Goal: Check status: Check status

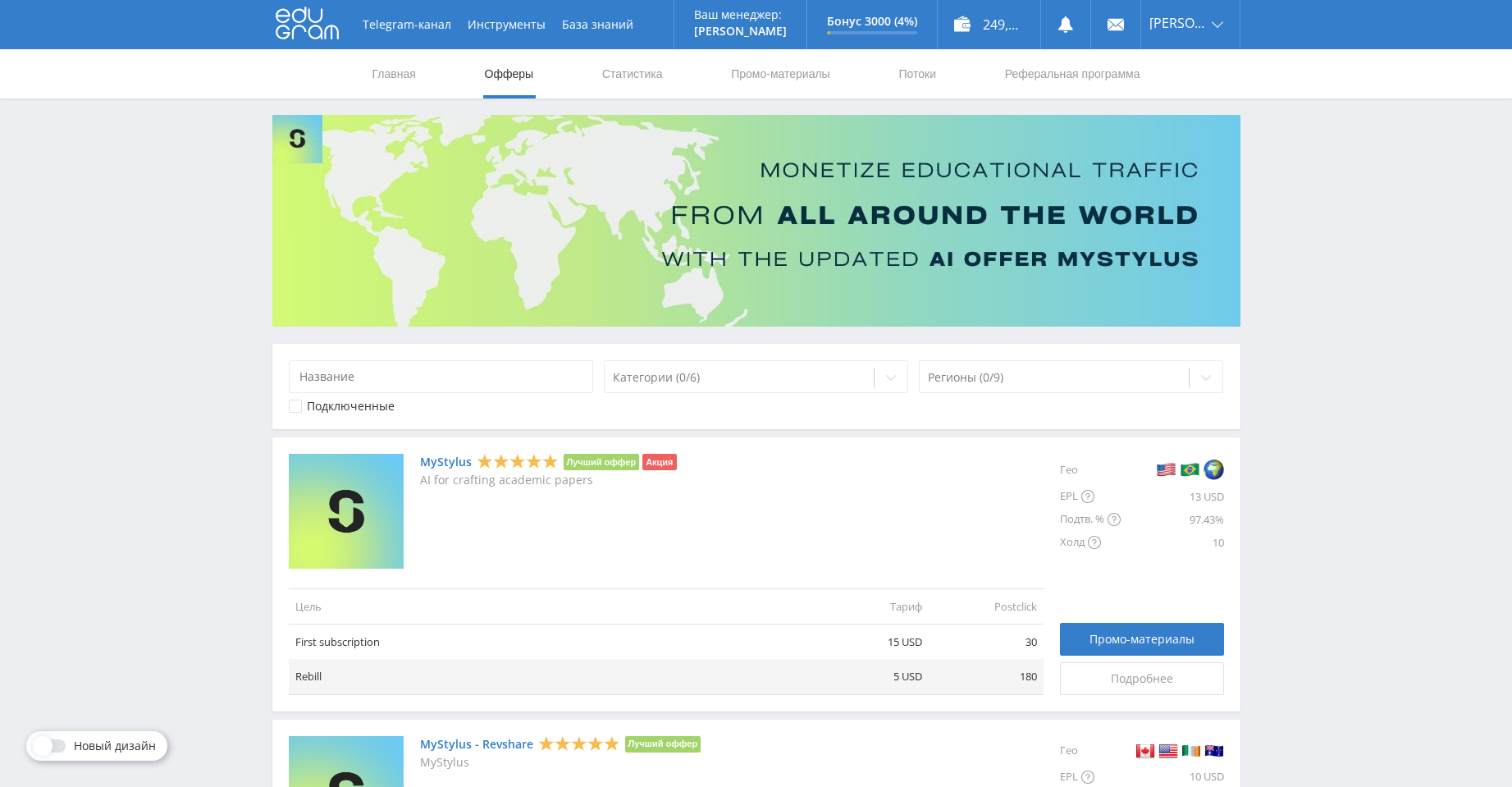
click at [320, 18] on icon at bounding box center [307, 22] width 63 height 33
click at [634, 78] on link "Статистика" at bounding box center [632, 74] width 64 height 49
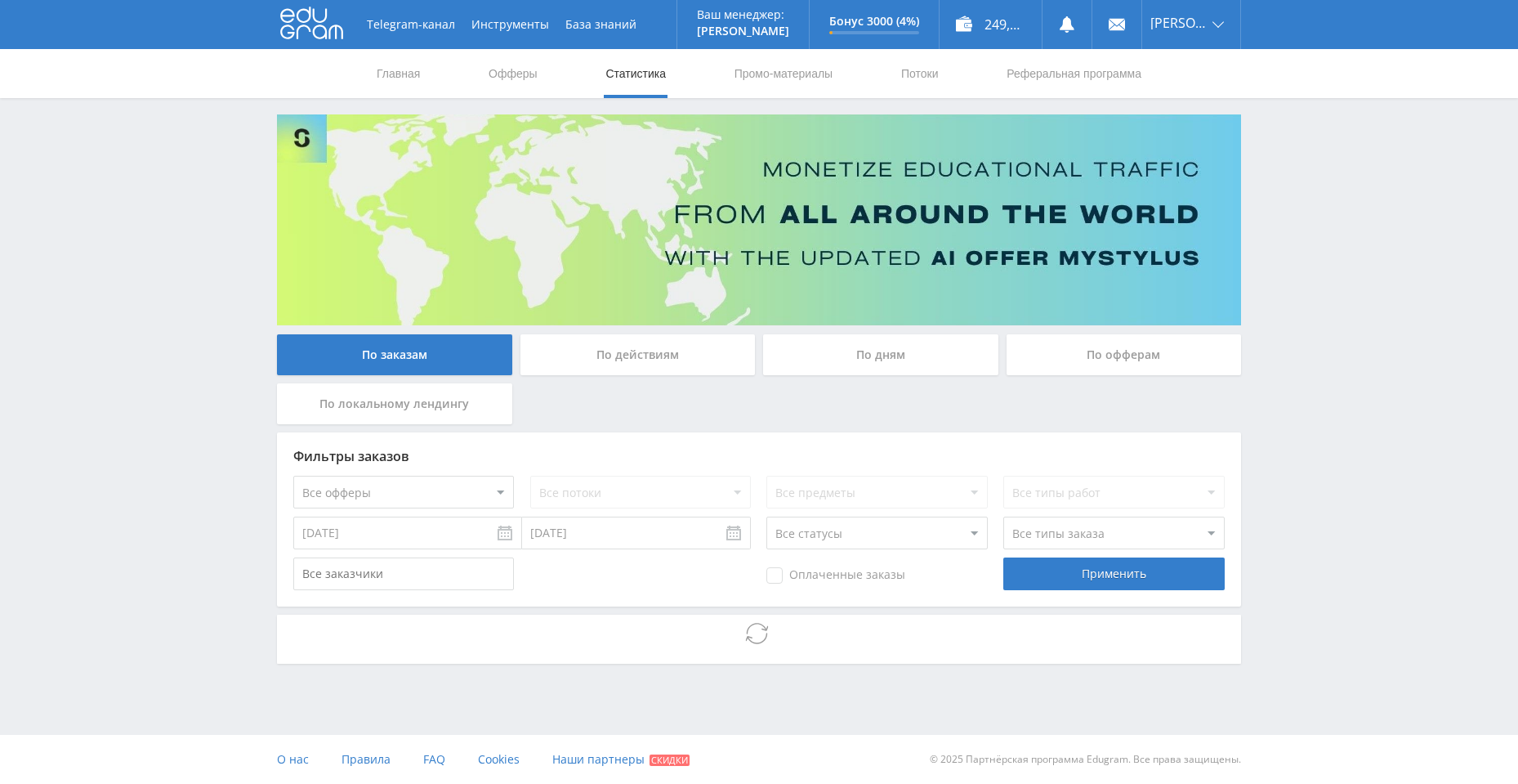
drag, startPoint x: 310, startPoint y: 22, endPoint x: 317, endPoint y: 27, distance: 8.6
click at [311, 24] on icon at bounding box center [312, 22] width 63 height 32
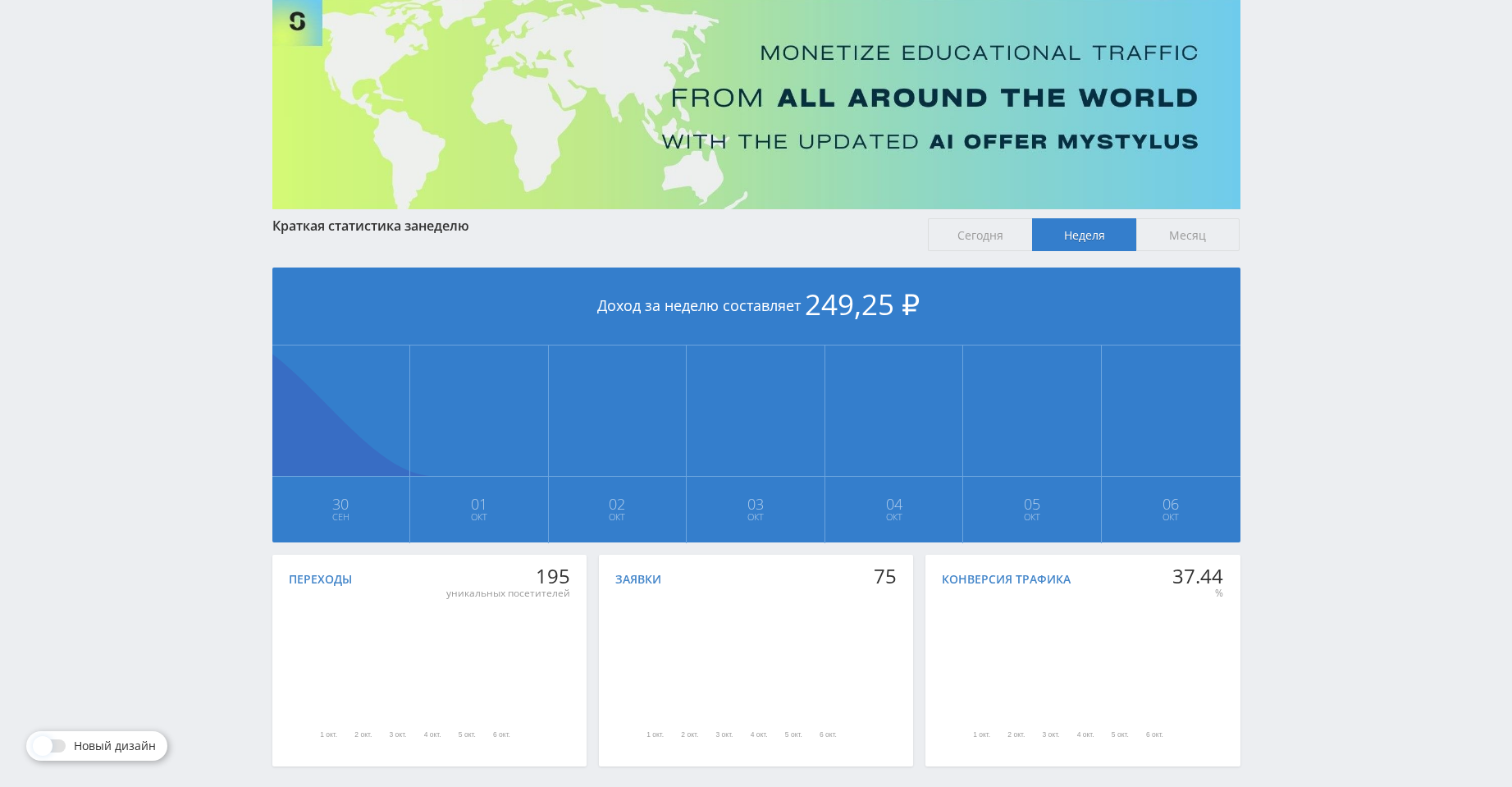
scroll to position [187, 0]
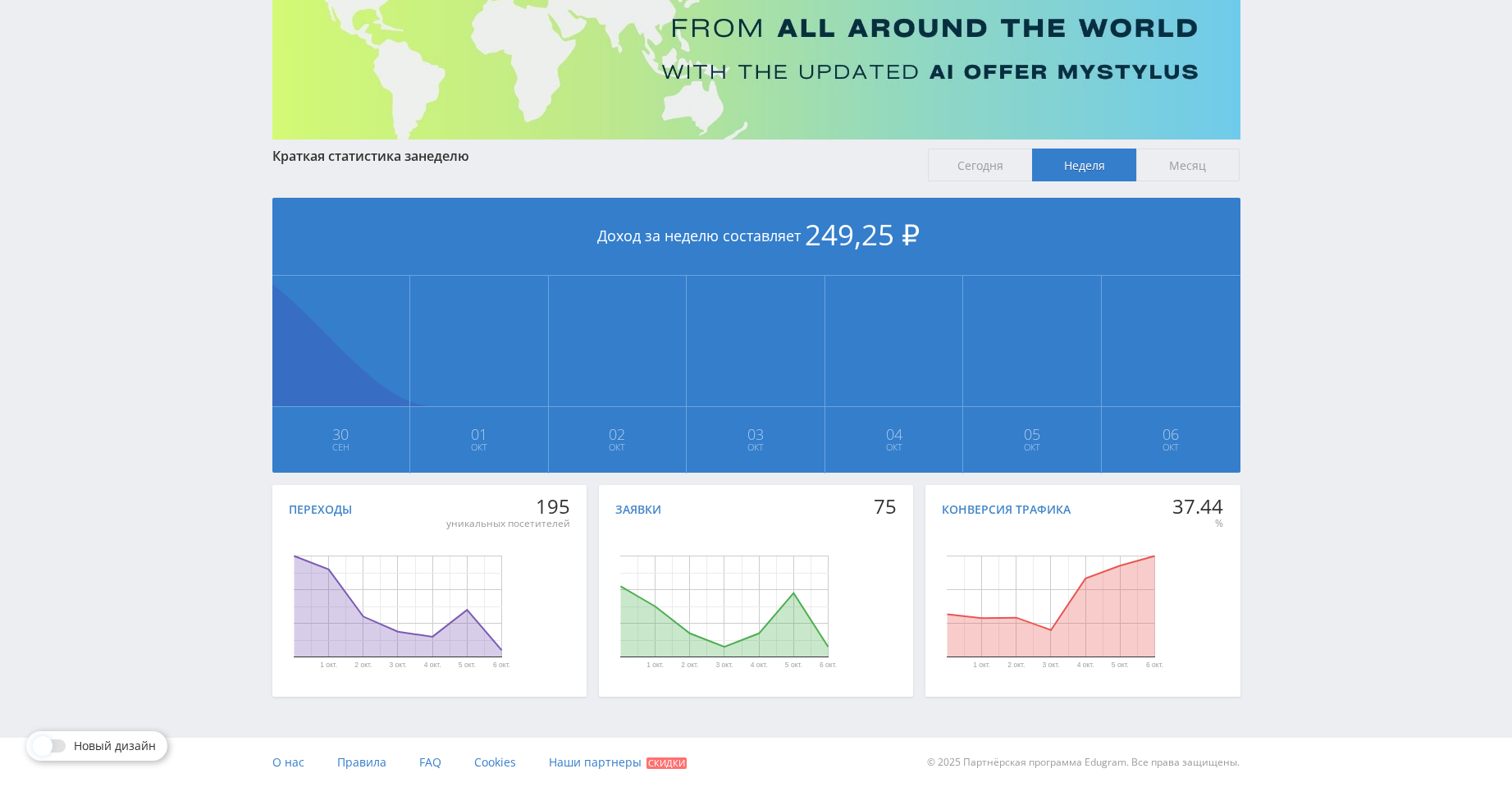
click at [948, 164] on span "Сегодня" at bounding box center [980, 165] width 104 height 33
click at [0, 0] on input "Сегодня" at bounding box center [0, 0] width 0 height 0
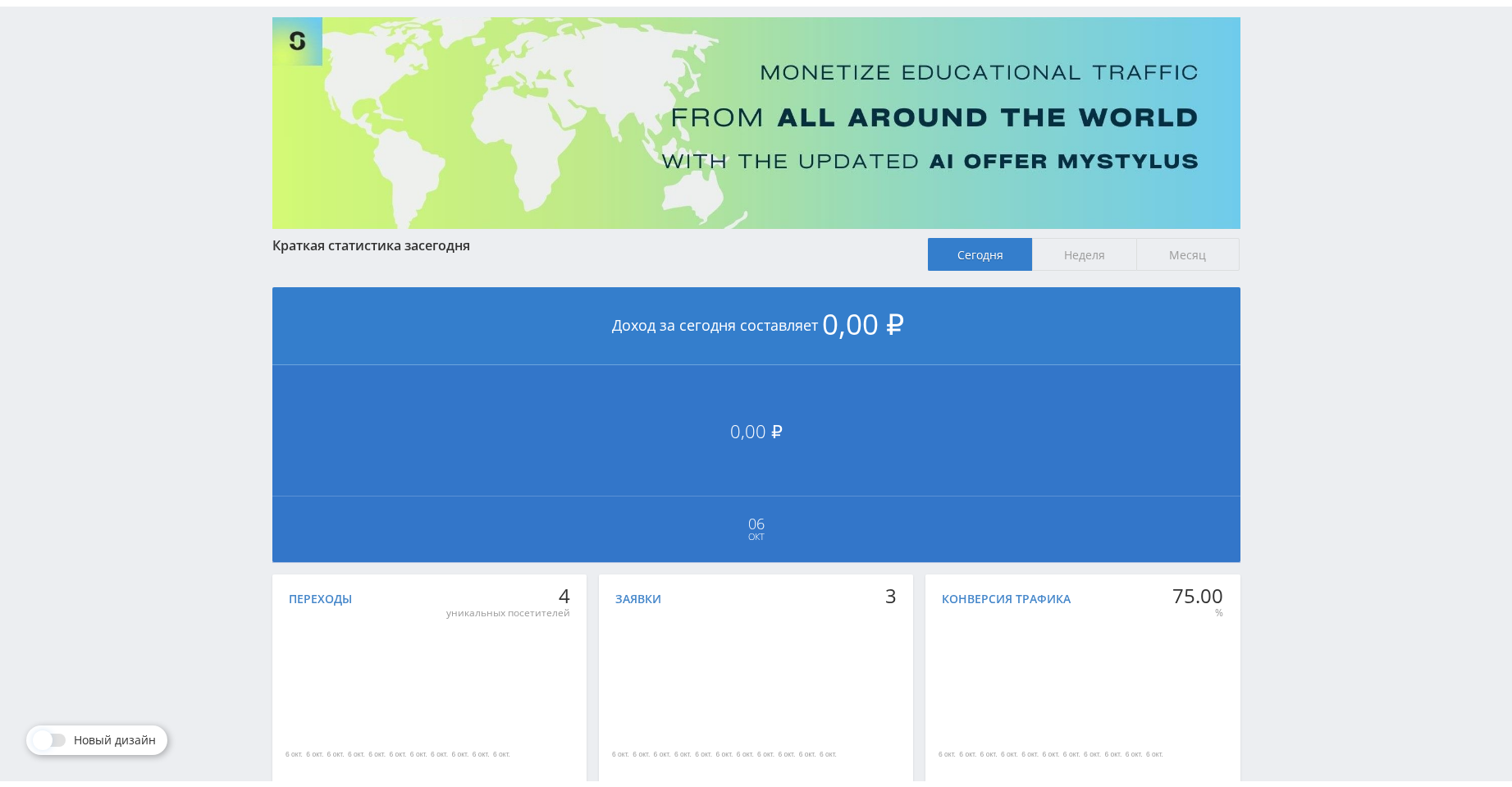
scroll to position [0, 0]
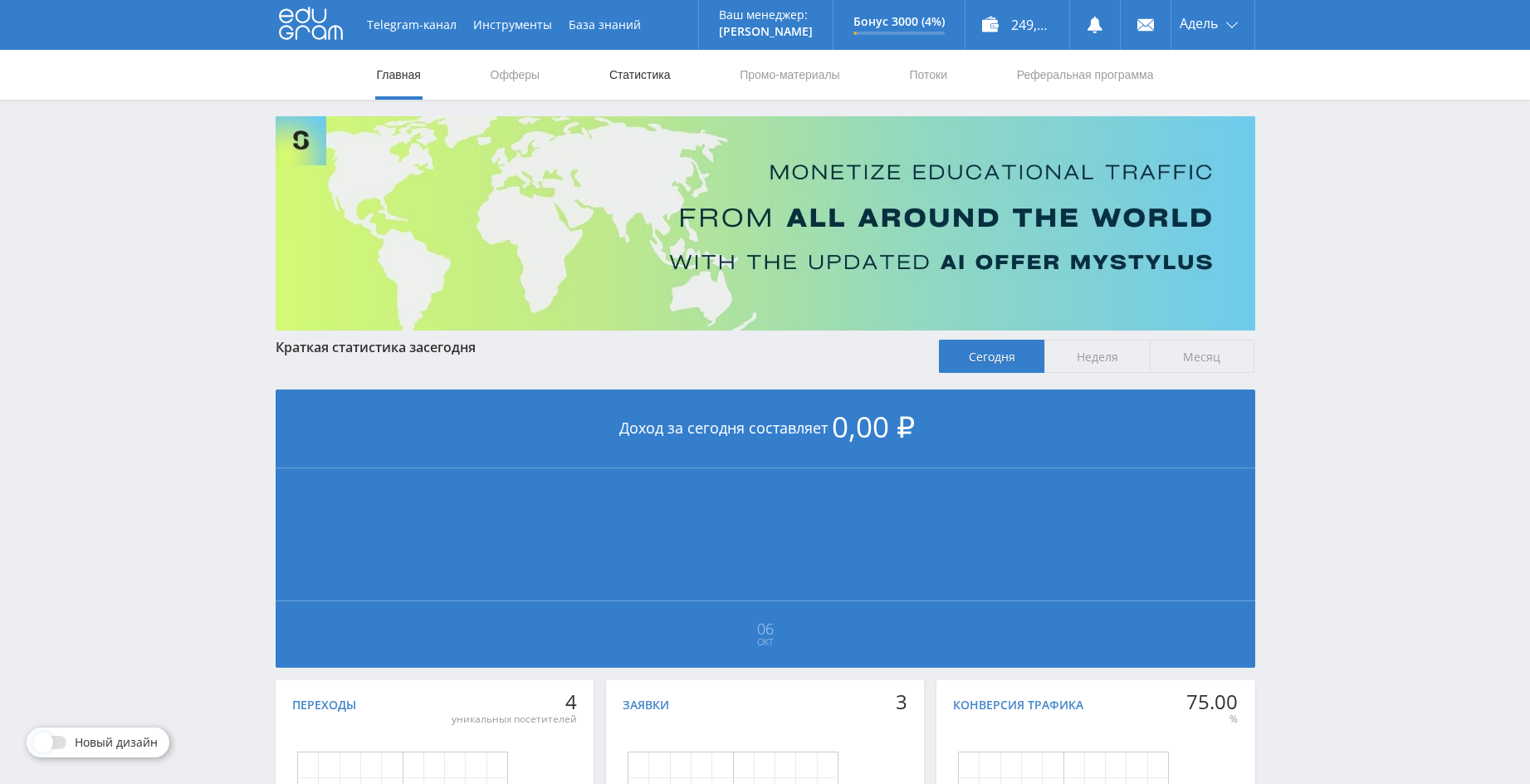
click at [608, 69] on link "Статистика" at bounding box center [640, 75] width 65 height 50
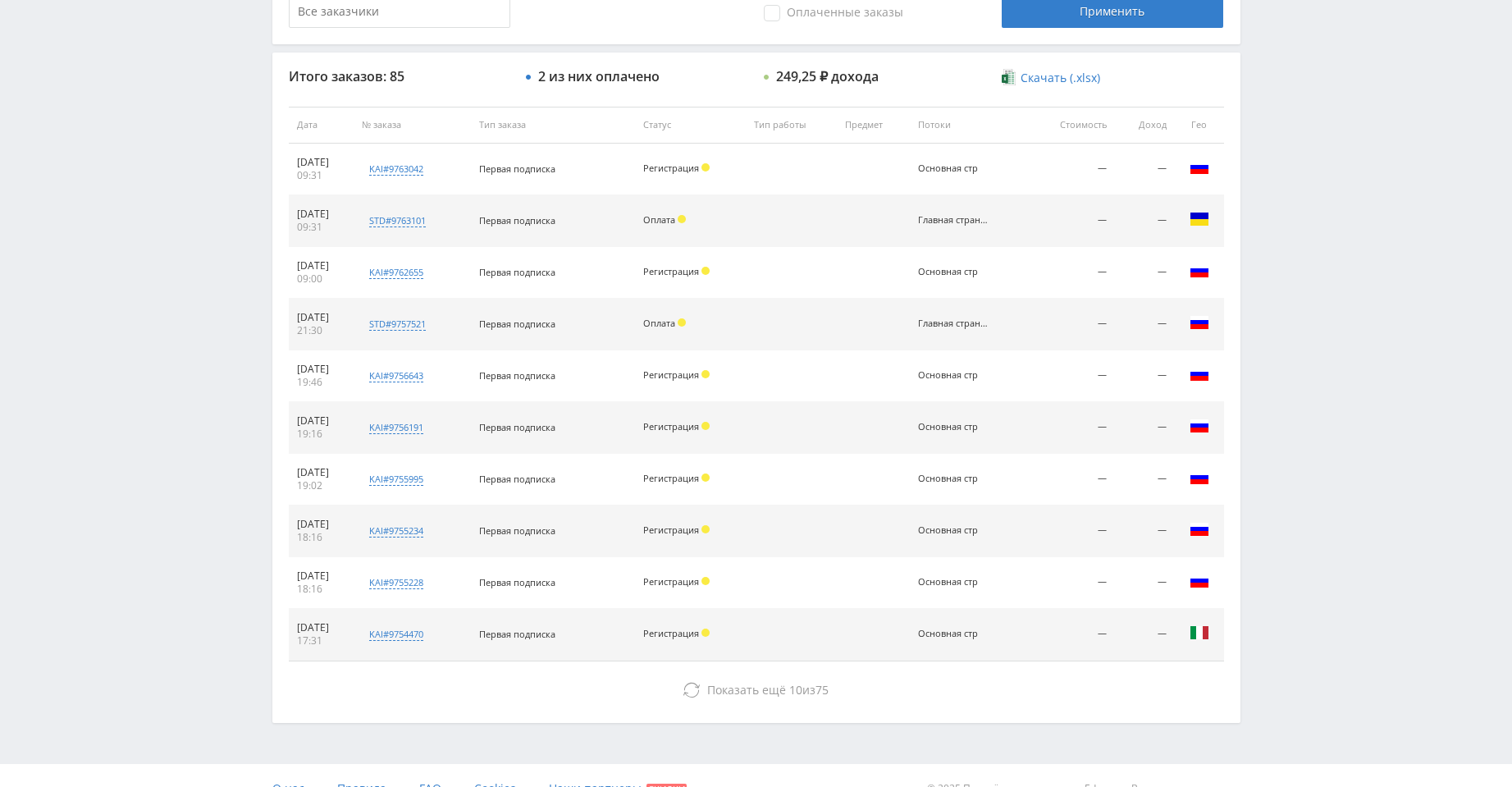
scroll to position [574, 0]
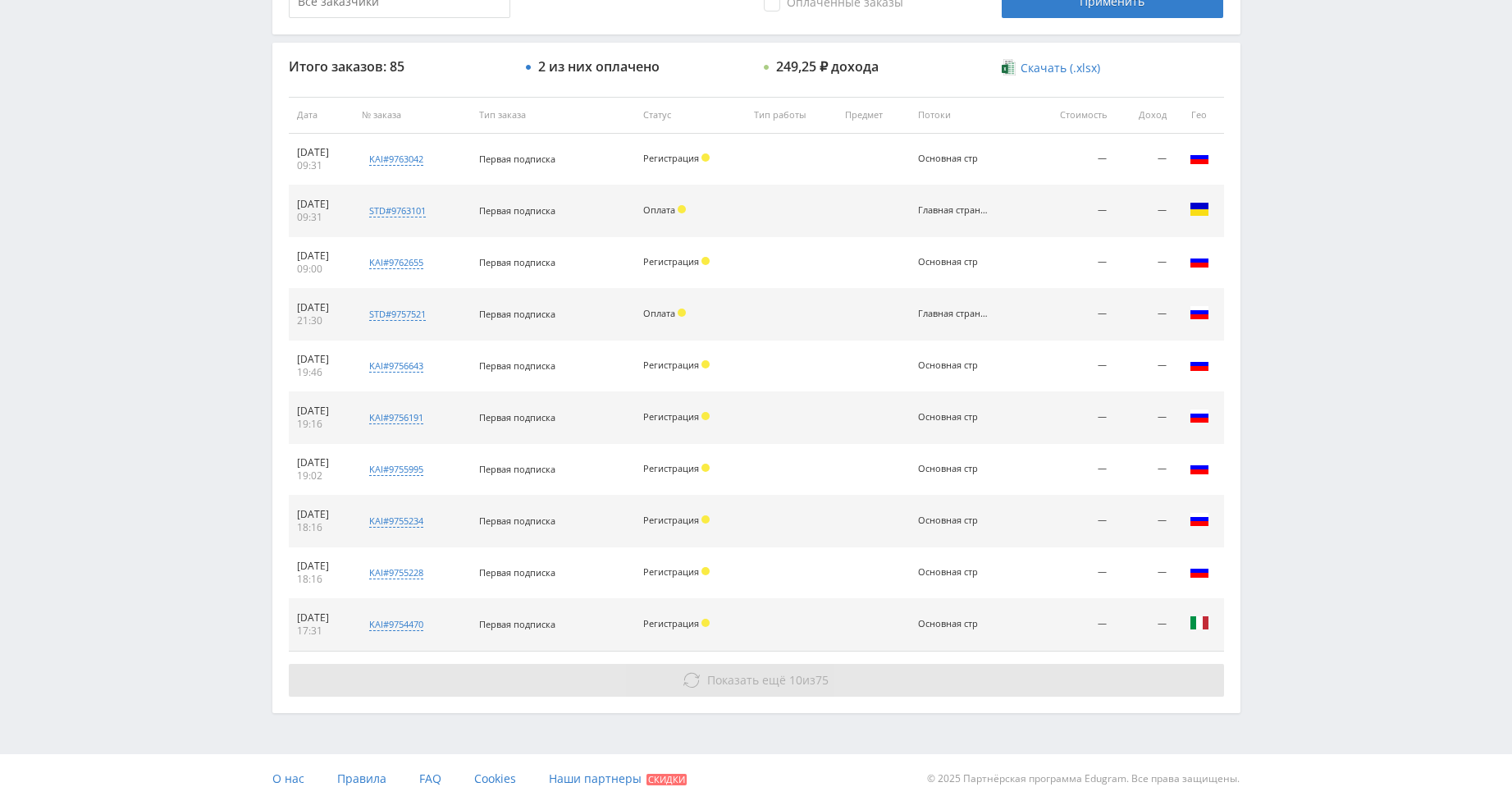
click at [795, 680] on span "10" at bounding box center [795, 680] width 13 height 16
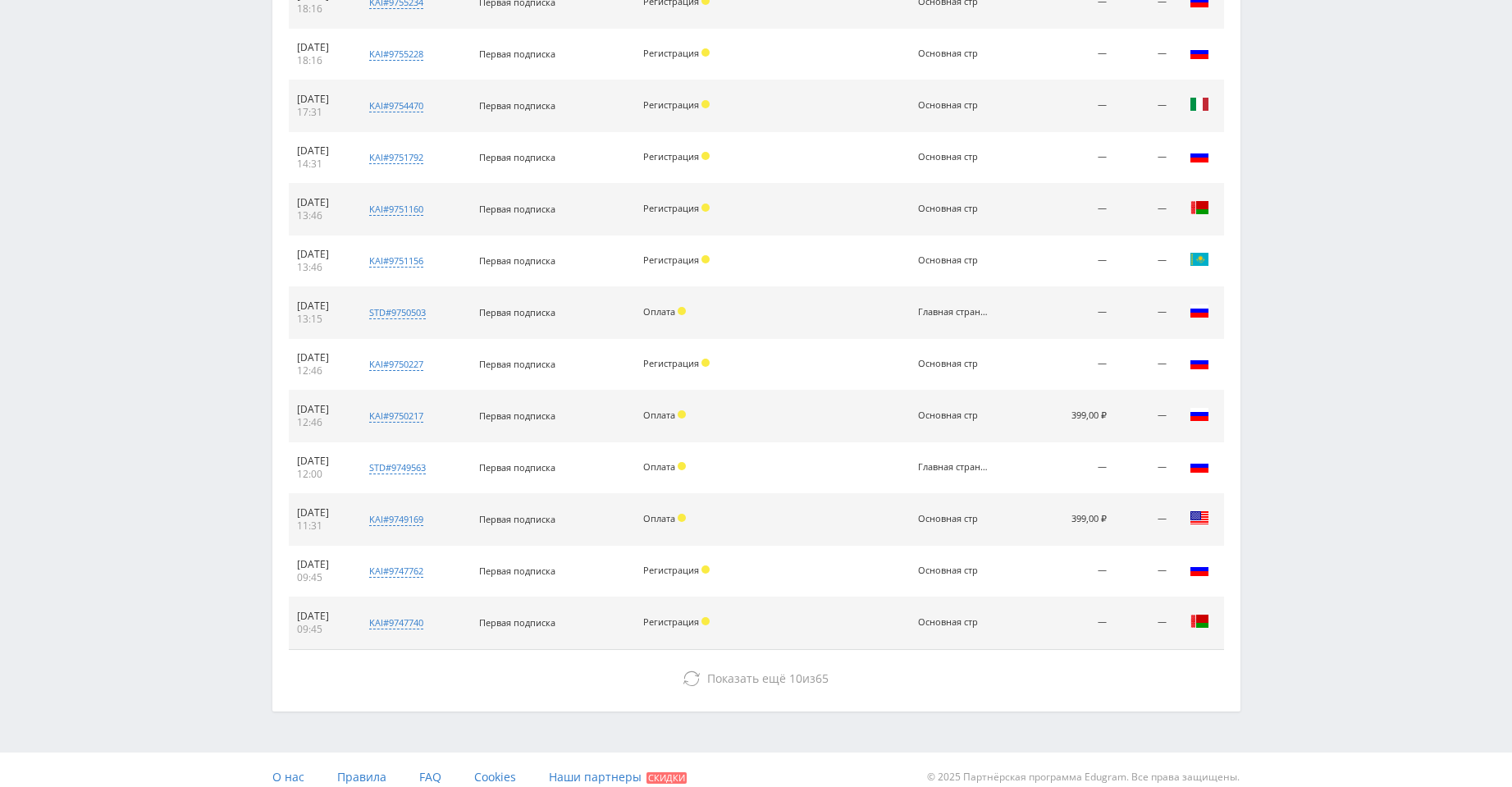
scroll to position [1107, 0]
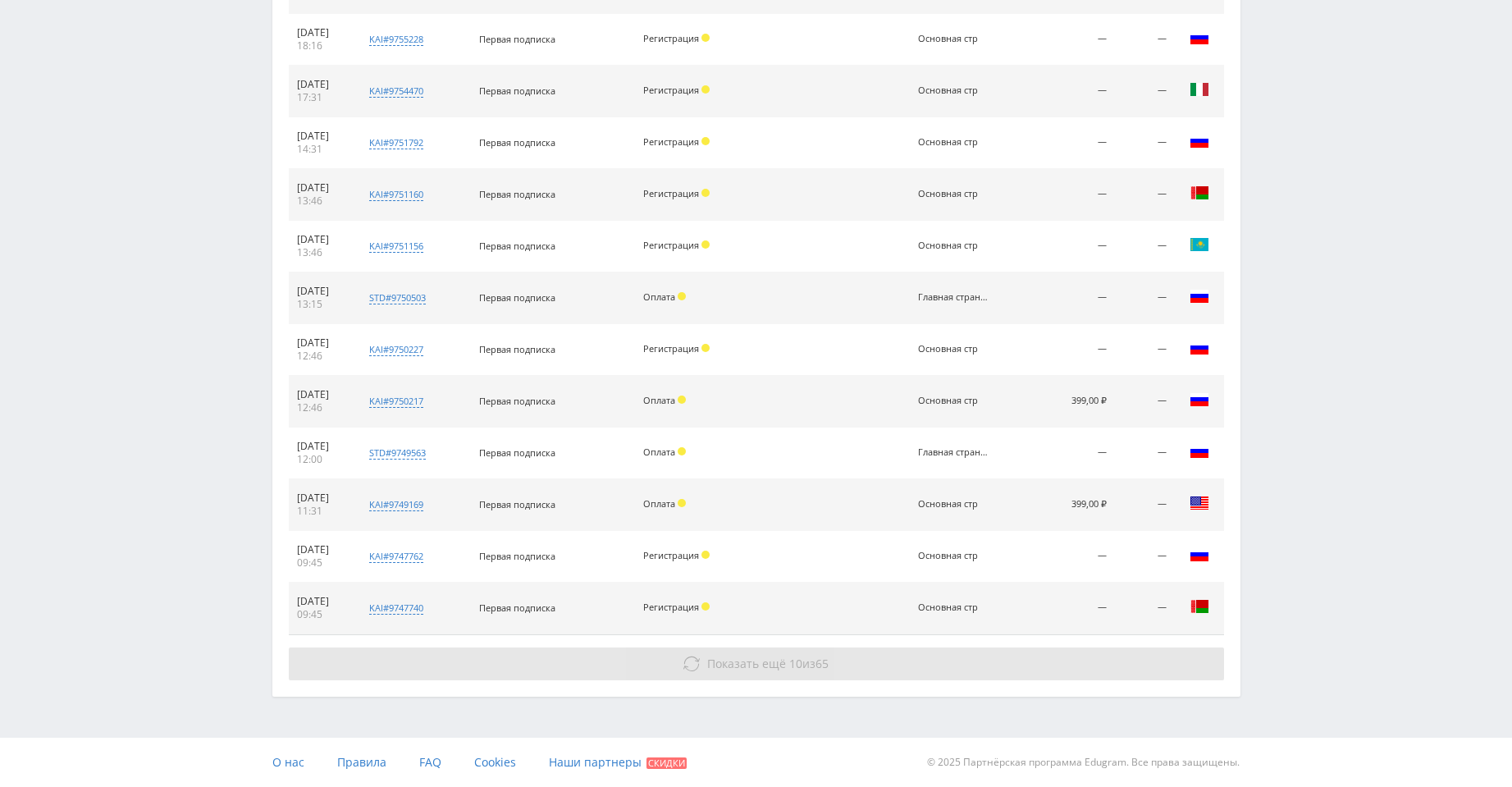
click at [744, 662] on span "Показать ещё" at bounding box center [746, 664] width 78 height 16
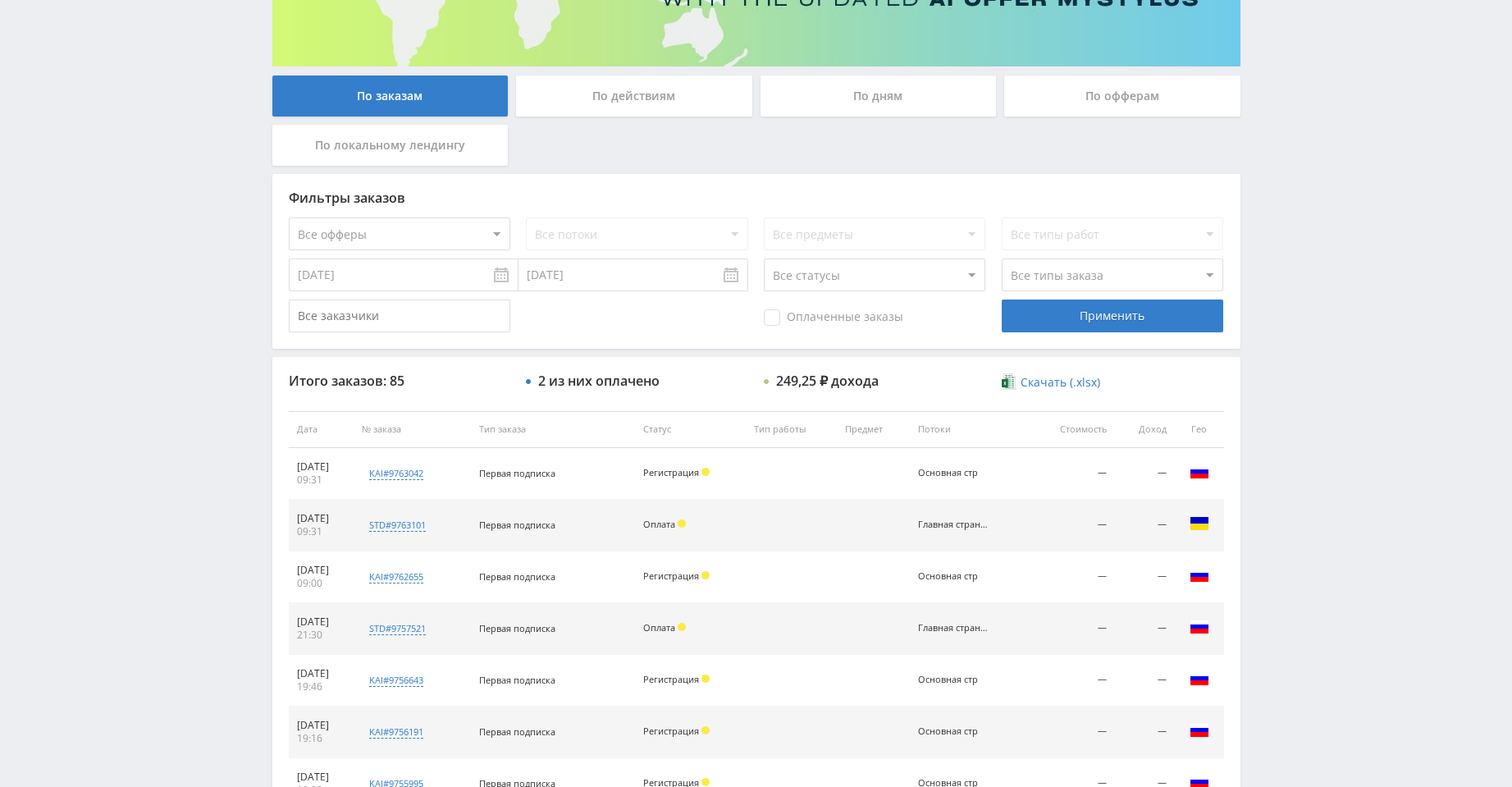
scroll to position [0, 0]
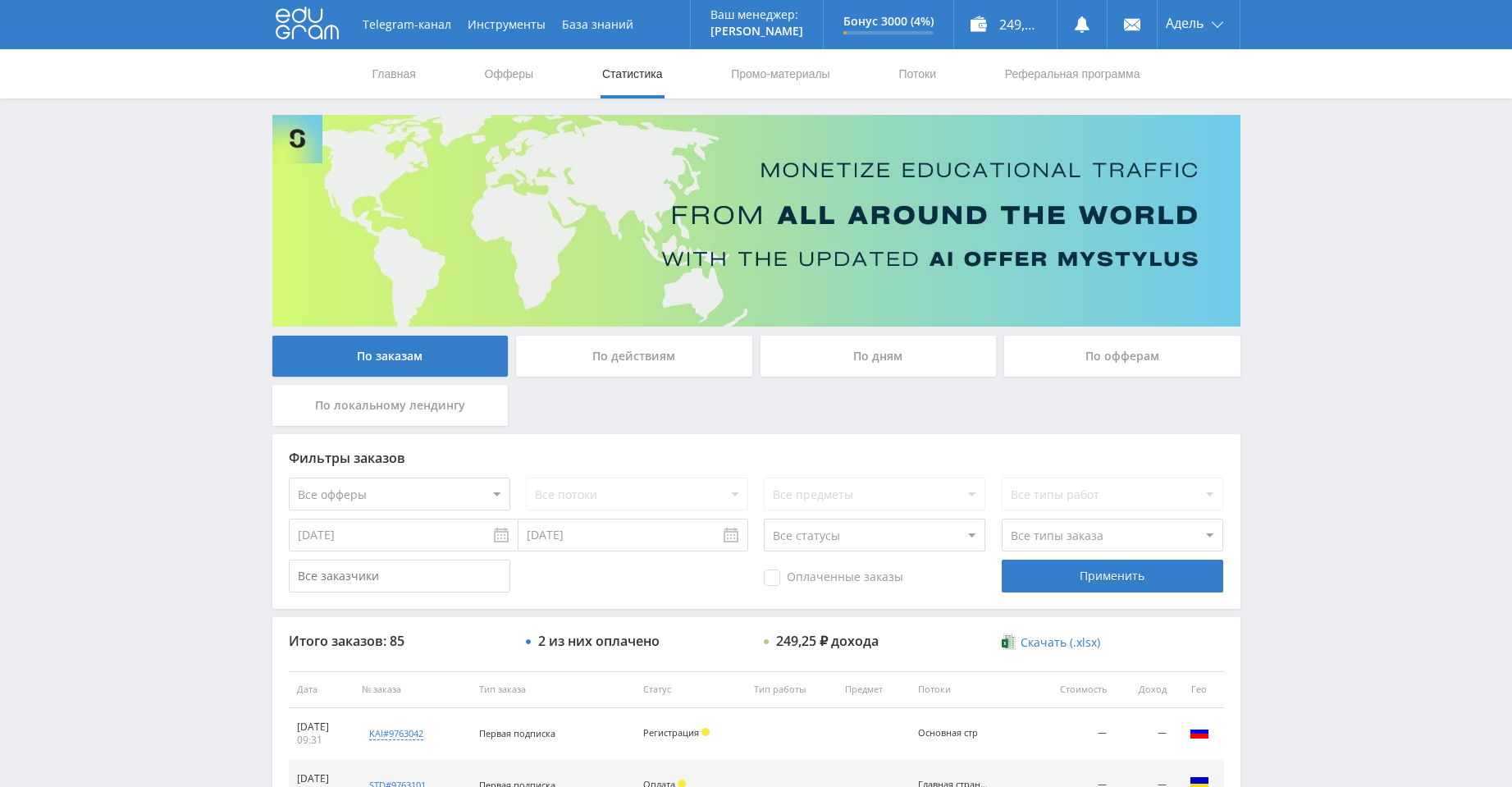
click at [802, 582] on span "Оплаченные заказы" at bounding box center [834, 577] width 139 height 17
click at [0, 0] on input "Оплаченные заказы" at bounding box center [0, 0] width 0 height 0
click at [1029, 584] on div "Применить" at bounding box center [1113, 575] width 222 height 33
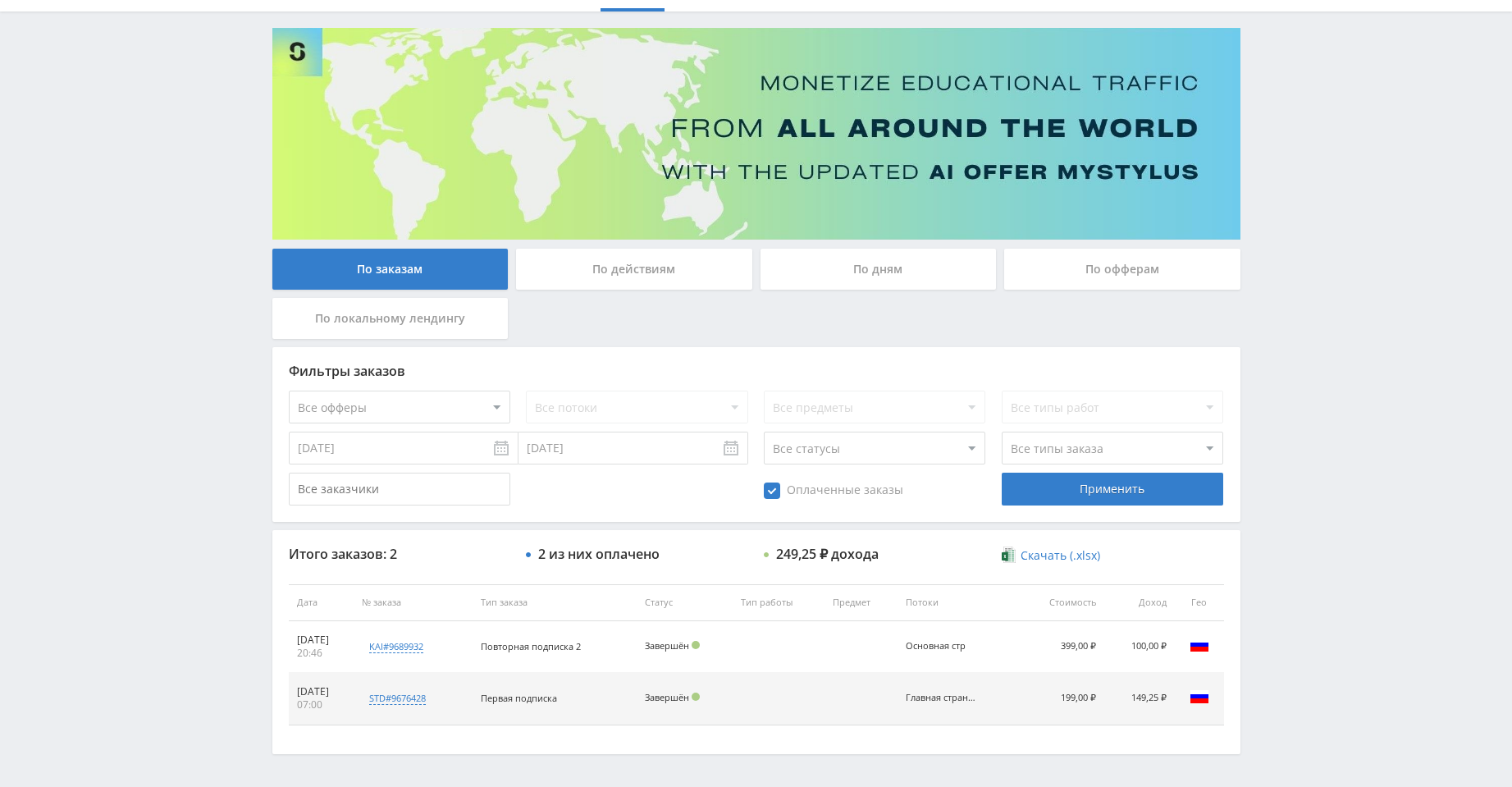
scroll to position [144, 0]
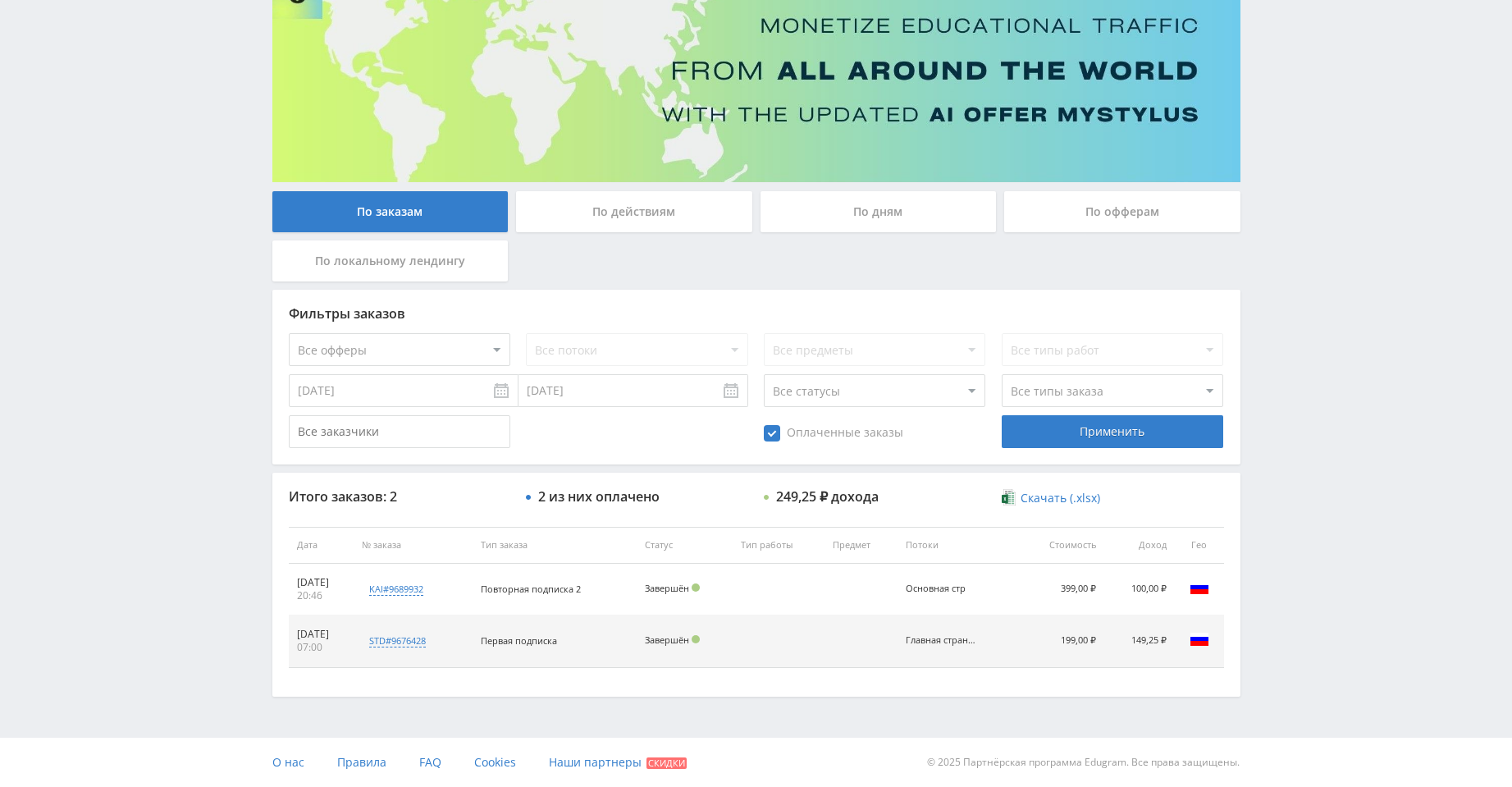
click at [831, 440] on div "Оплаченные заказы" at bounding box center [875, 430] width 222 height 33
click at [801, 435] on span "Оплаченные заказы" at bounding box center [834, 433] width 139 height 17
click at [0, 0] on input "Оплаченные заказы" at bounding box center [0, 0] width 0 height 0
click at [940, 384] on select "Все статусы В аукционе В работе На гарантии Завершен Возврат Черновик" at bounding box center [875, 390] width 222 height 33
click at [764, 374] on select "Все статусы В аукционе В работе На гарантии Завершен Возврат Черновик" at bounding box center [875, 390] width 222 height 33
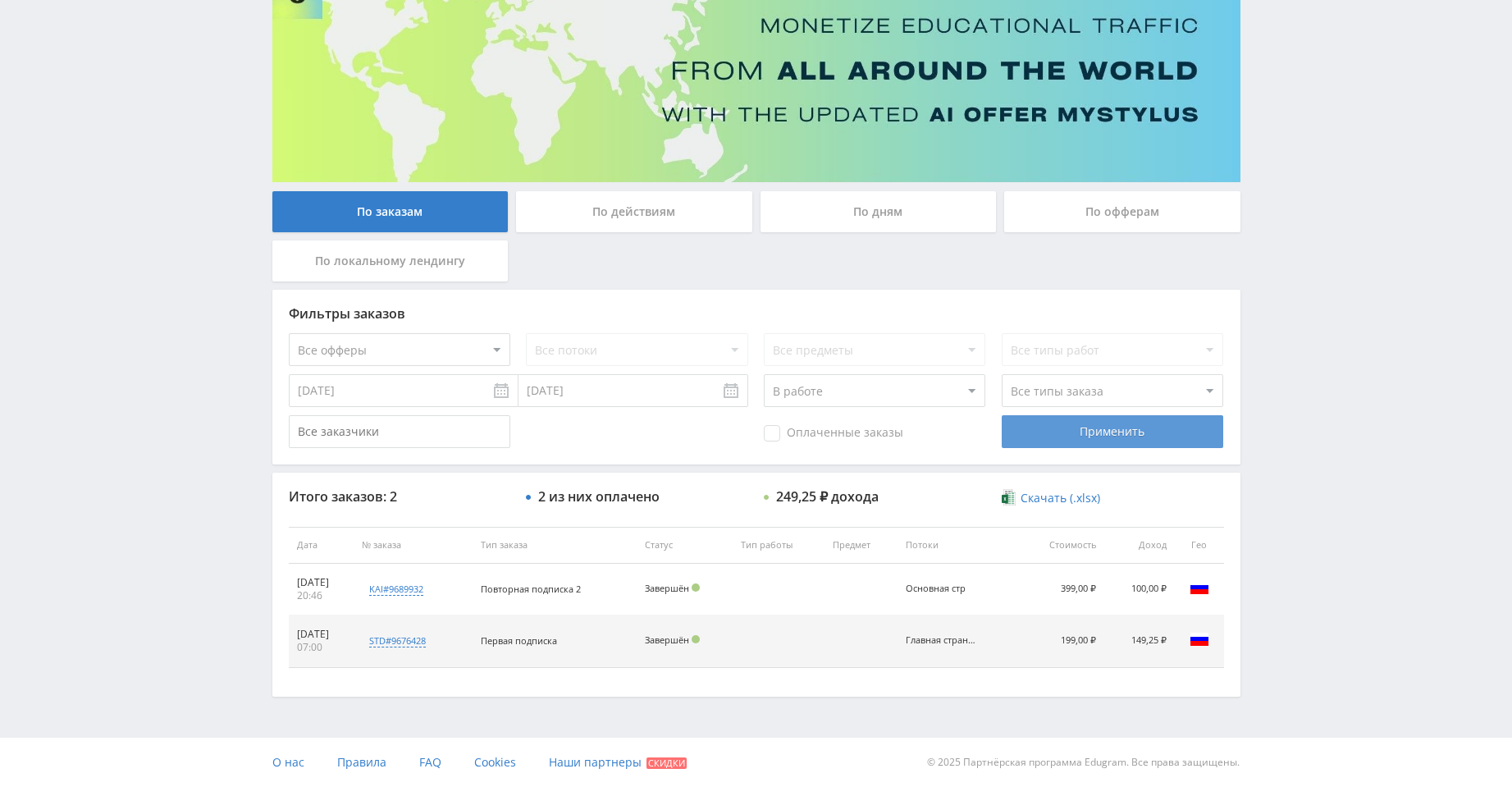
click at [1119, 408] on div "Фильтры заказов Все офферы MyStylus MyStylus - Revshare Кэмп Studybay Автор24 S…" at bounding box center [756, 377] width 969 height 174
click at [1117, 421] on div "Применить" at bounding box center [1113, 430] width 222 height 33
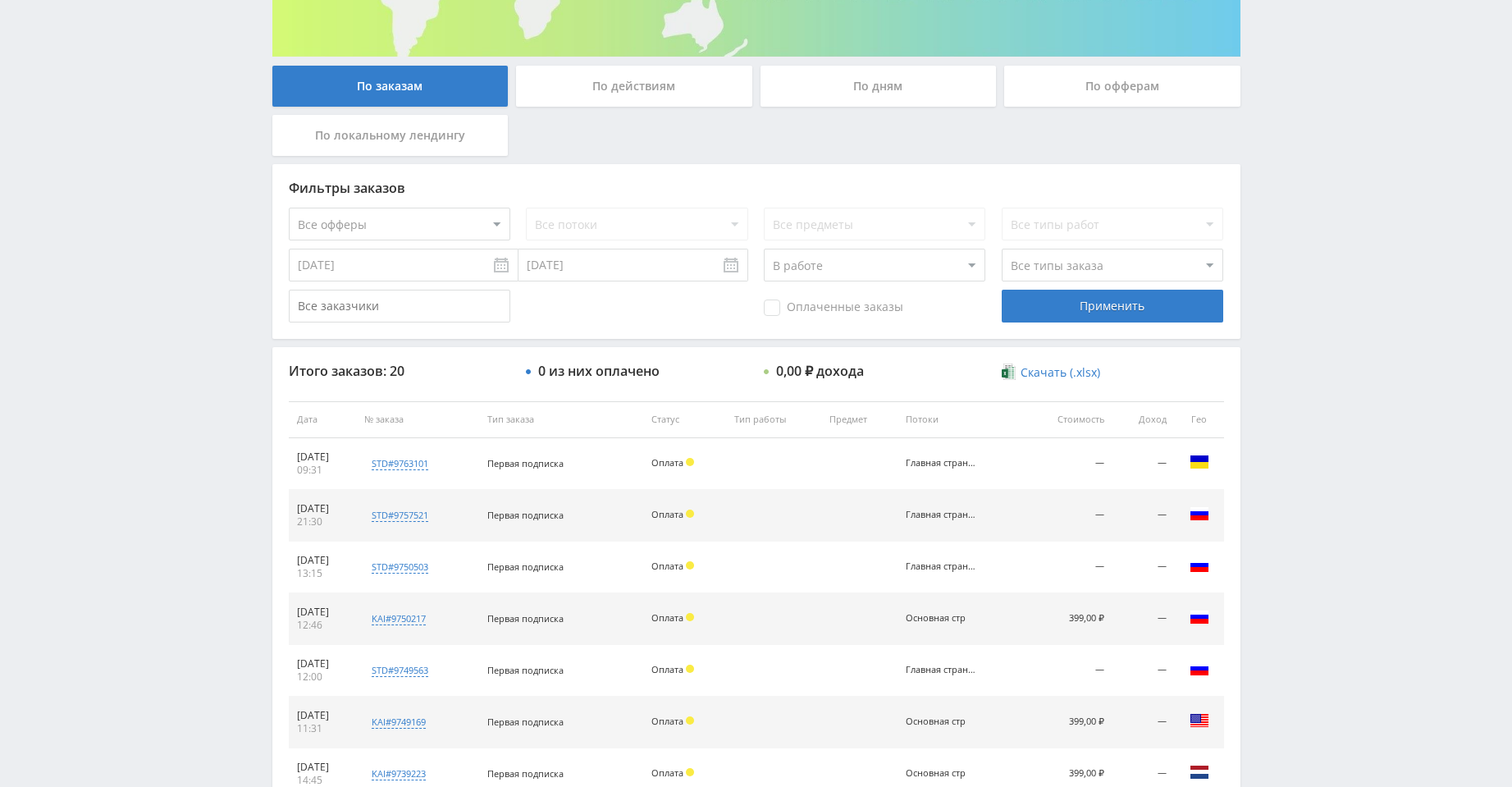
scroll to position [99, 0]
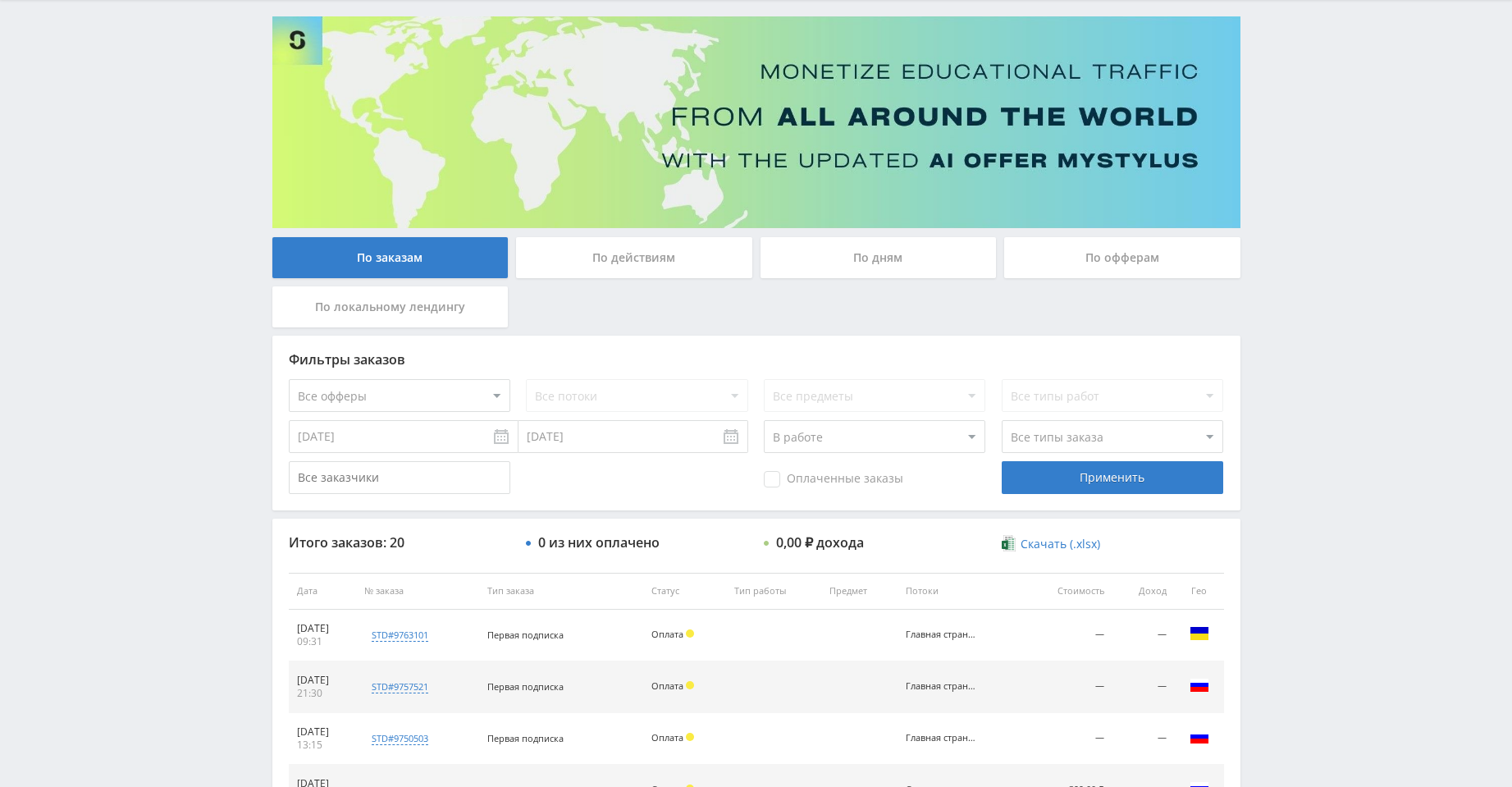
click at [885, 437] on select "Все статусы В аукционе В работе На гарантии Завершен Возврат Черновик" at bounding box center [875, 436] width 222 height 33
click at [764, 420] on select "Все статусы В аукционе В работе На гарантии Завершен Возврат Черновик" at bounding box center [875, 436] width 222 height 33
click at [859, 450] on select "Все статусы В аукционе В работе На гарантии Завершен Возврат Черновик" at bounding box center [875, 436] width 222 height 33
click at [764, 420] on select "Все статусы В аукционе В работе На гарантии Завершен Возврат Черновик" at bounding box center [875, 436] width 222 height 33
click at [1075, 470] on div "Применить" at bounding box center [1113, 477] width 222 height 33
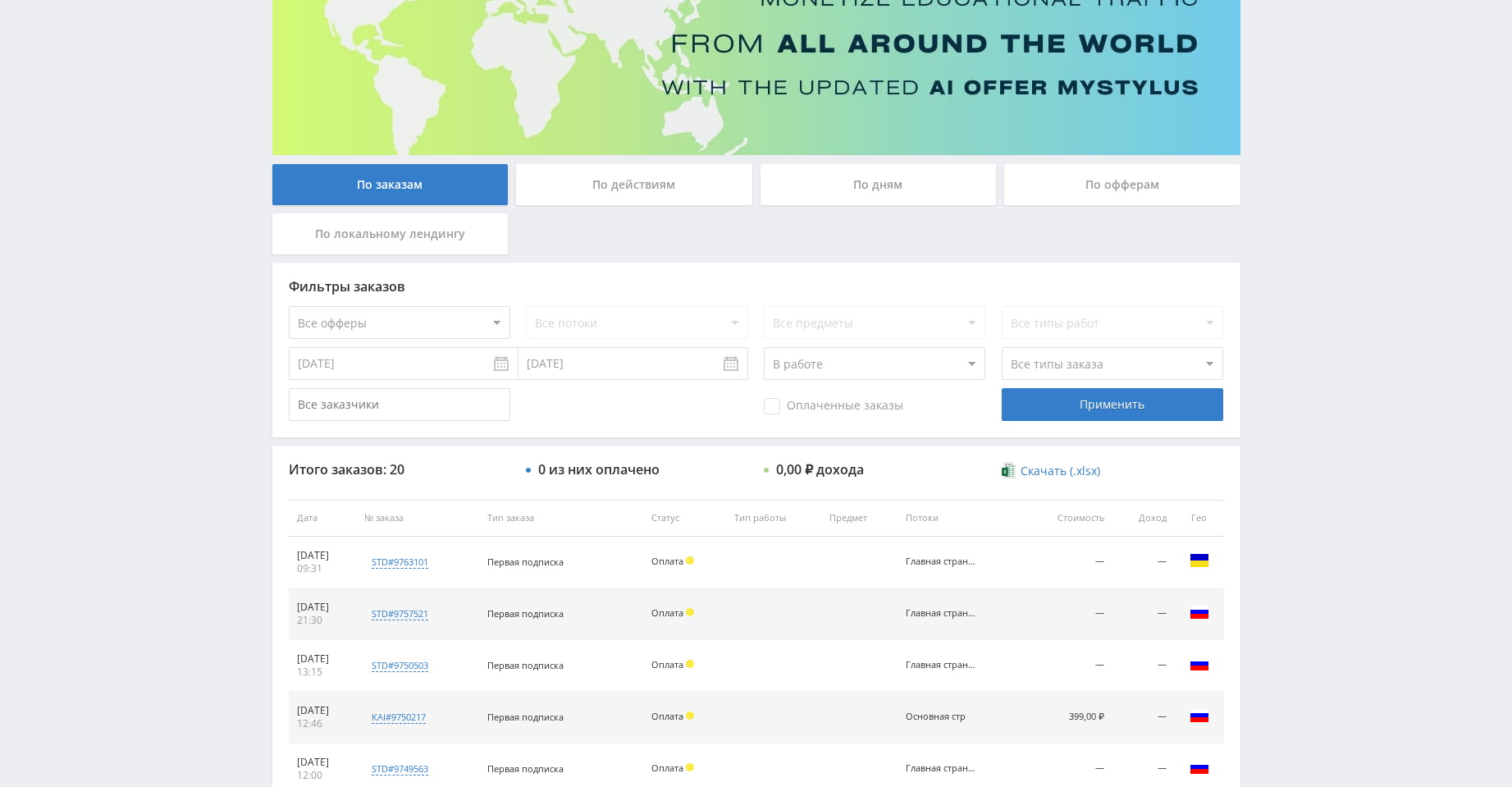
scroll to position [262, 0]
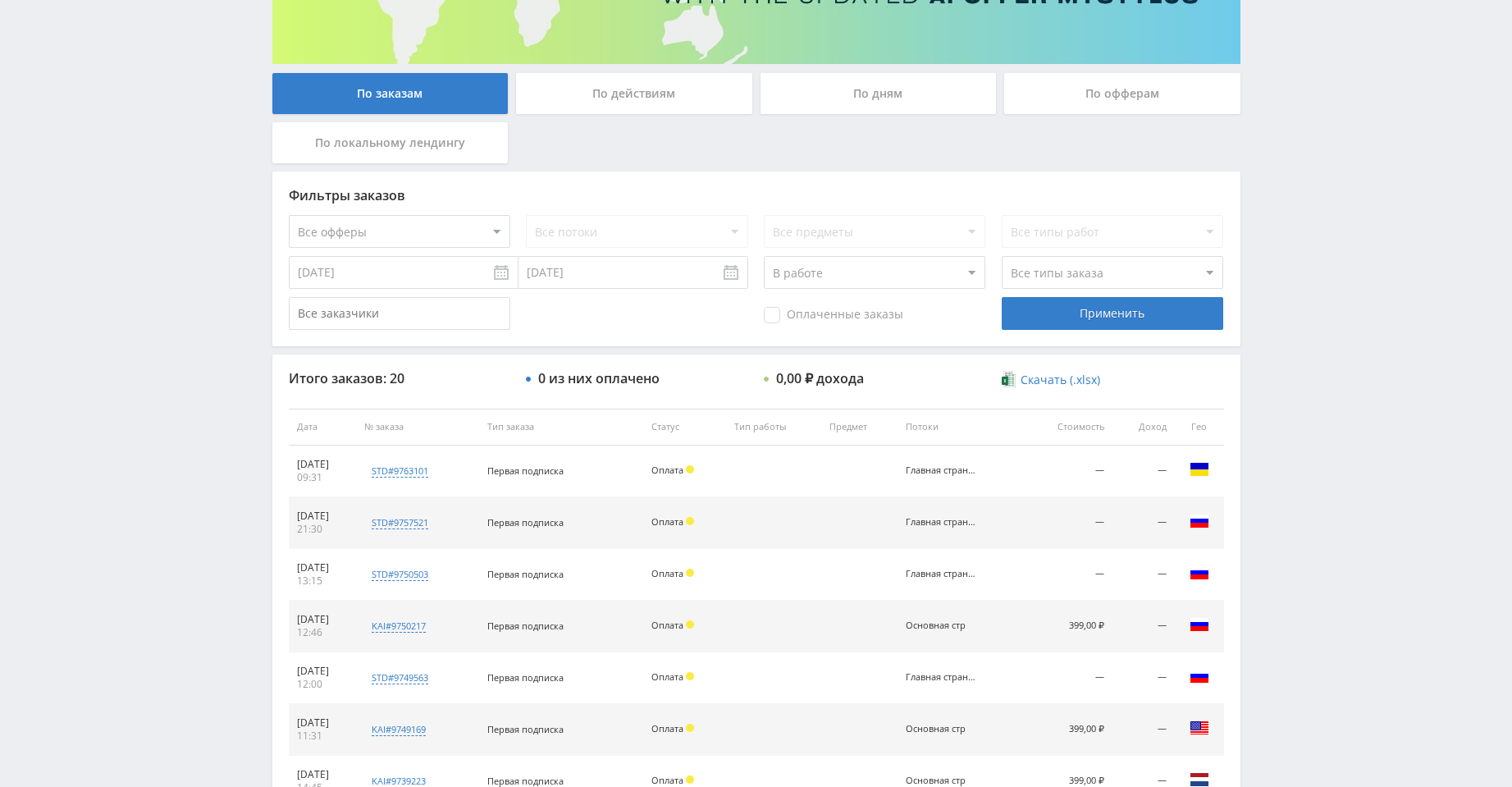
click at [863, 277] on select "Все статусы В аукционе В работе На гарантии Завершен Возврат Черновик" at bounding box center [875, 272] width 222 height 33
click at [694, 472] on span at bounding box center [690, 468] width 8 height 8
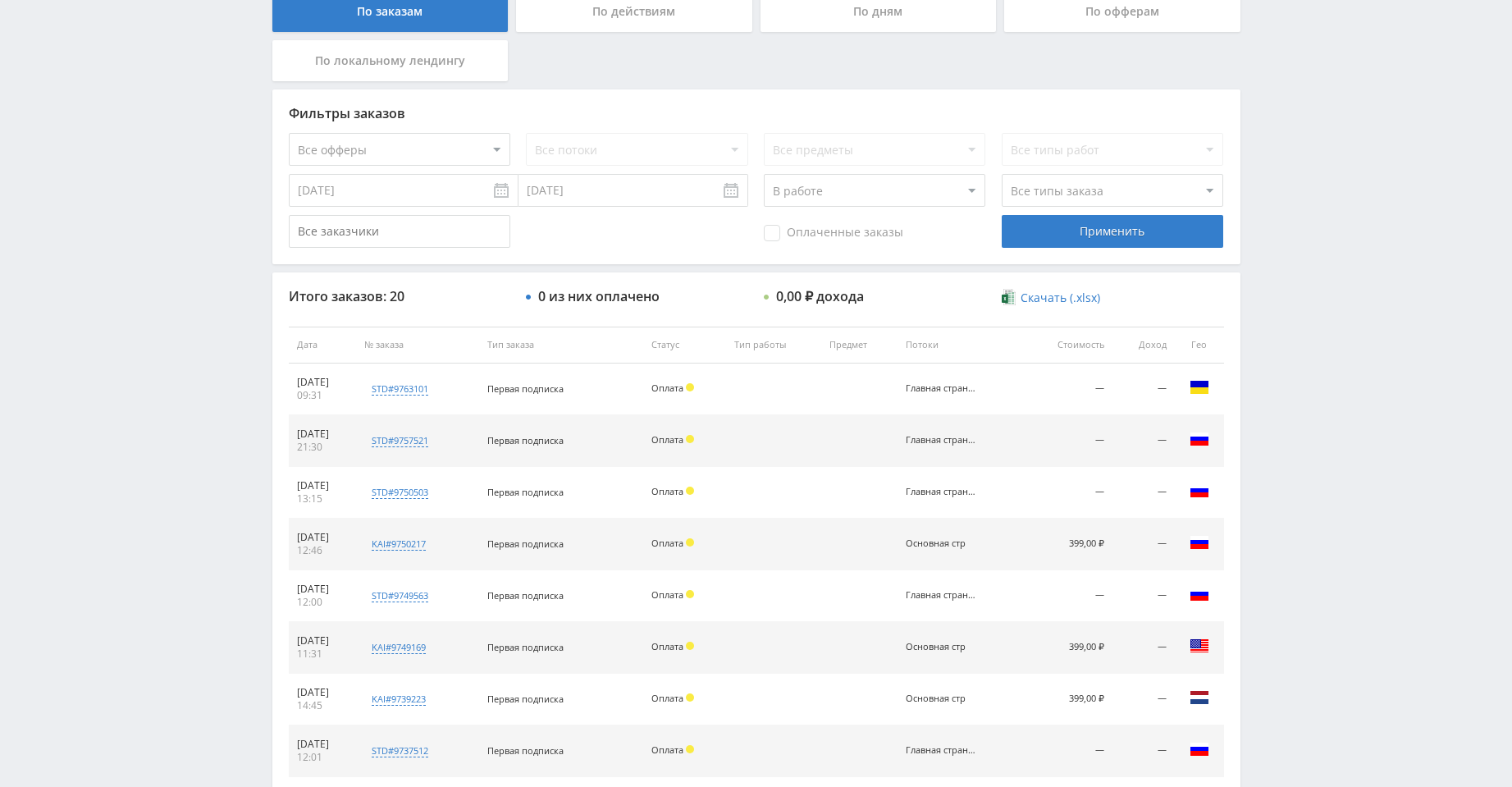
scroll to position [591, 0]
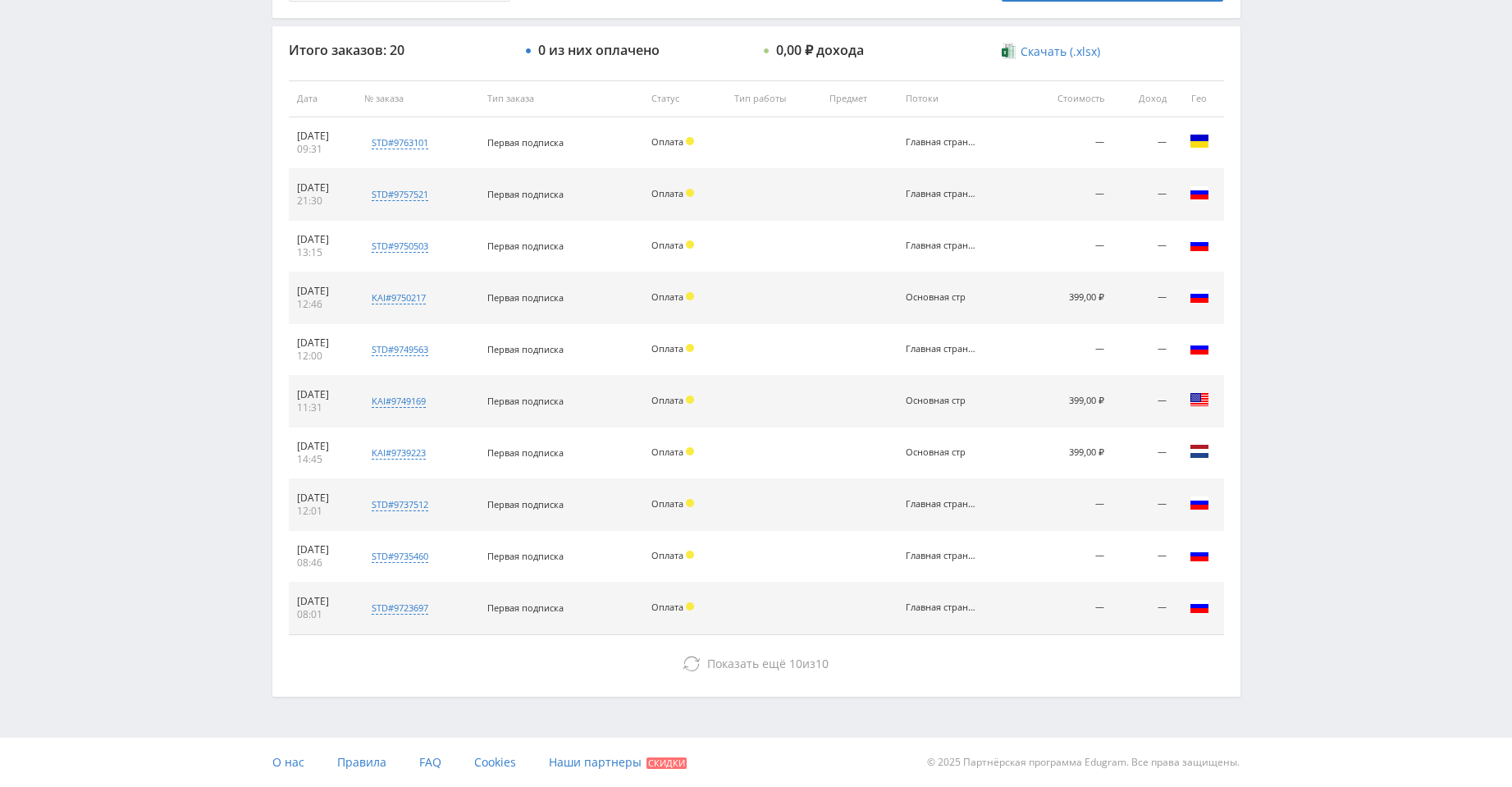
drag, startPoint x: 1066, startPoint y: 297, endPoint x: 1114, endPoint y: 298, distance: 48.0
click at [1113, 298] on td "399,00 ₽" at bounding box center [1068, 298] width 89 height 52
click at [955, 293] on div "Основная стр" at bounding box center [943, 298] width 74 height 11
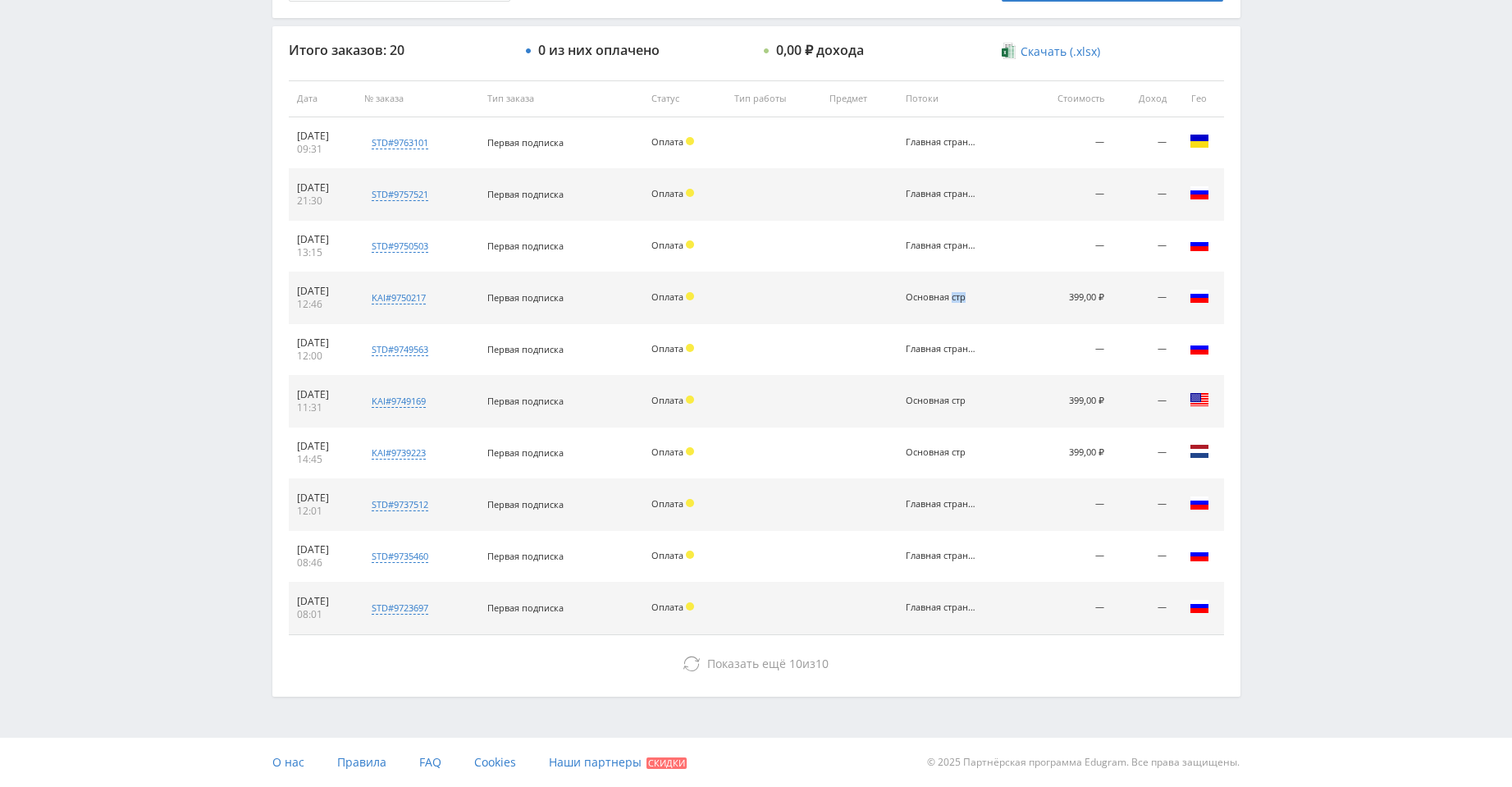
click at [1007, 321] on td "Основная стр" at bounding box center [960, 298] width 126 height 52
drag, startPoint x: 1069, startPoint y: 292, endPoint x: 1122, endPoint y: 299, distance: 53.5
click at [1122, 299] on tr "05.10.2025 12:46 kai#9750217 Заказчик 2247557 Первая подписка Оплата Основная с…" at bounding box center [756, 298] width 935 height 52
click at [1065, 344] on td "—" at bounding box center [1068, 349] width 89 height 52
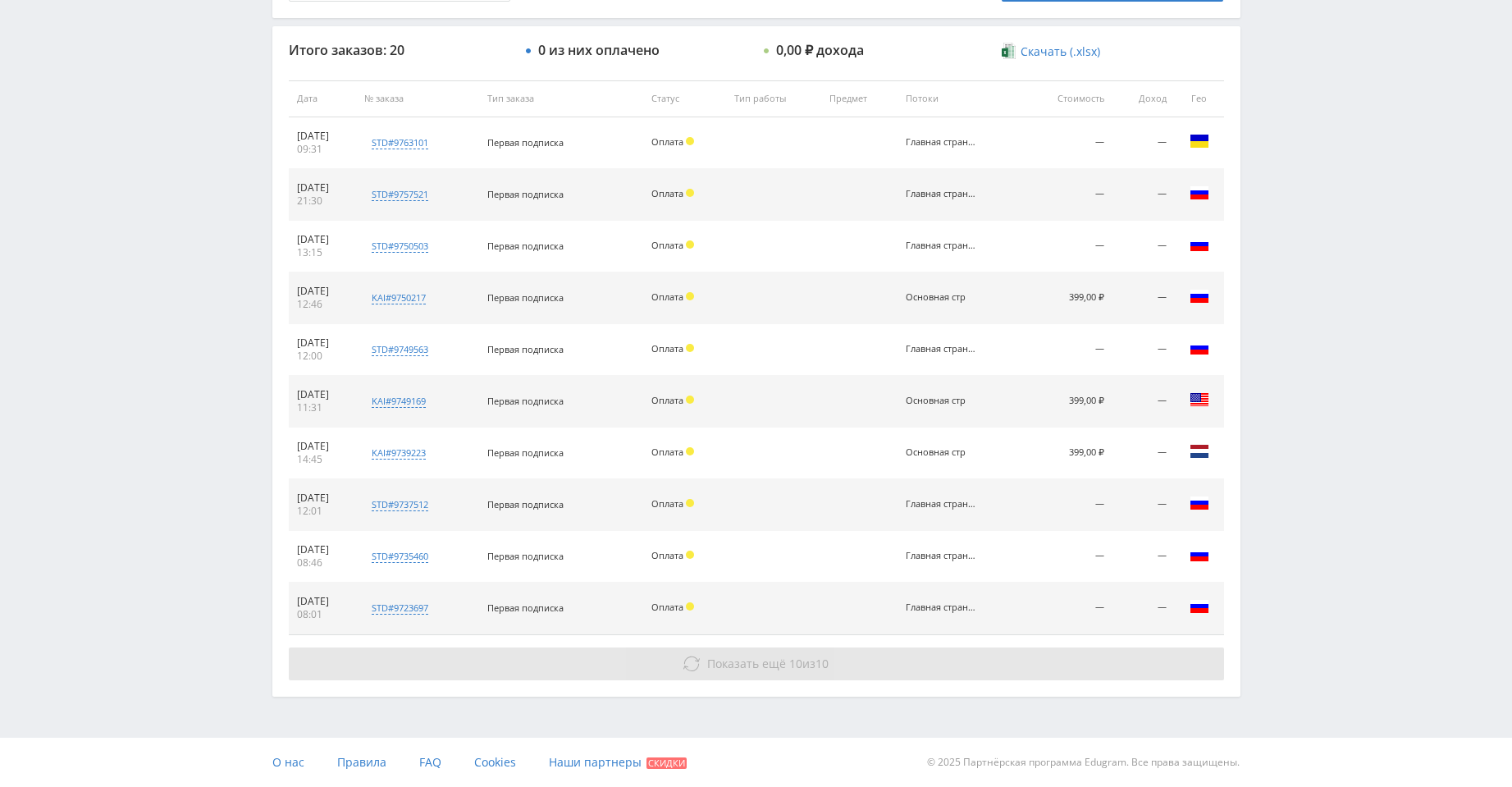
click at [828, 658] on span "10" at bounding box center [822, 664] width 13 height 16
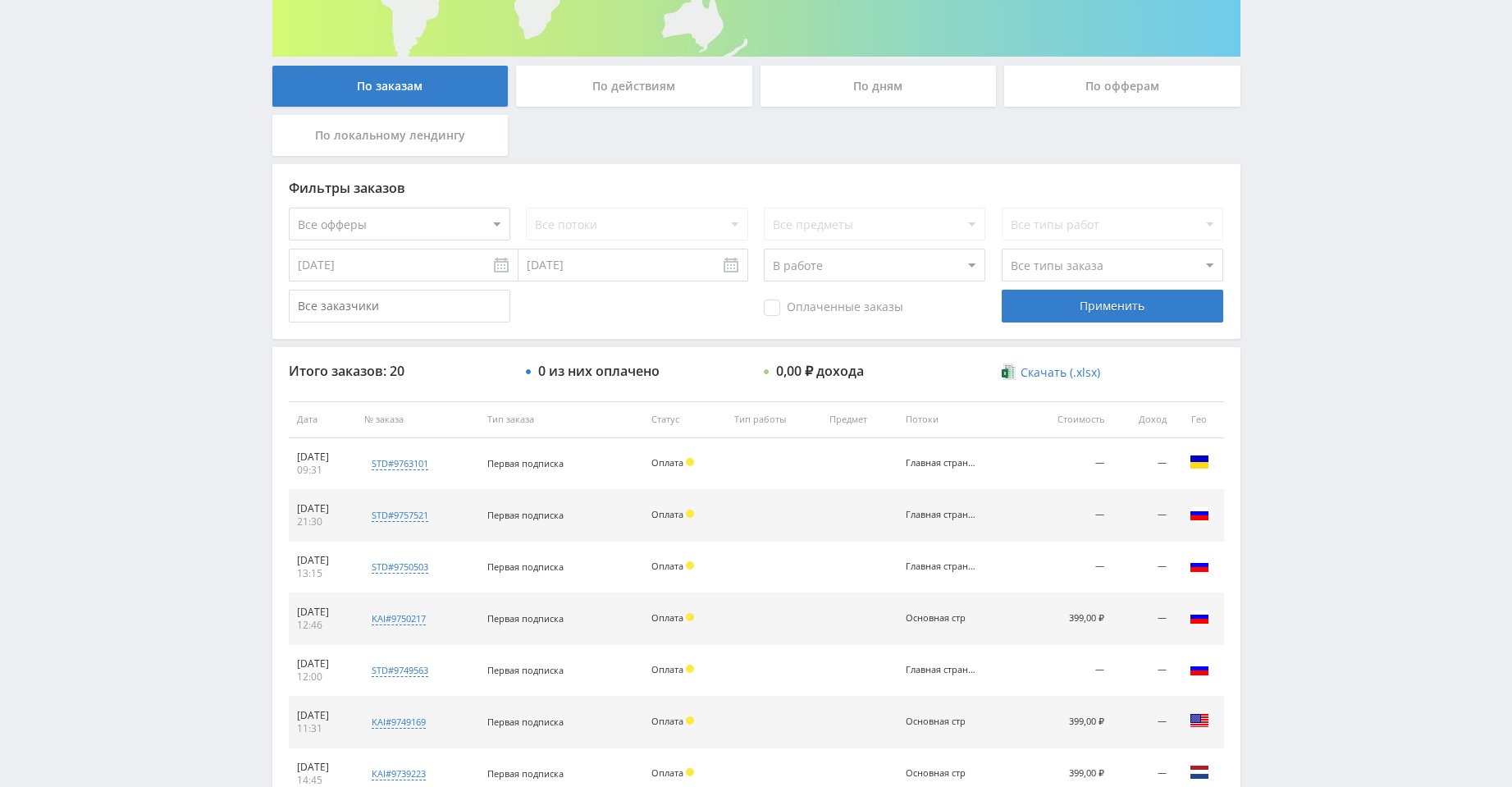
scroll to position [254, 0]
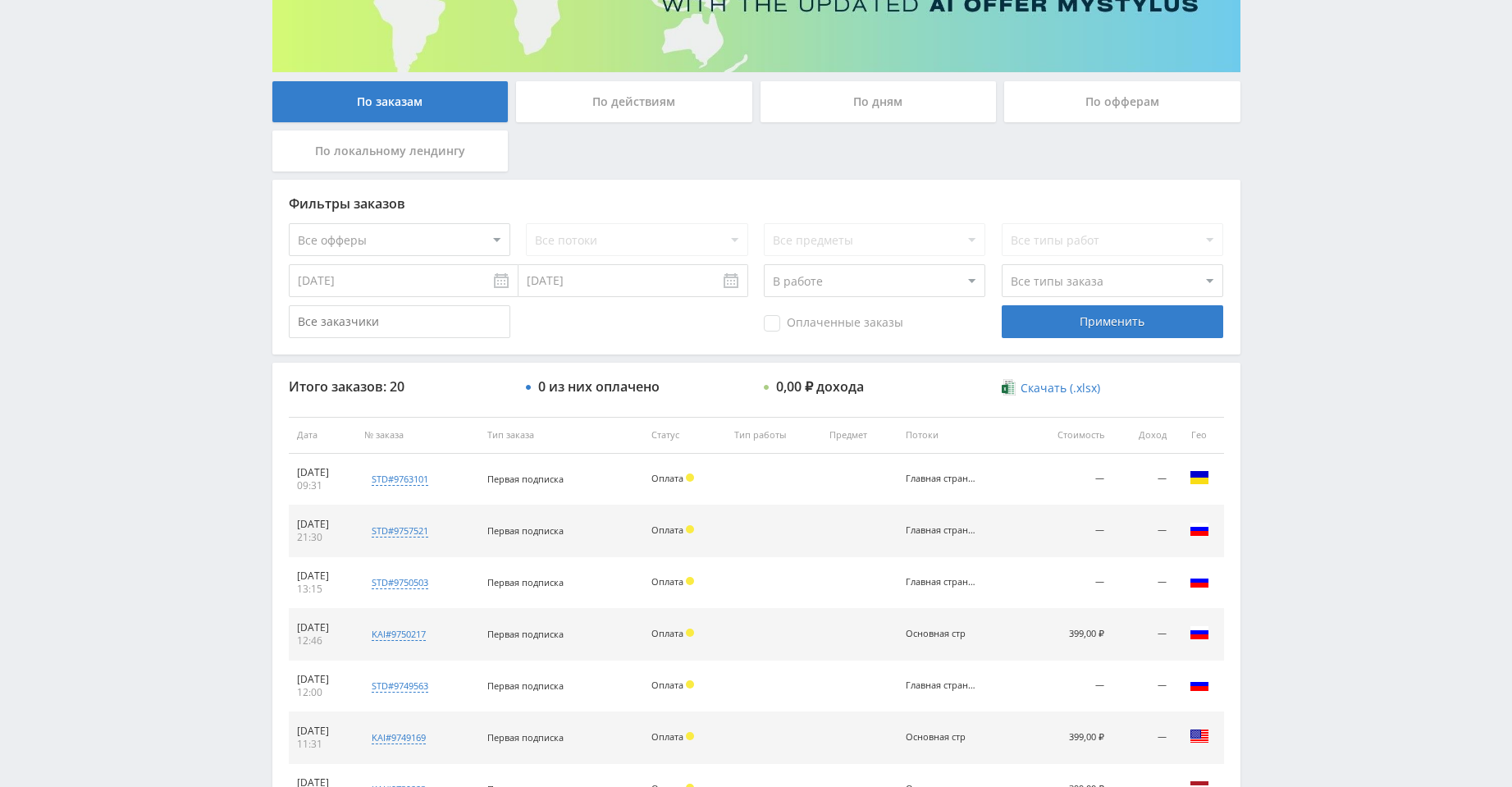
click at [789, 286] on select "Все статусы В аукционе В работе На гарантии Завершен Возврат Черновик" at bounding box center [875, 280] width 222 height 33
select select "-1"
click at [764, 264] on select "Все статусы В аукционе В работе На гарантии Завершен Возврат Черновик" at bounding box center [875, 280] width 222 height 33
click at [398, 282] on input "29.09.2025" at bounding box center [403, 280] width 230 height 33
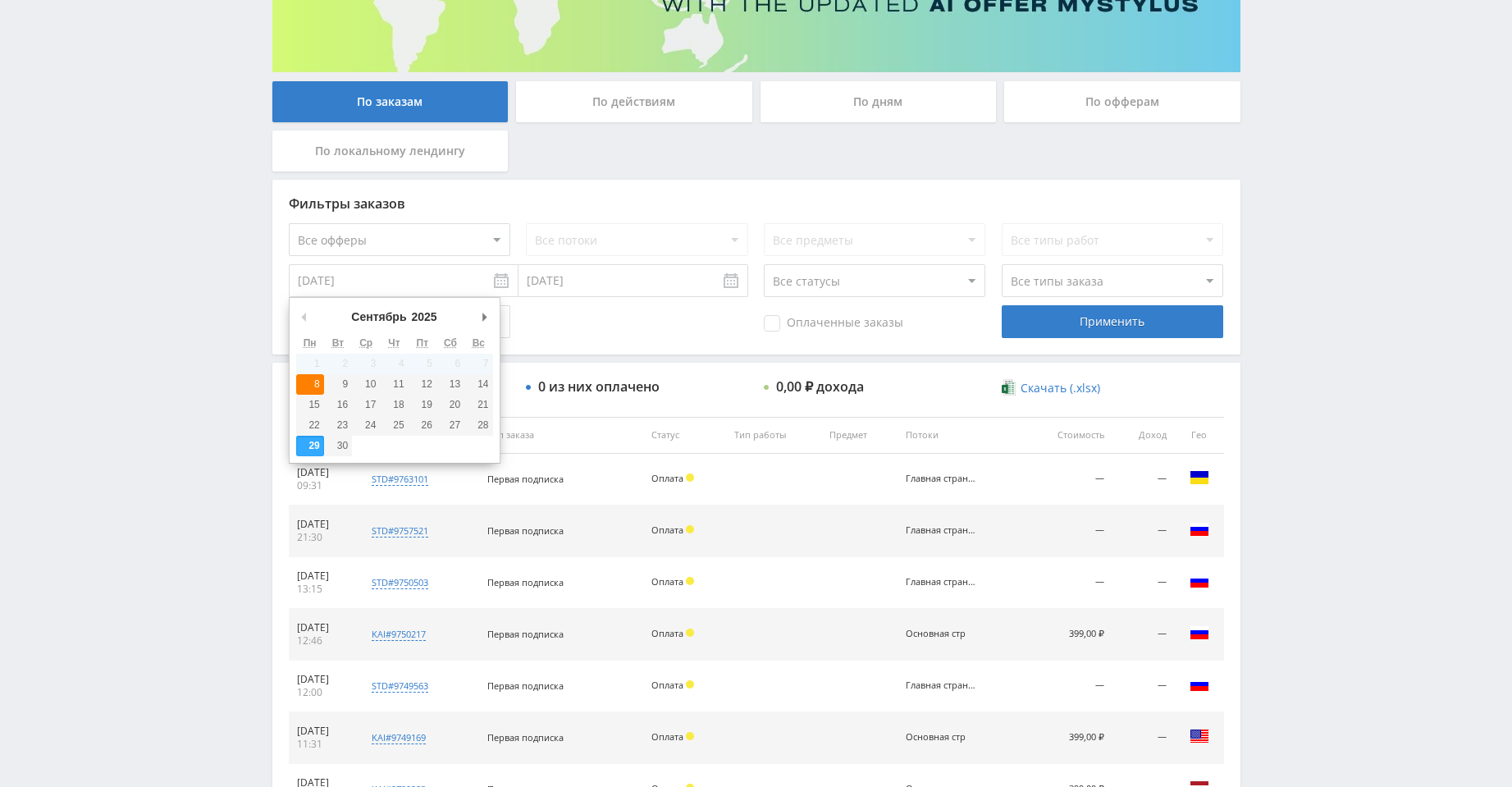
type input "08.09.2025"
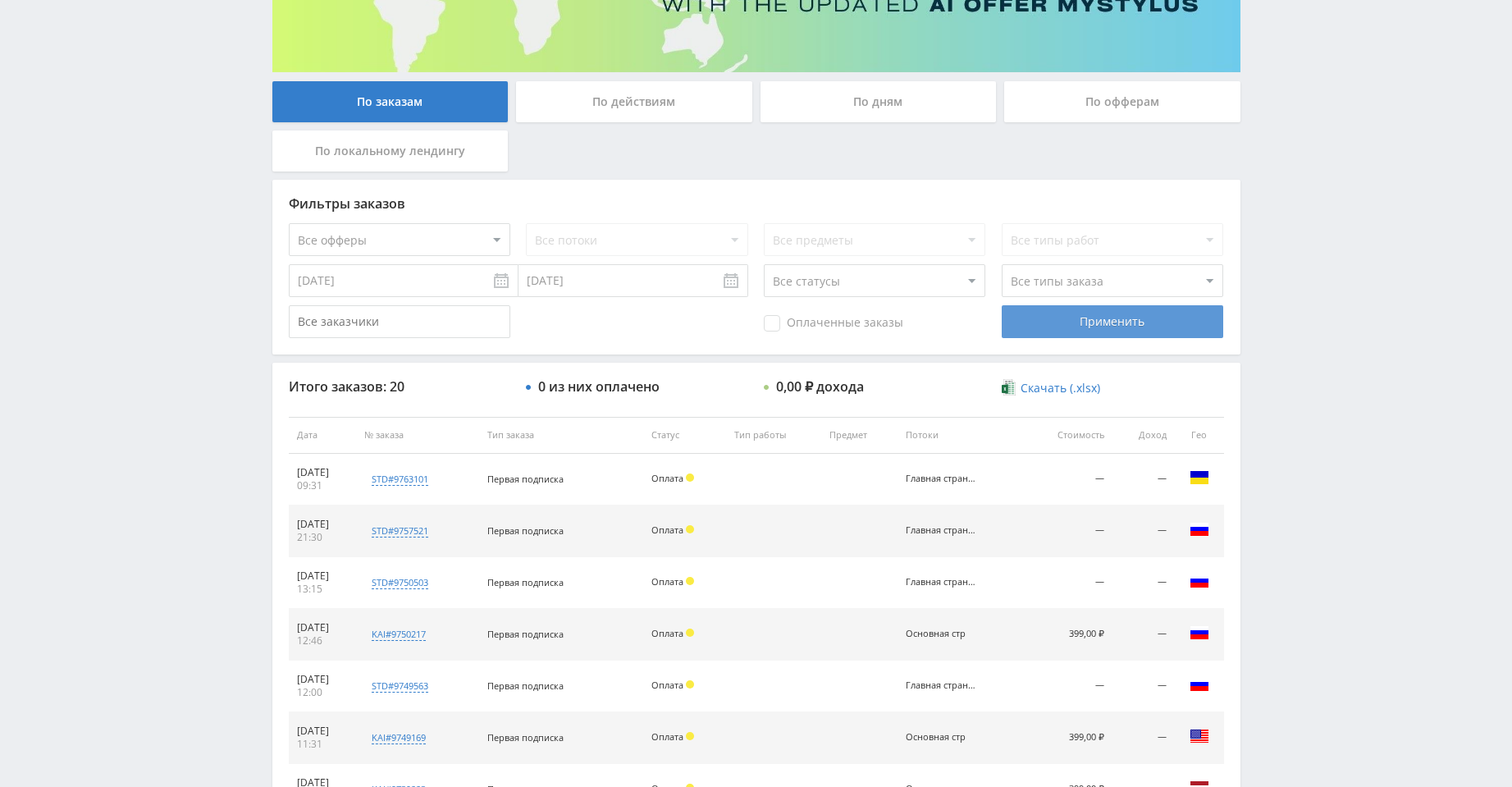
click at [1101, 327] on div "Применить" at bounding box center [1113, 321] width 222 height 33
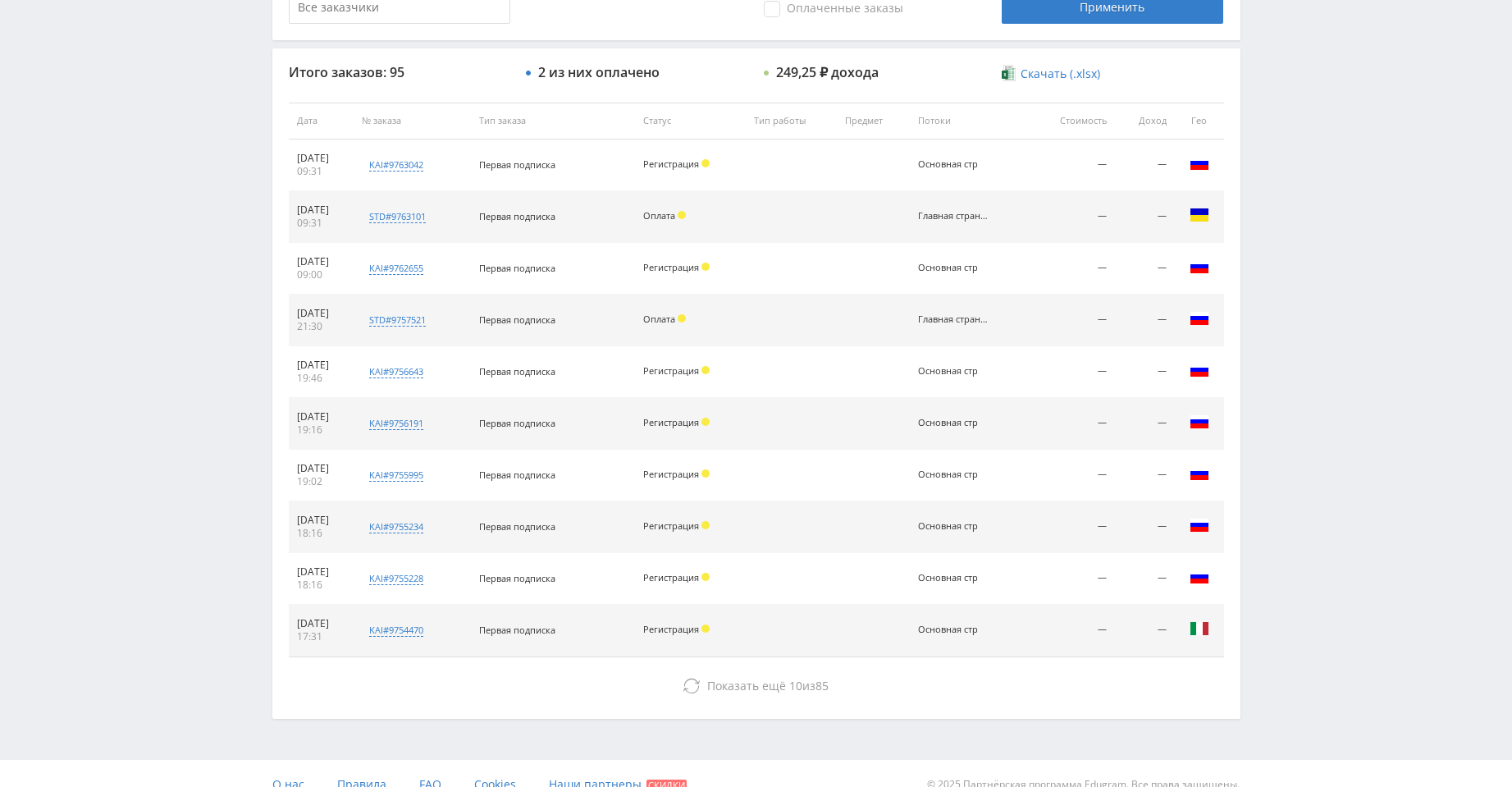
scroll to position [591, 0]
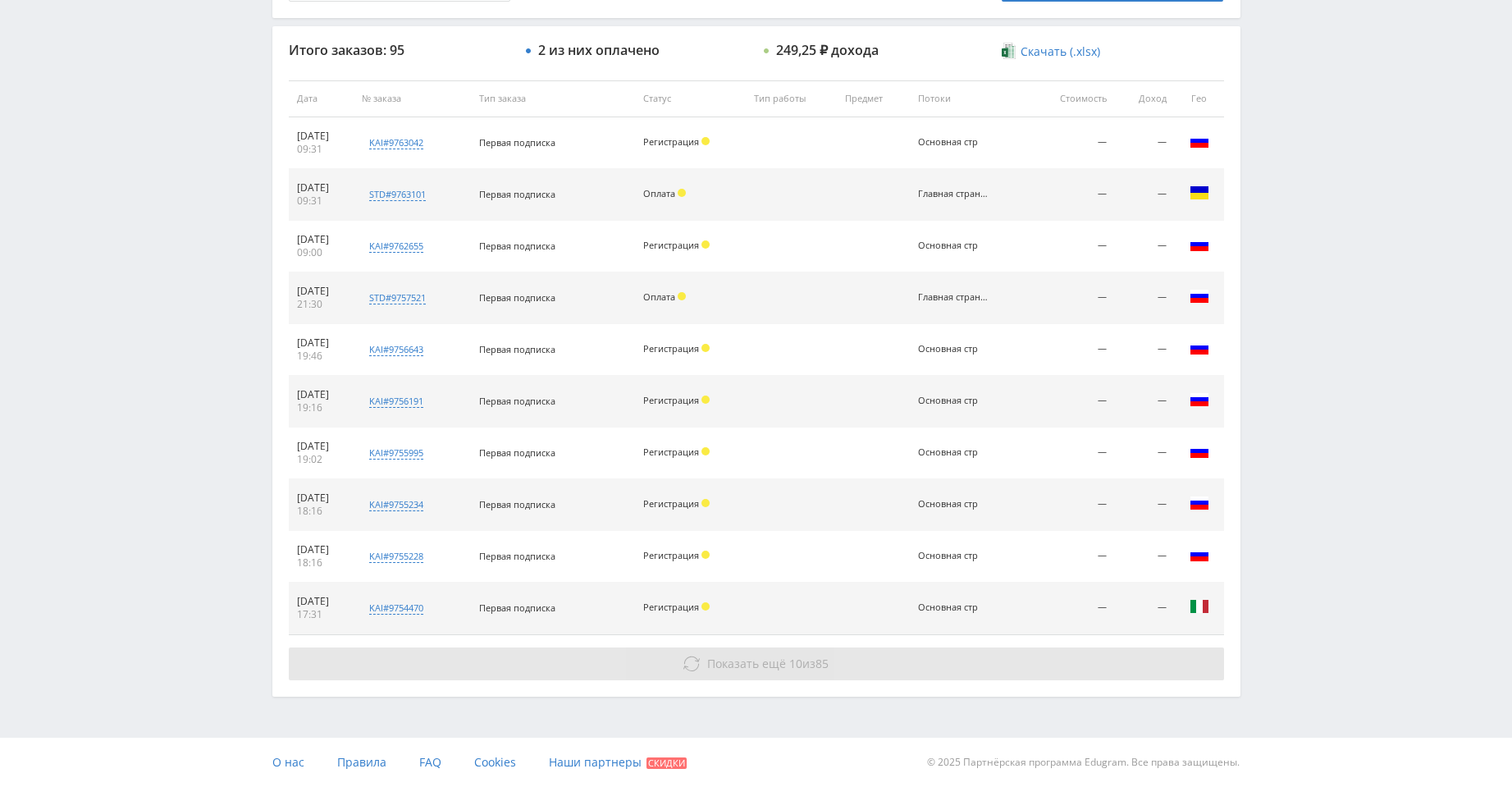
click at [910, 660] on button "Показать ещё 10 из 85" at bounding box center [756, 663] width 935 height 33
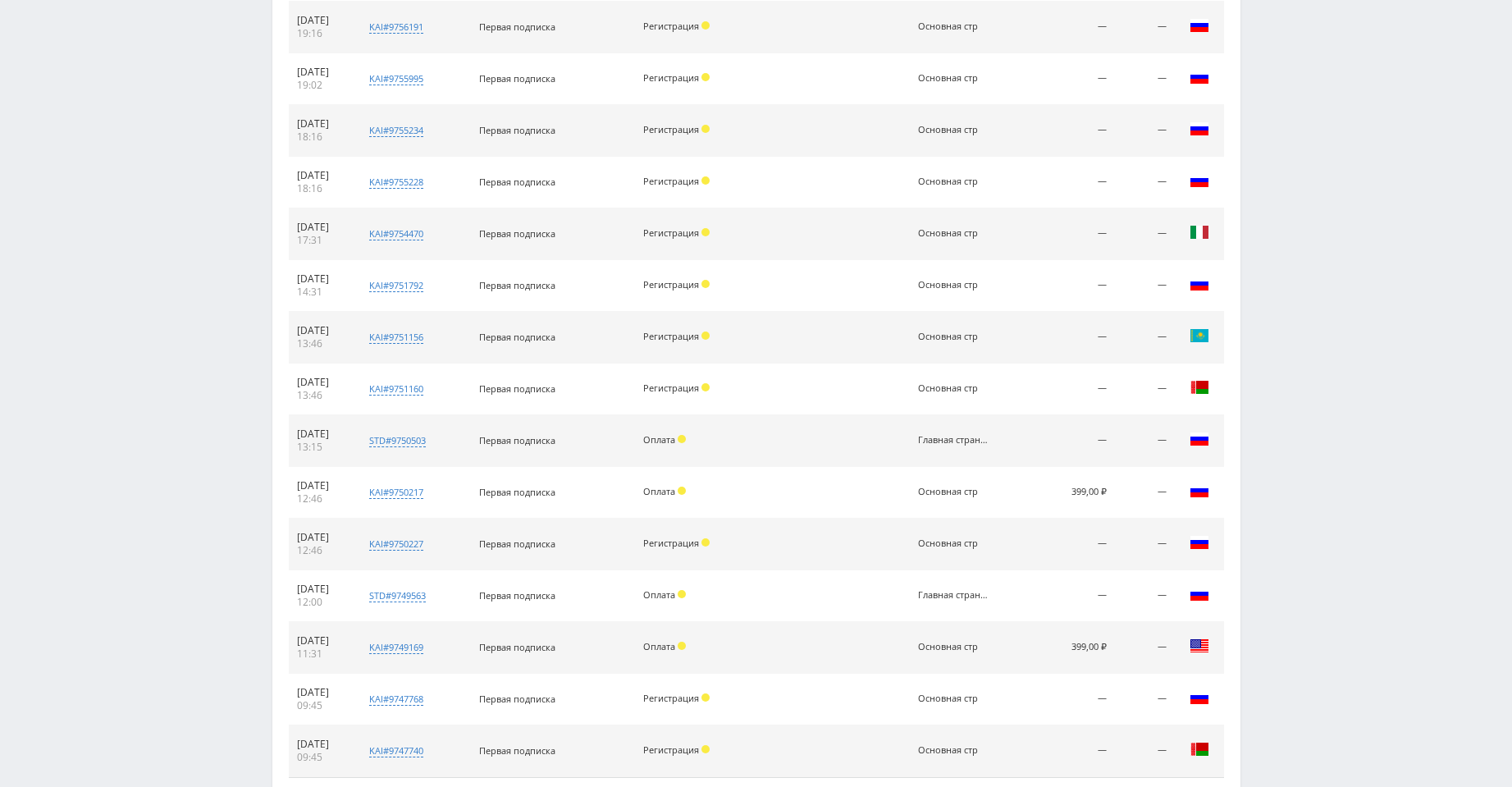
scroll to position [1107, 0]
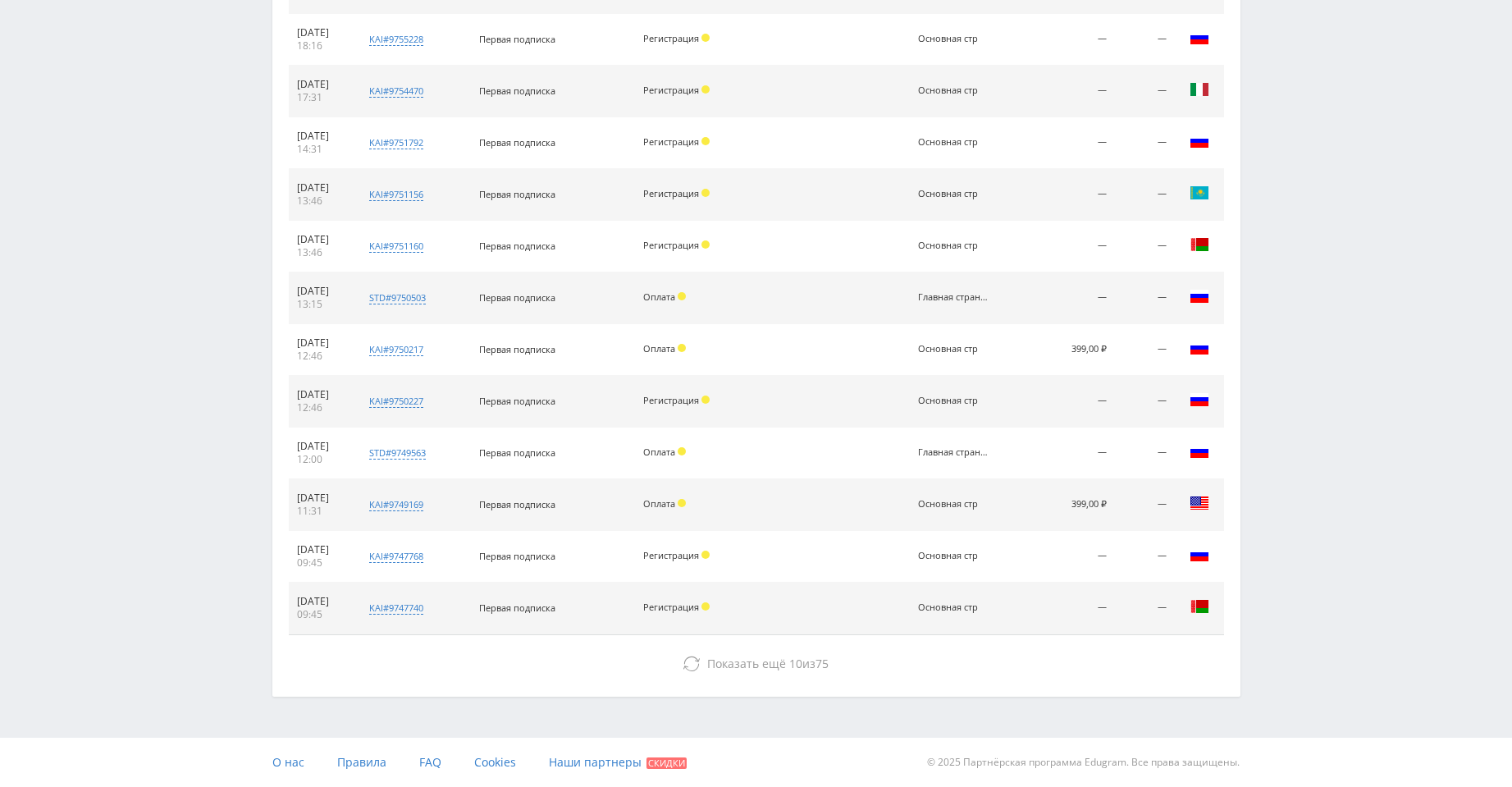
click at [877, 681] on div "Итого заказов: 95 2 из них оплачено 249,25 ₽ дохода Скачать (.xlsx) Дата № зака…" at bounding box center [756, 102] width 969 height 1186
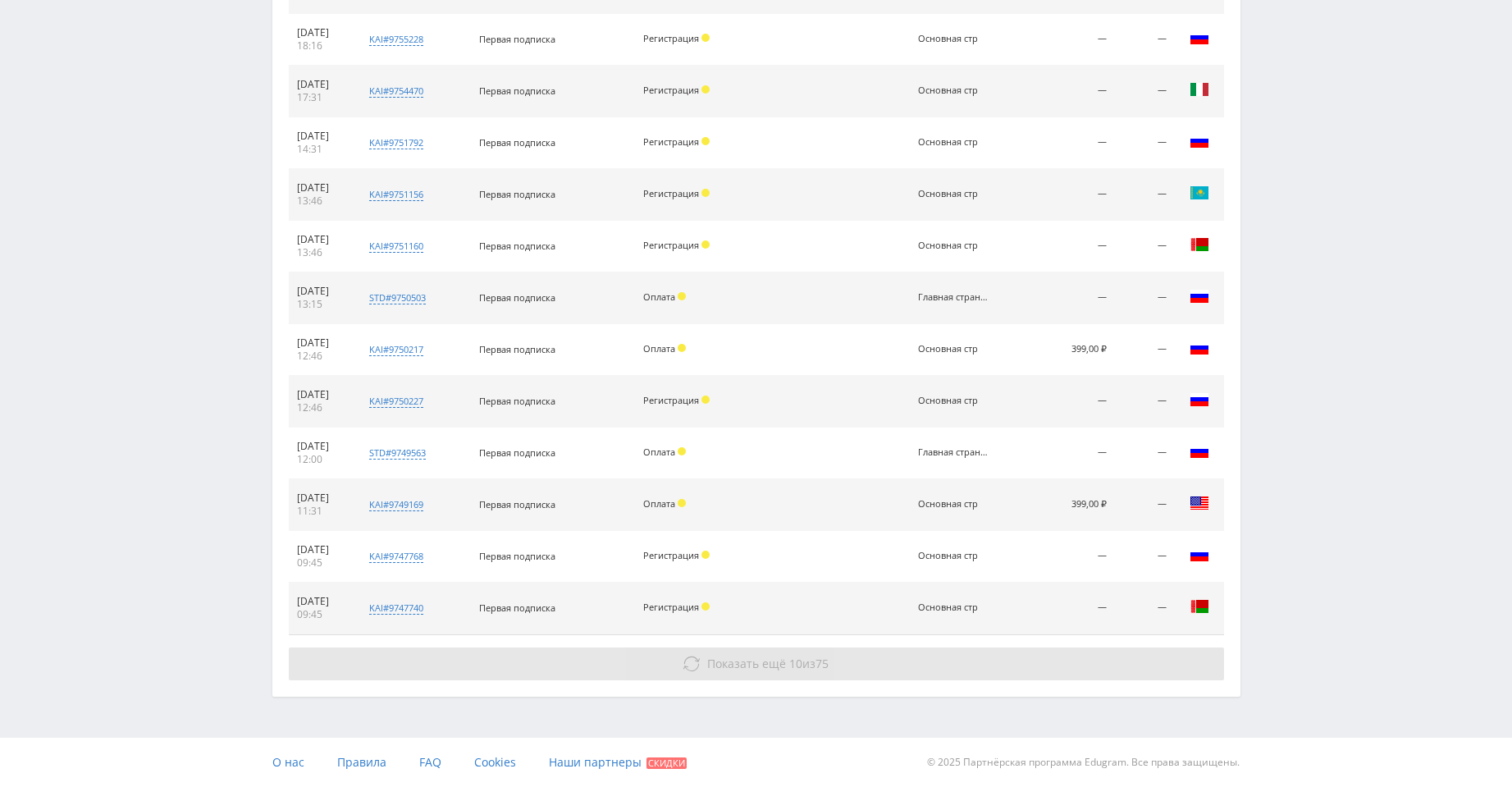
click at [879, 678] on button "Показать ещё 10 из 75" at bounding box center [756, 663] width 935 height 33
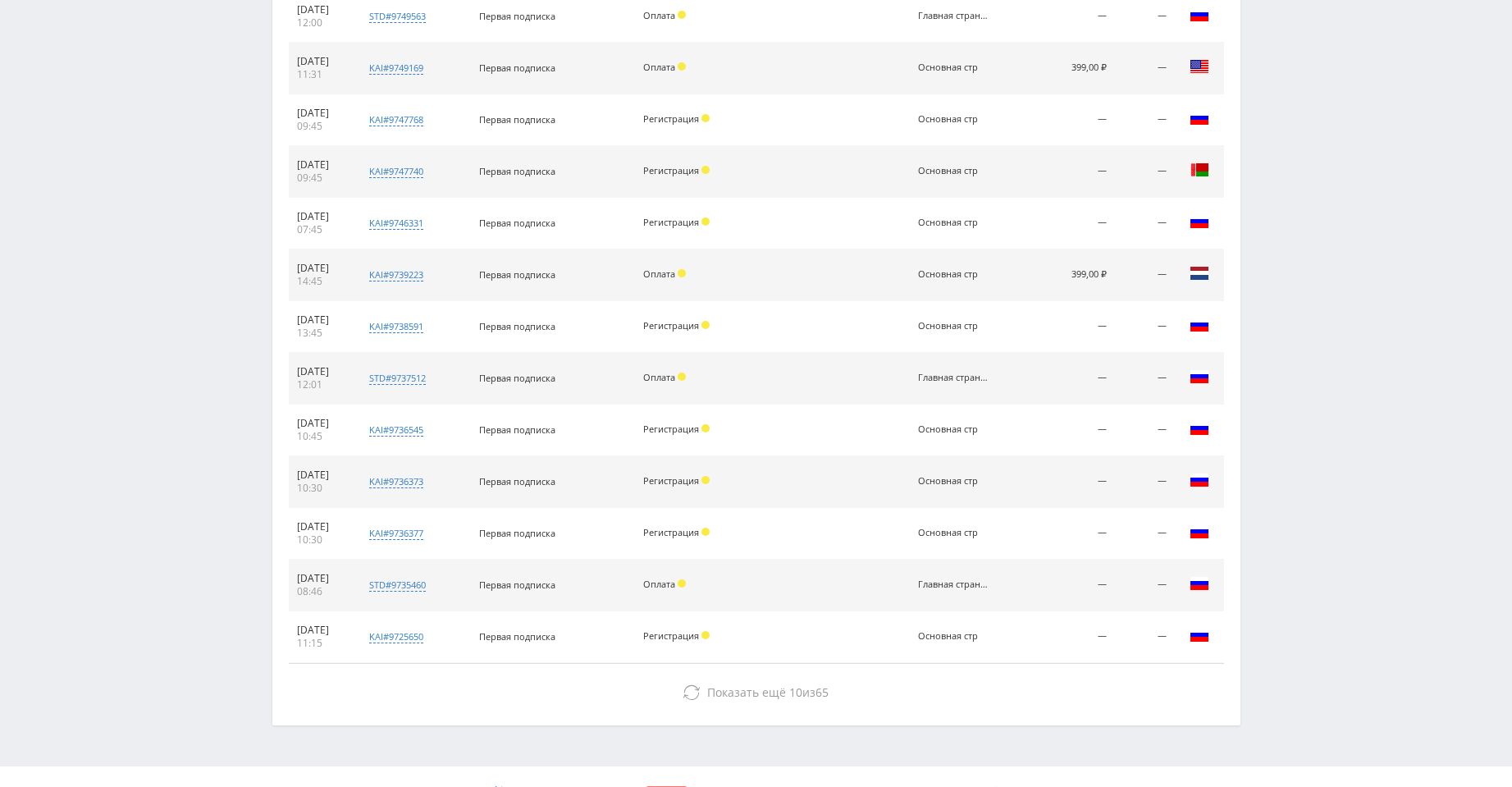
scroll to position [1572, 0]
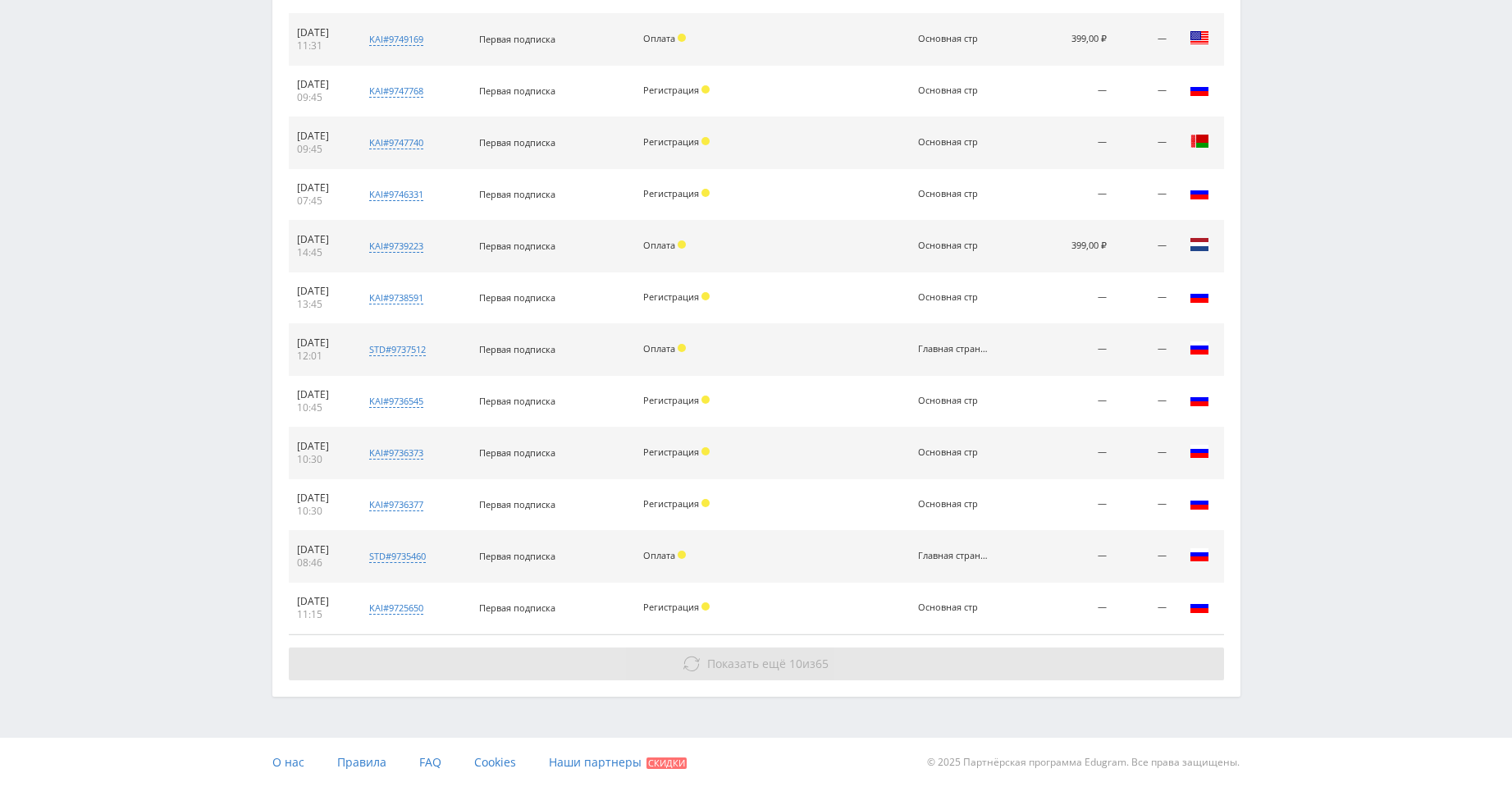
click at [999, 676] on button "Показать ещё 10 из 65" at bounding box center [756, 663] width 935 height 33
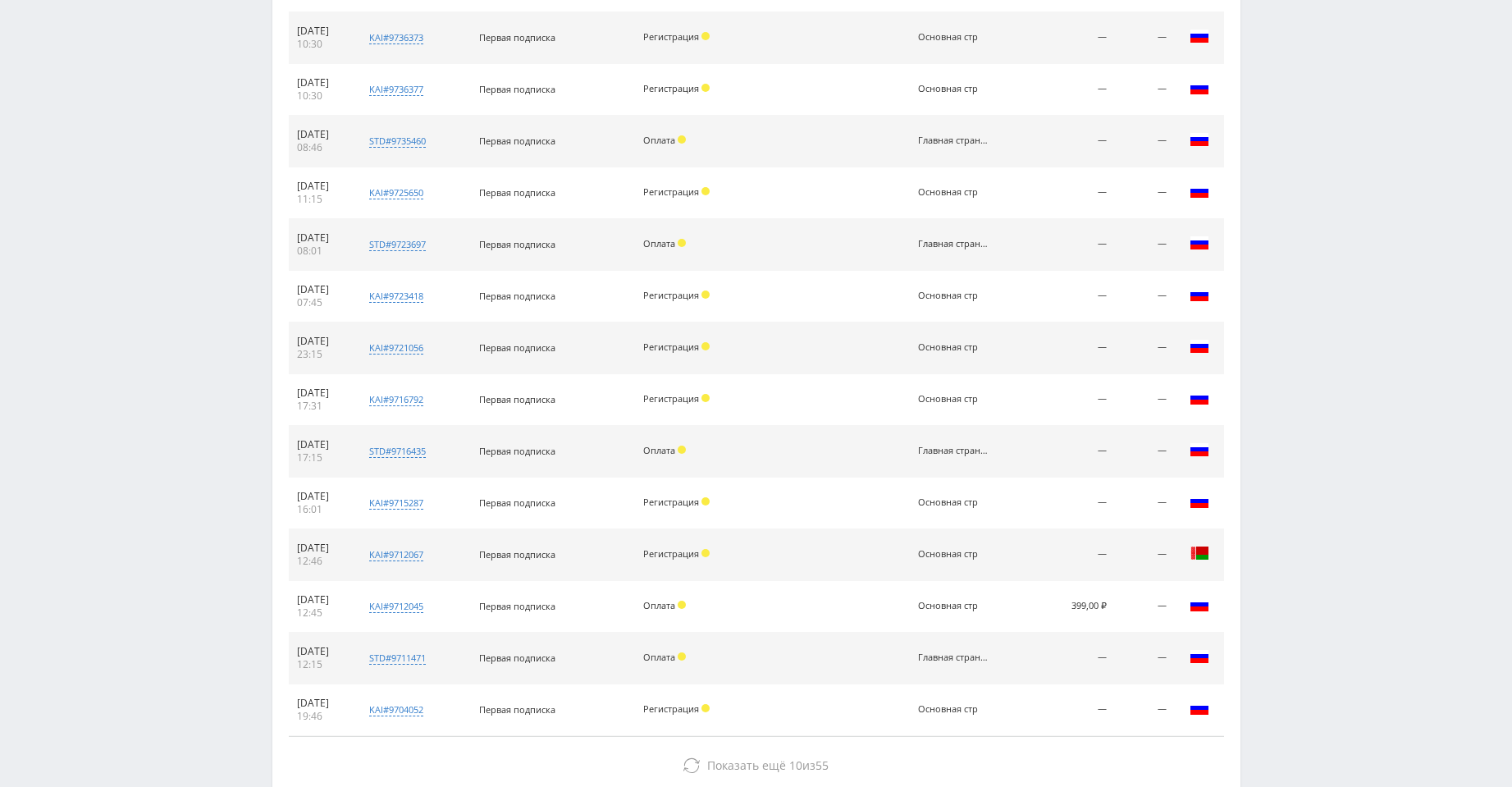
scroll to position [2089, 0]
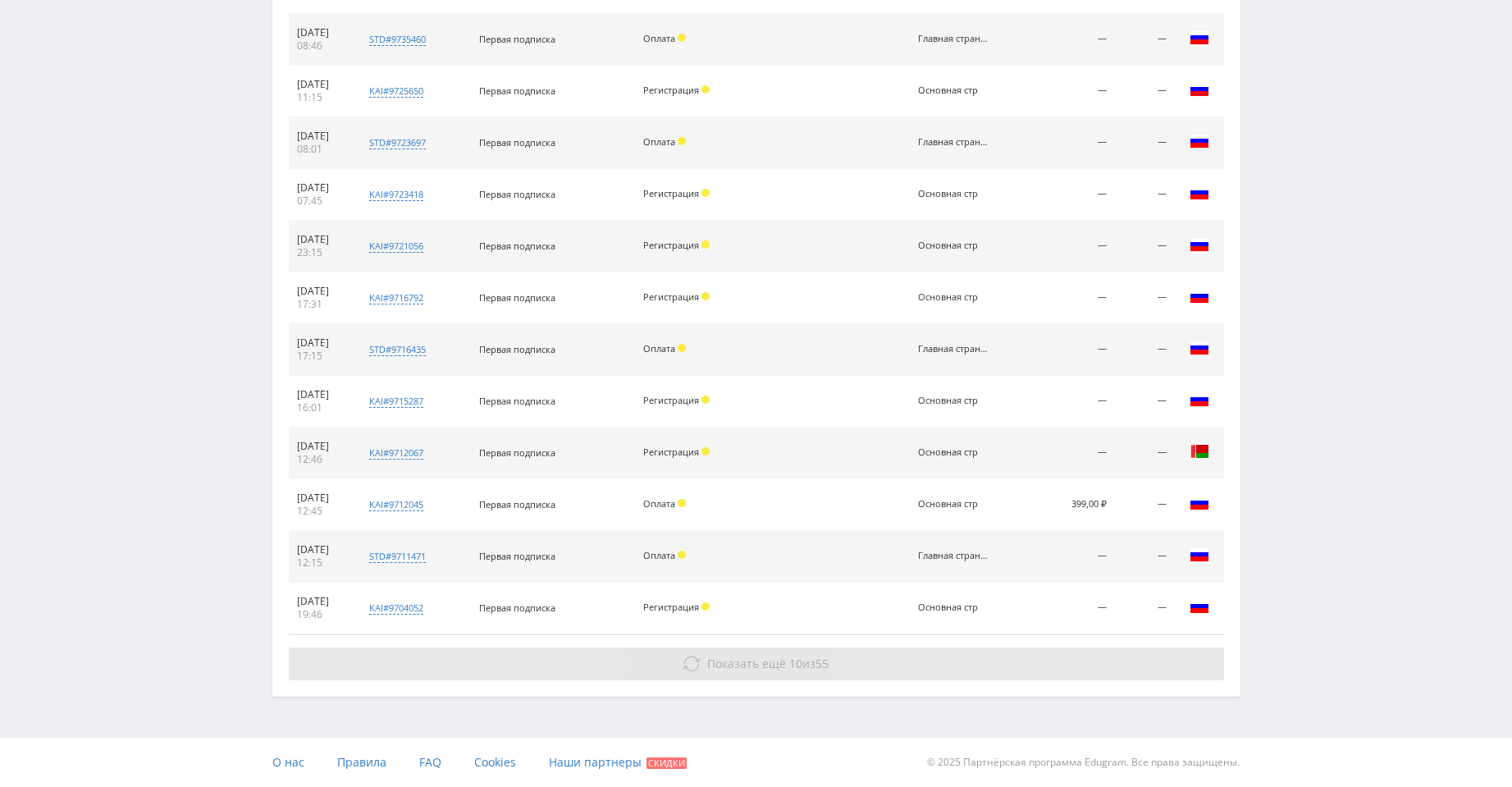
click at [1004, 662] on button "Показать ещё 10 из 55" at bounding box center [756, 663] width 935 height 33
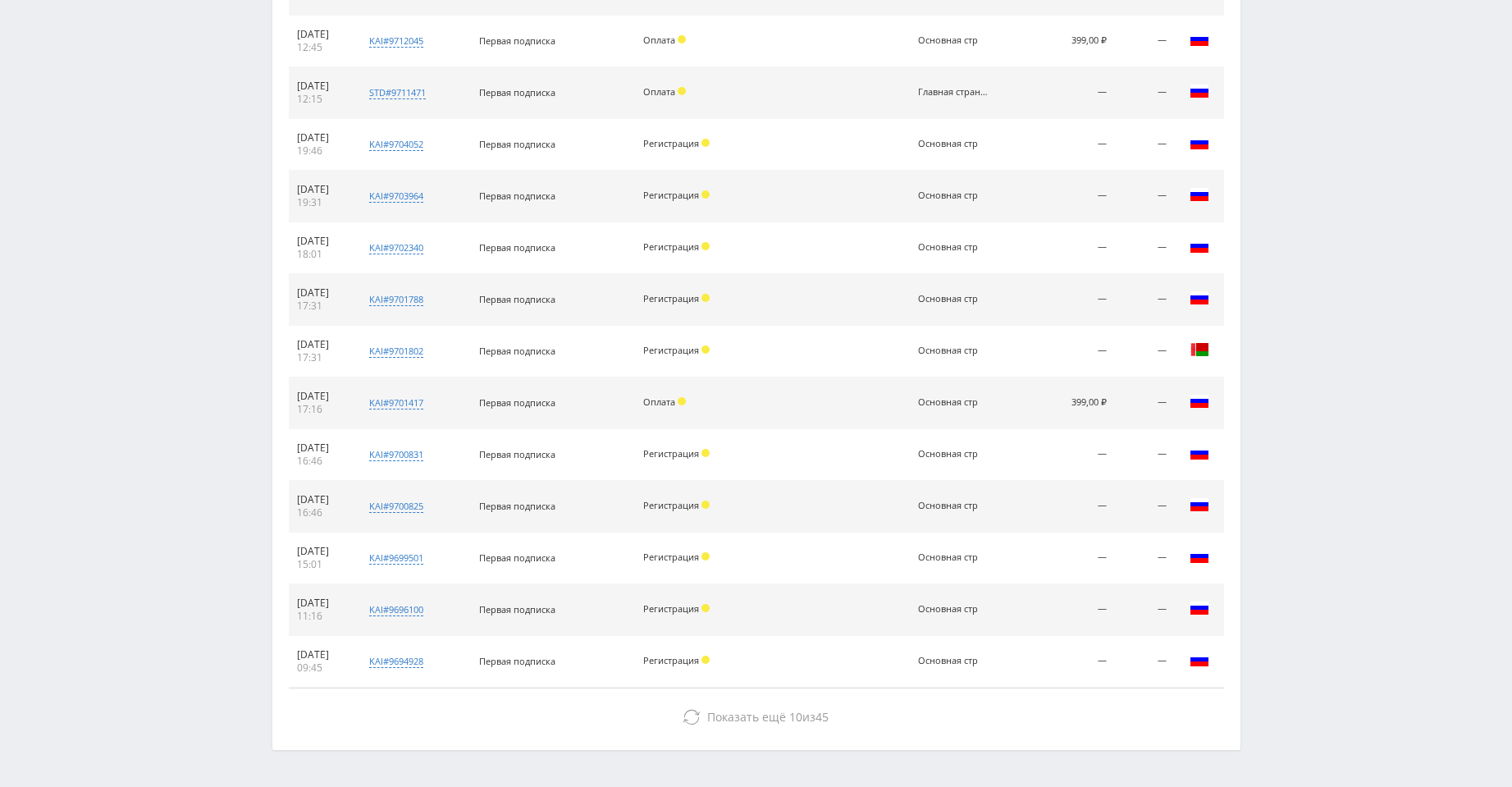
scroll to position [2581, 0]
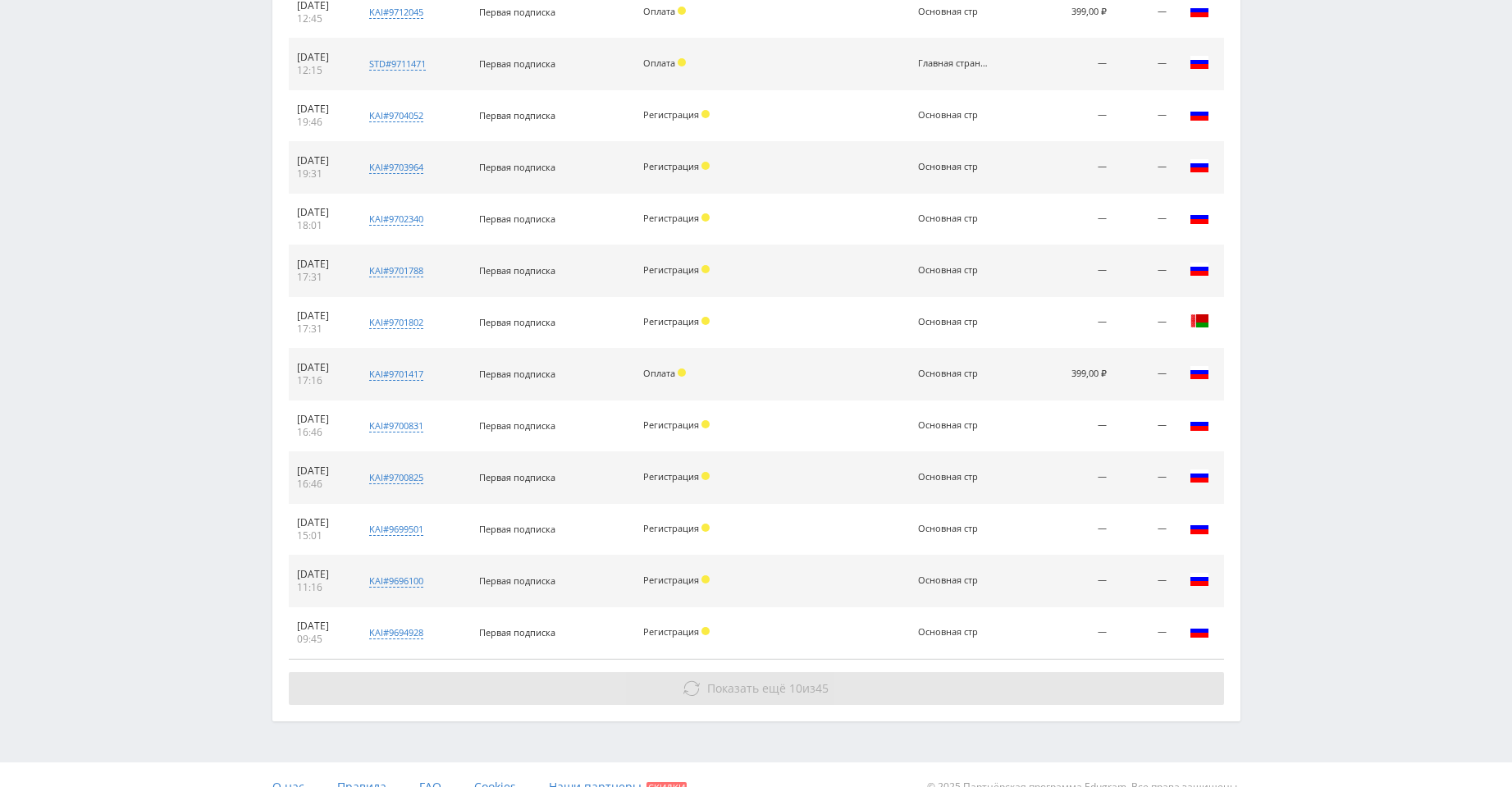
click at [993, 676] on button "Показать ещё 10 из 45" at bounding box center [756, 688] width 935 height 33
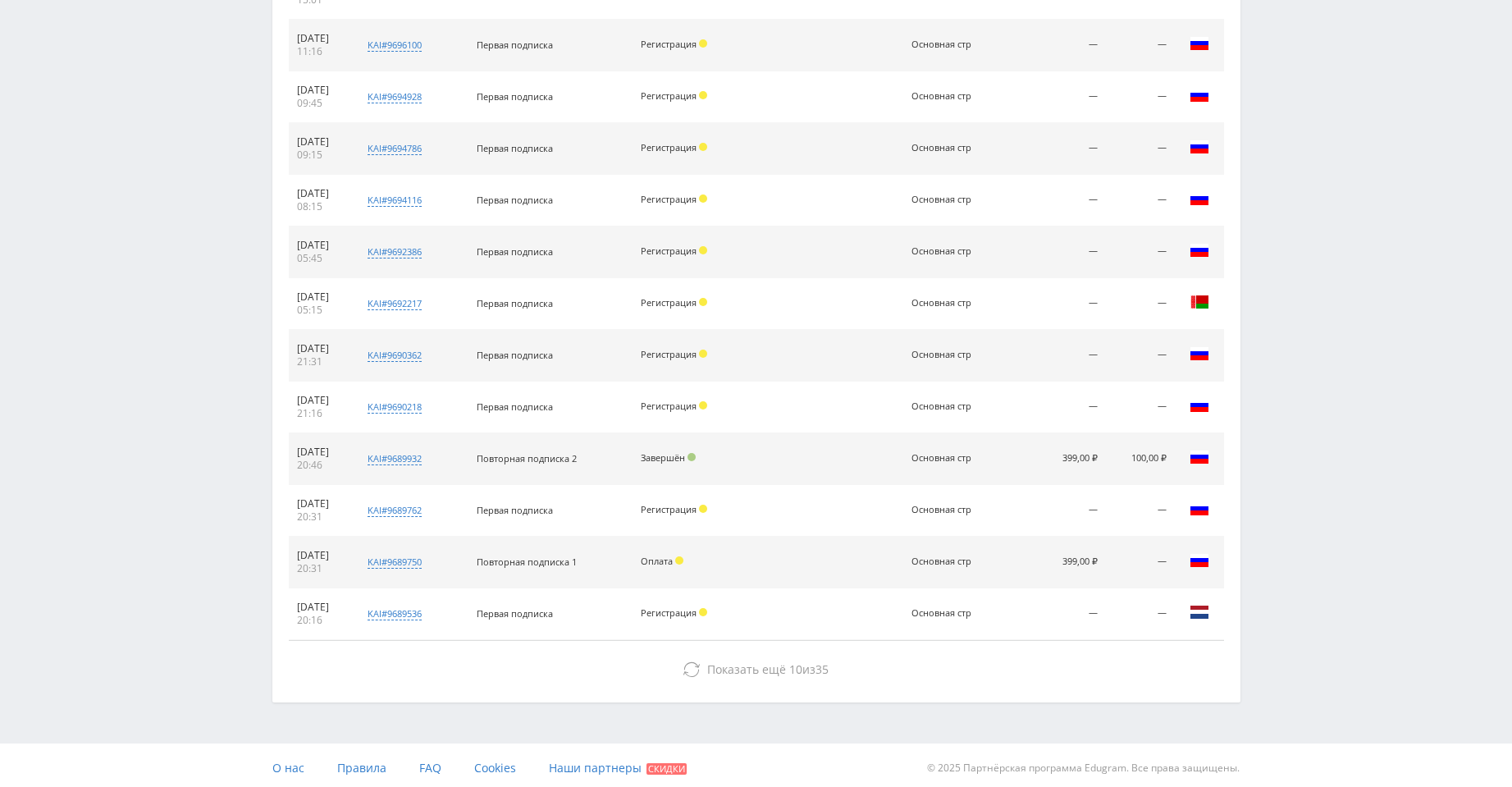
scroll to position [3122, 0]
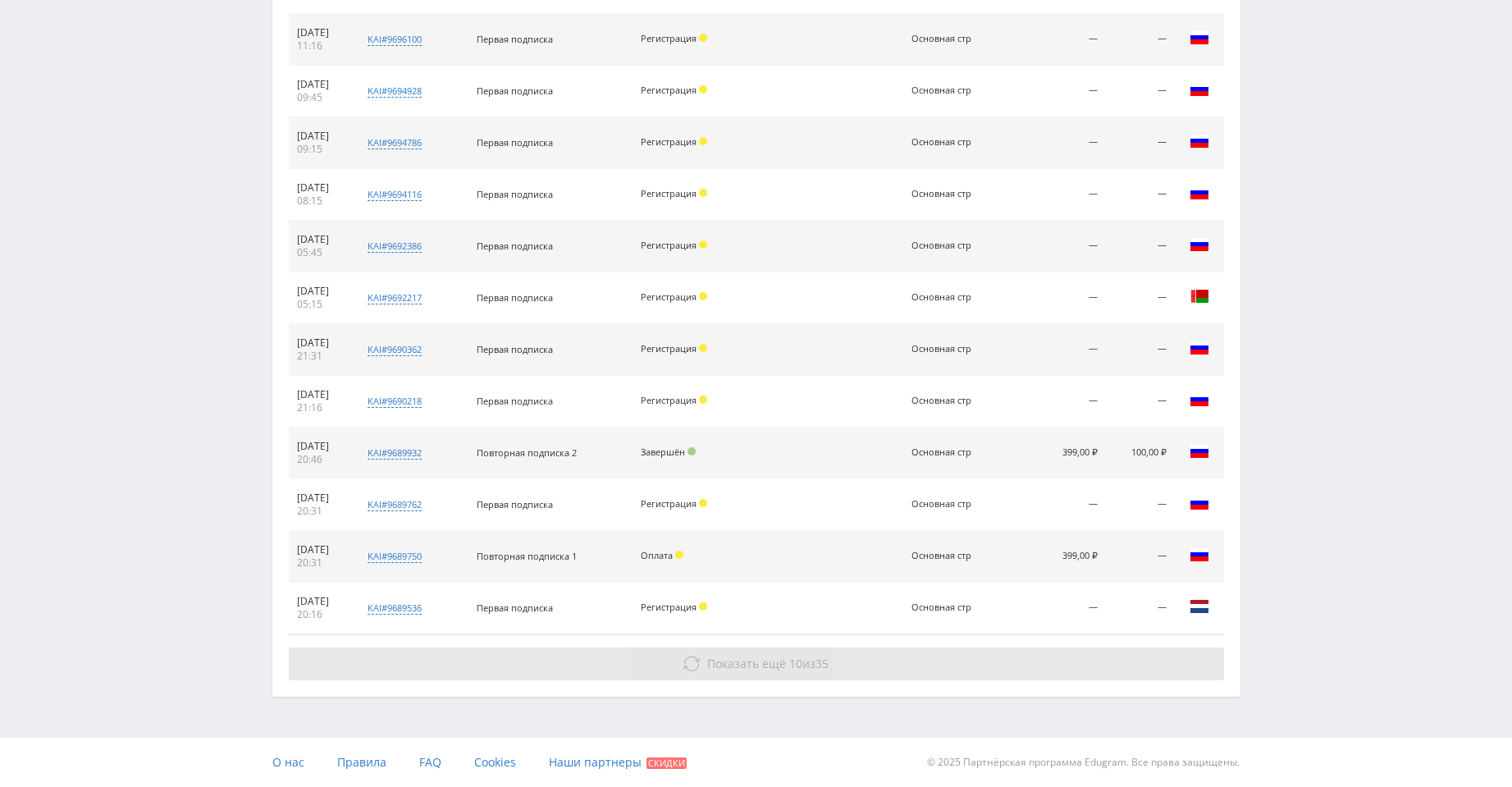
click at [988, 669] on button "Показать ещё 10 из 35" at bounding box center [756, 663] width 935 height 33
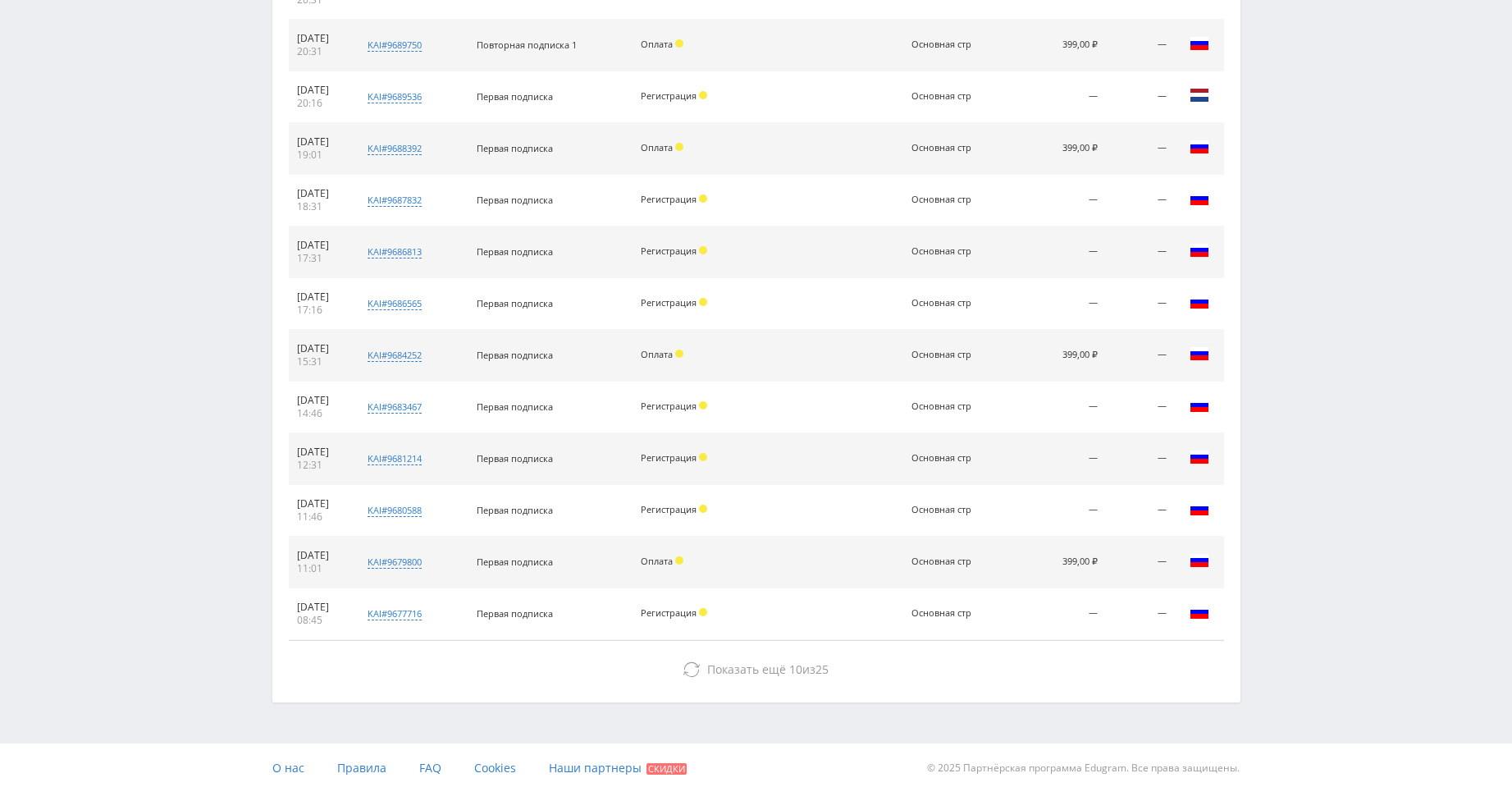
scroll to position [3639, 0]
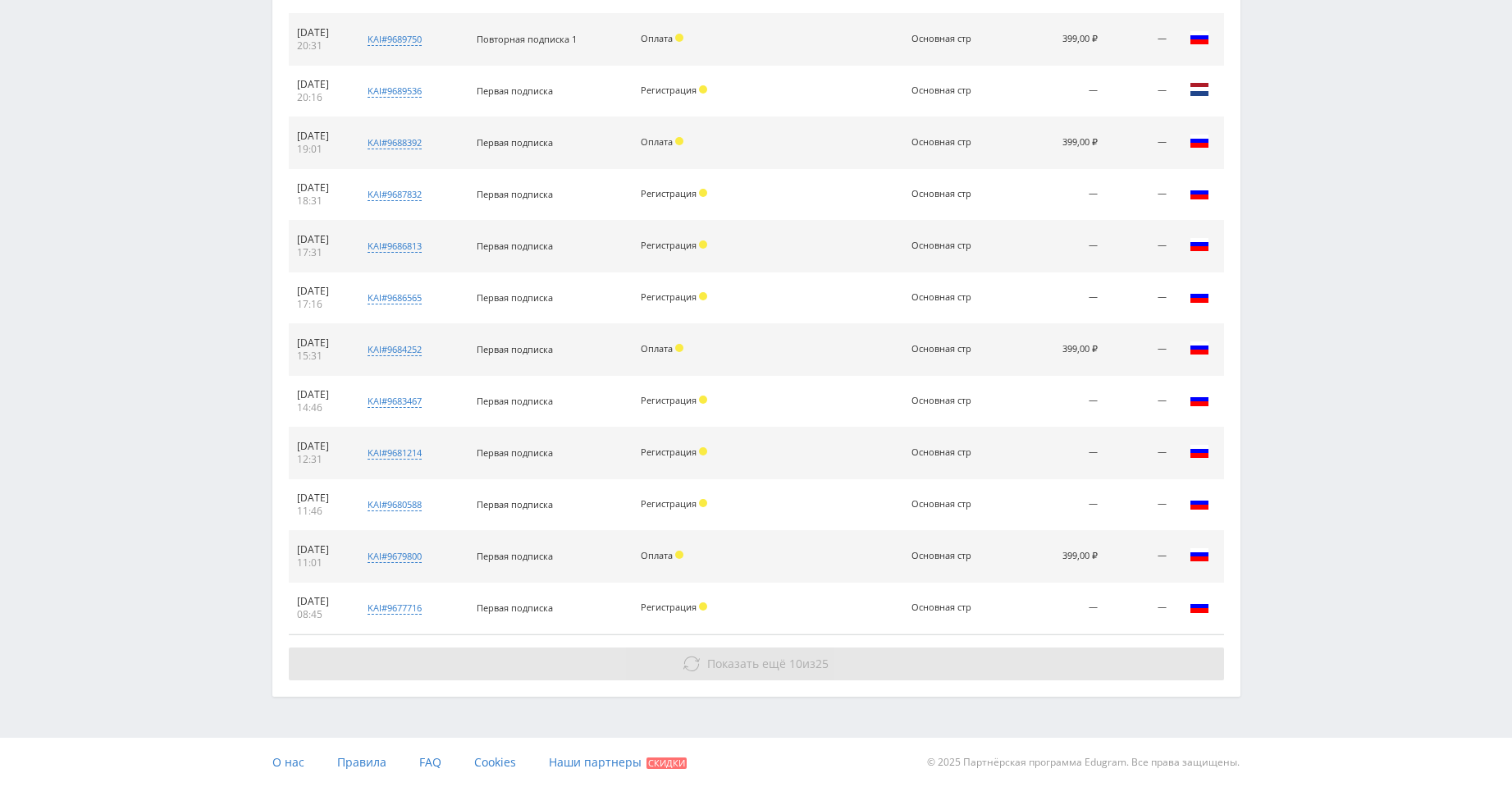
click at [942, 652] on button "Показать ещё 10 из 25" at bounding box center [756, 663] width 935 height 33
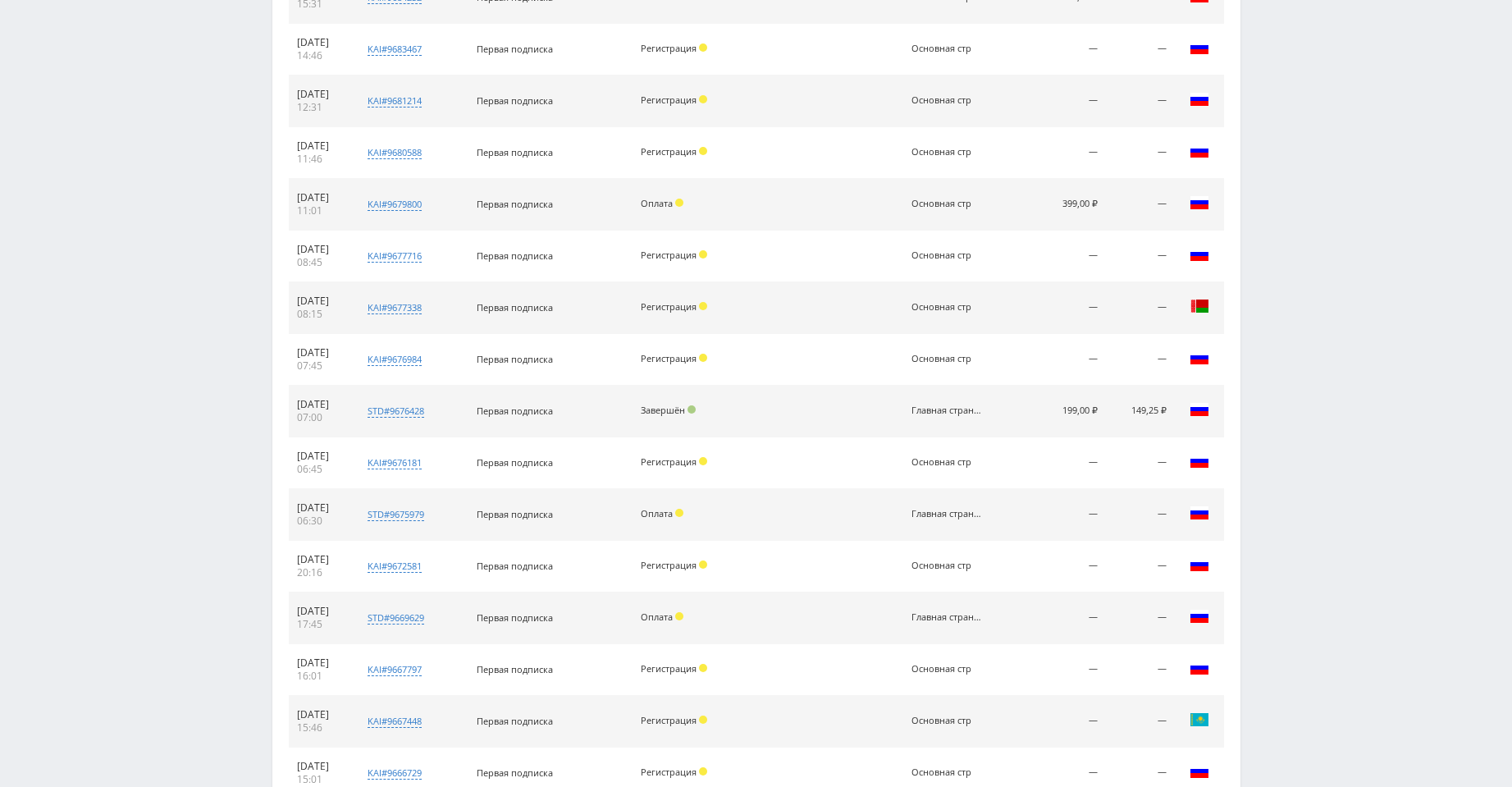
scroll to position [4157, 0]
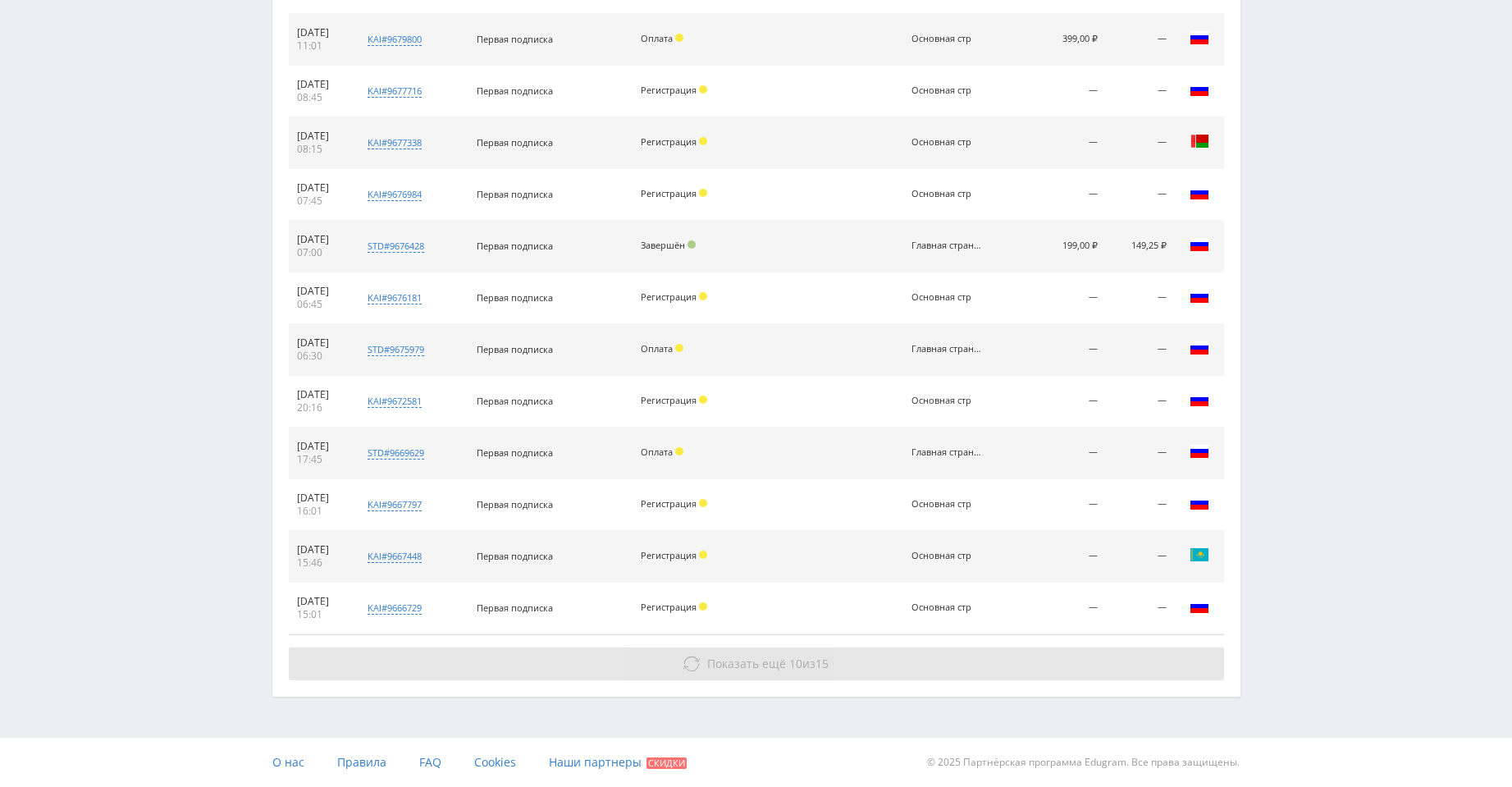
click at [940, 651] on button "Показать ещё 10 из 15" at bounding box center [756, 663] width 935 height 33
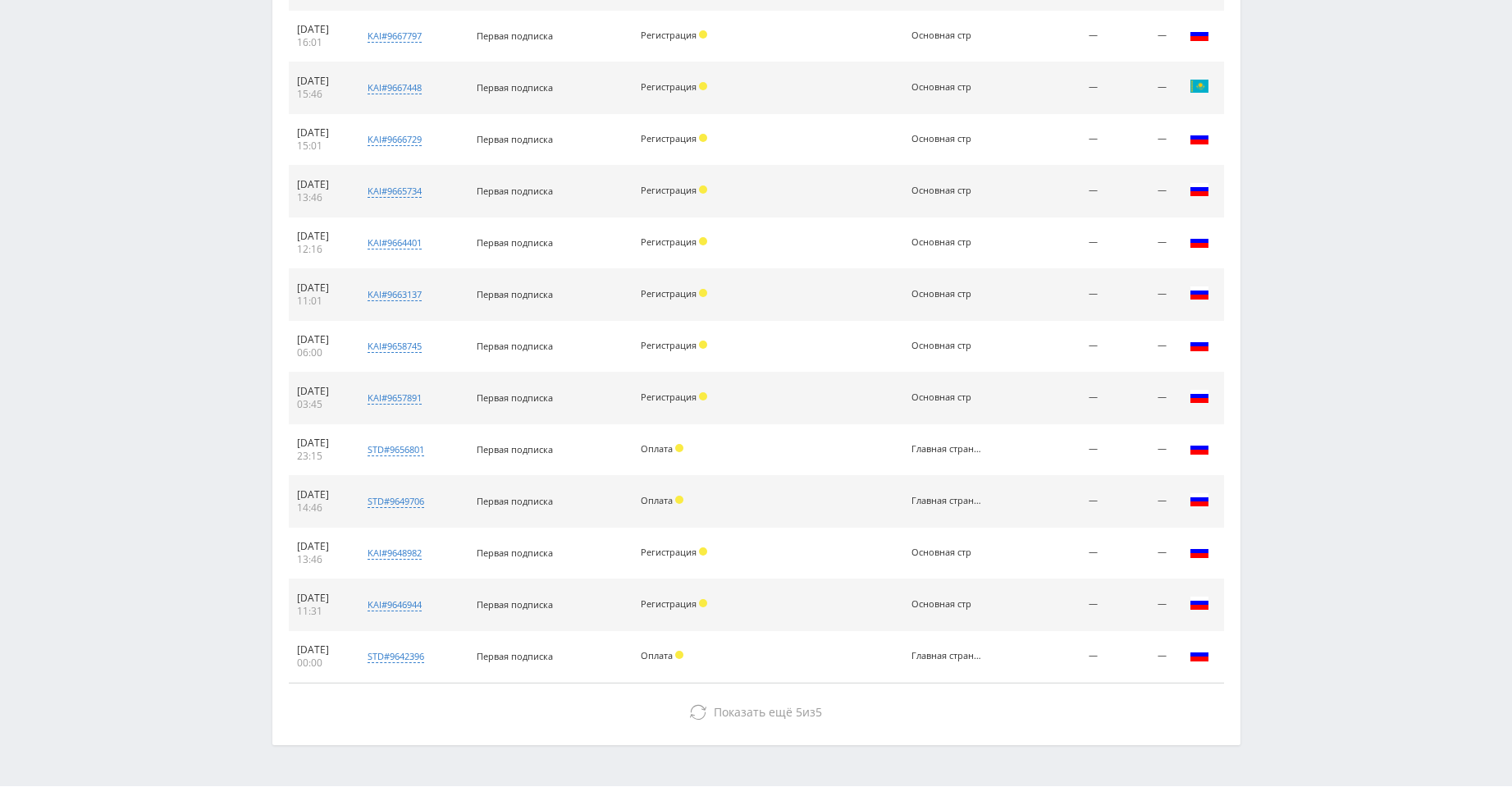
scroll to position [4674, 0]
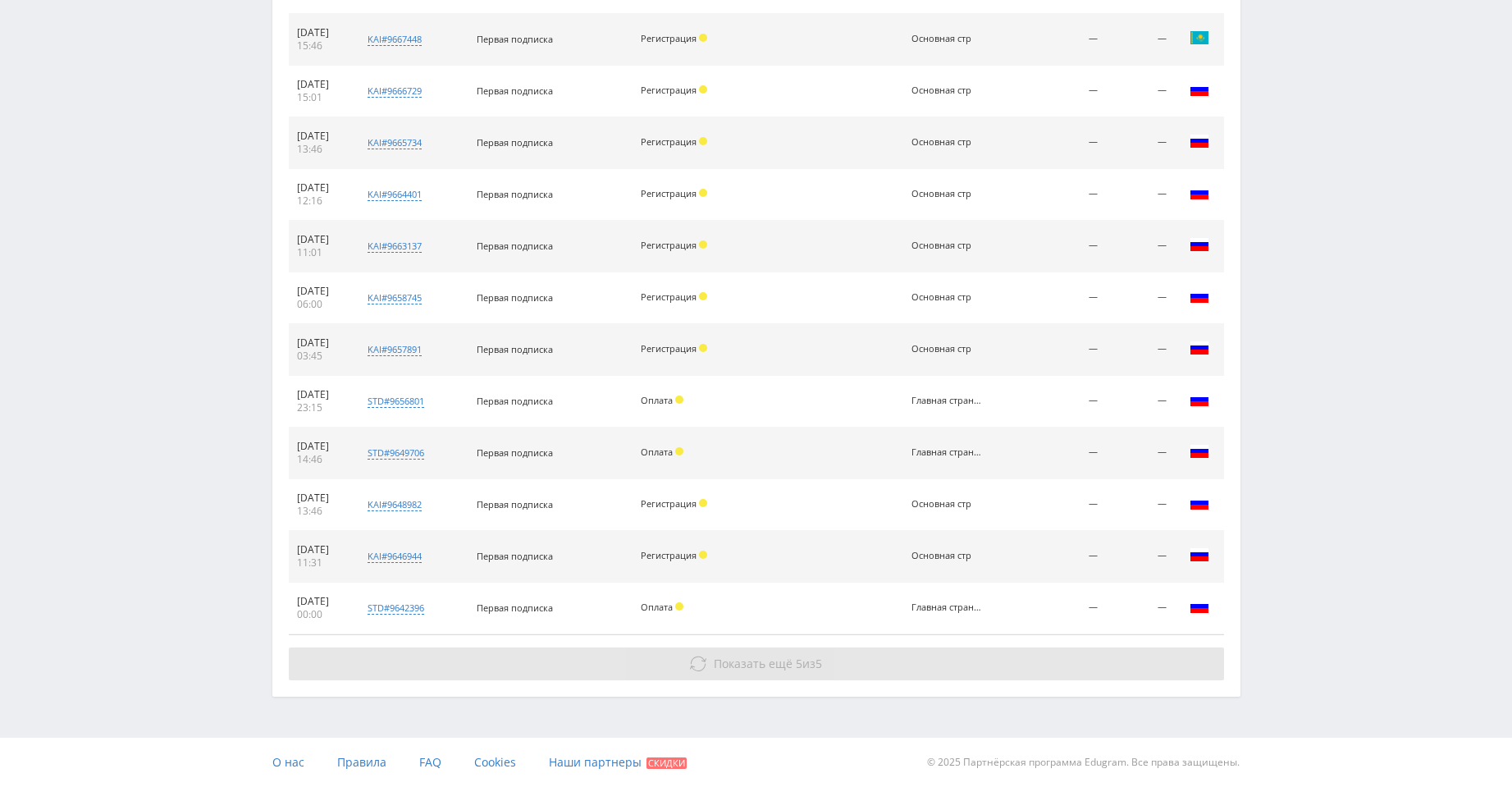
click at [1036, 654] on button "Показать ещё 5 из 5" at bounding box center [756, 663] width 935 height 33
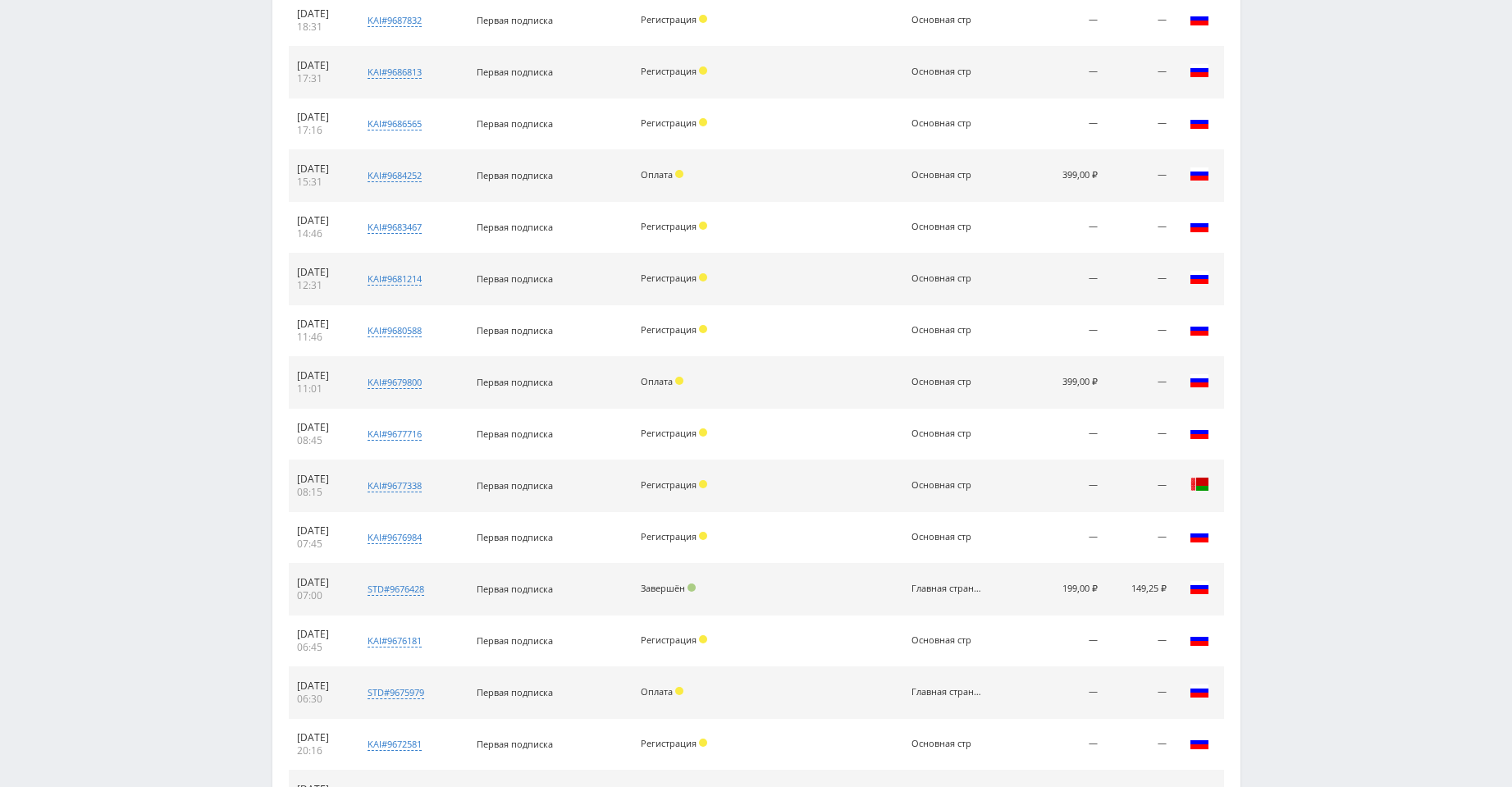
scroll to position [3750, 0]
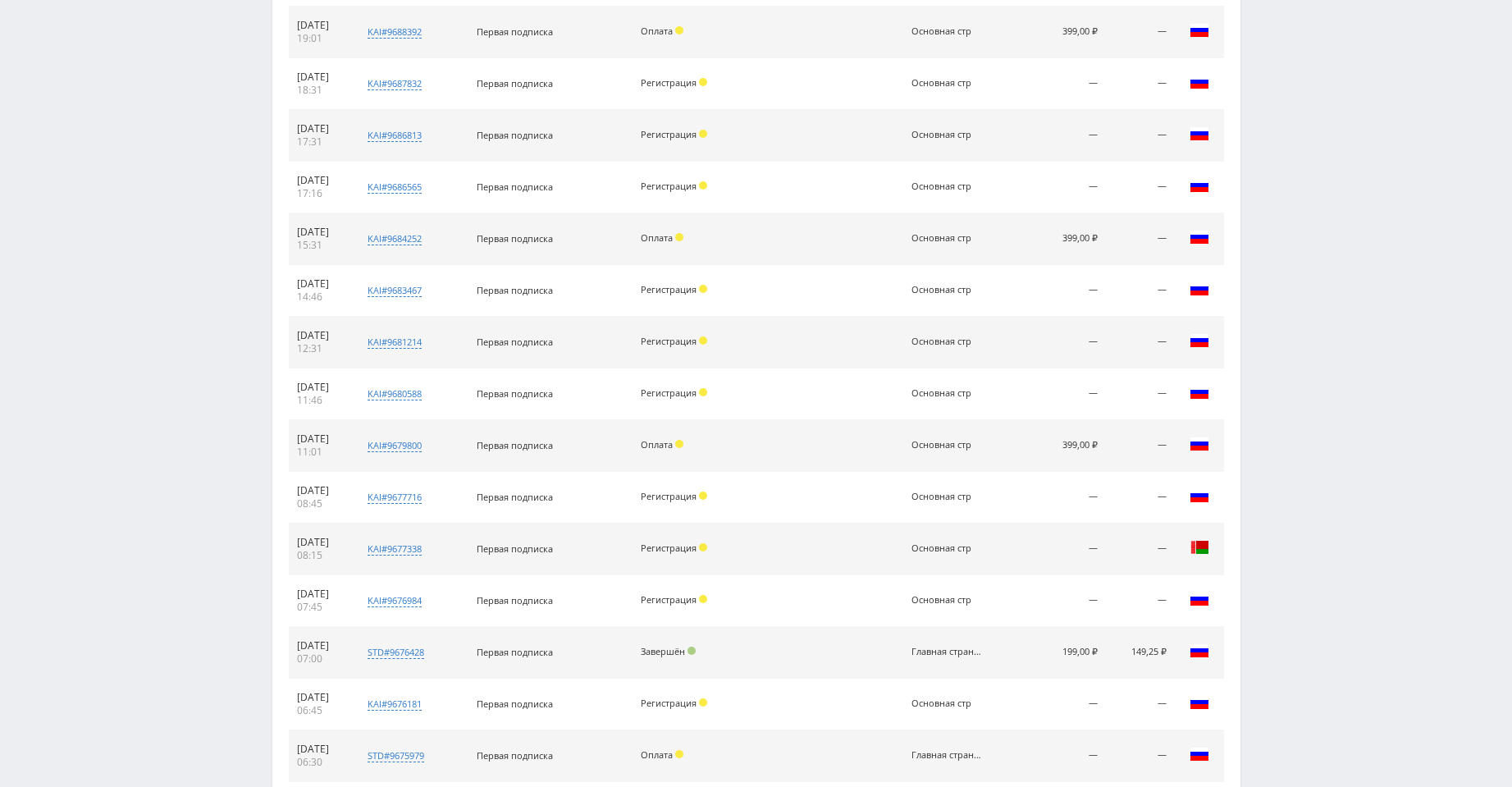
click at [921, 644] on td "Главная страница" at bounding box center [963, 652] width 119 height 52
click at [923, 644] on td "Главная страница" at bounding box center [963, 652] width 119 height 52
click at [925, 644] on td "Главная страница" at bounding box center [963, 652] width 119 height 52
drag, startPoint x: 1064, startPoint y: 650, endPoint x: 1167, endPoint y: 649, distance: 103.0
click at [1167, 649] on tr "30.09.2025 07:00 std#9676428 Заказчик 369032852 Первая подписка Завершён Главна…" at bounding box center [756, 652] width 935 height 52
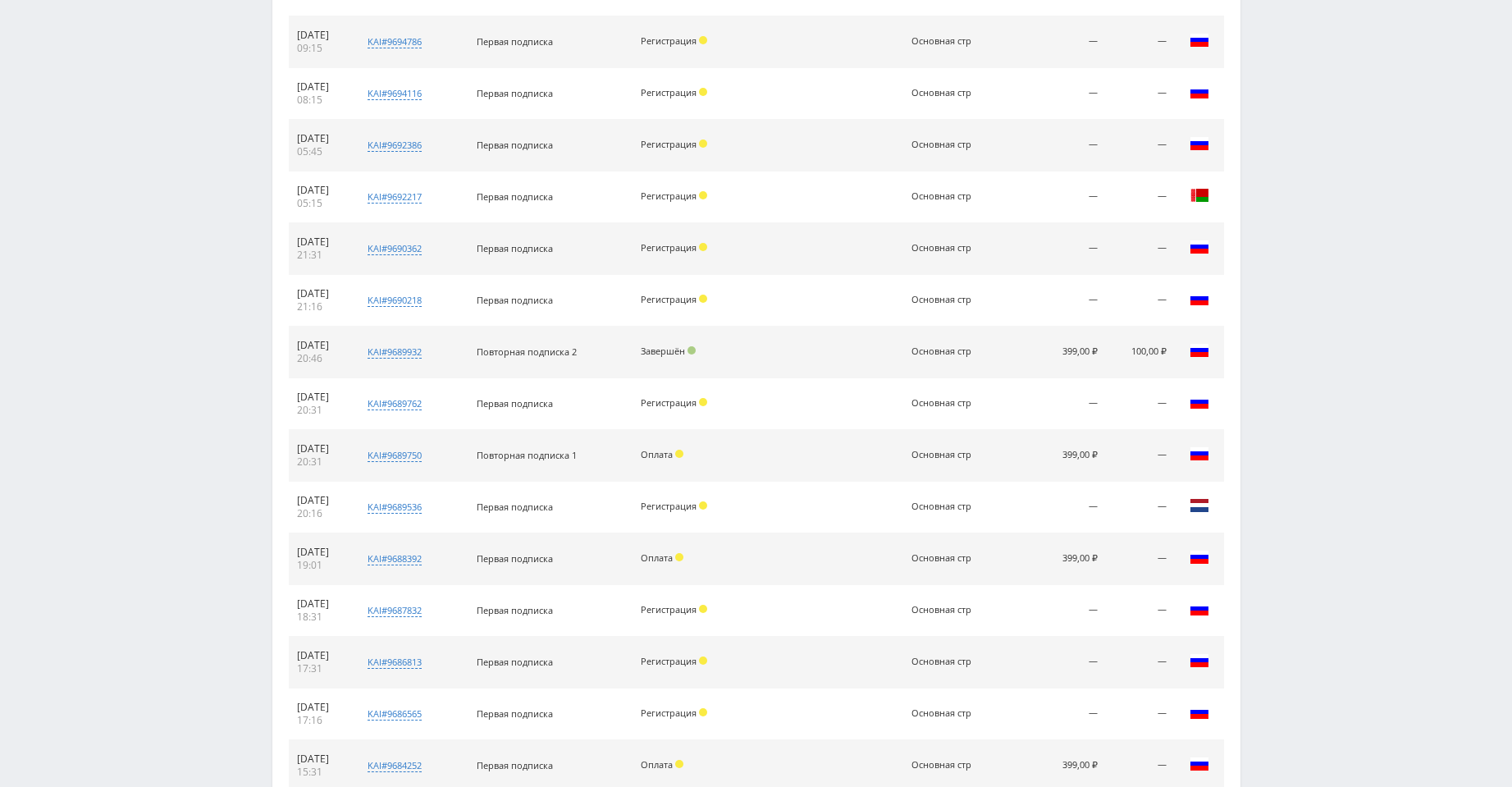
scroll to position [3176, 0]
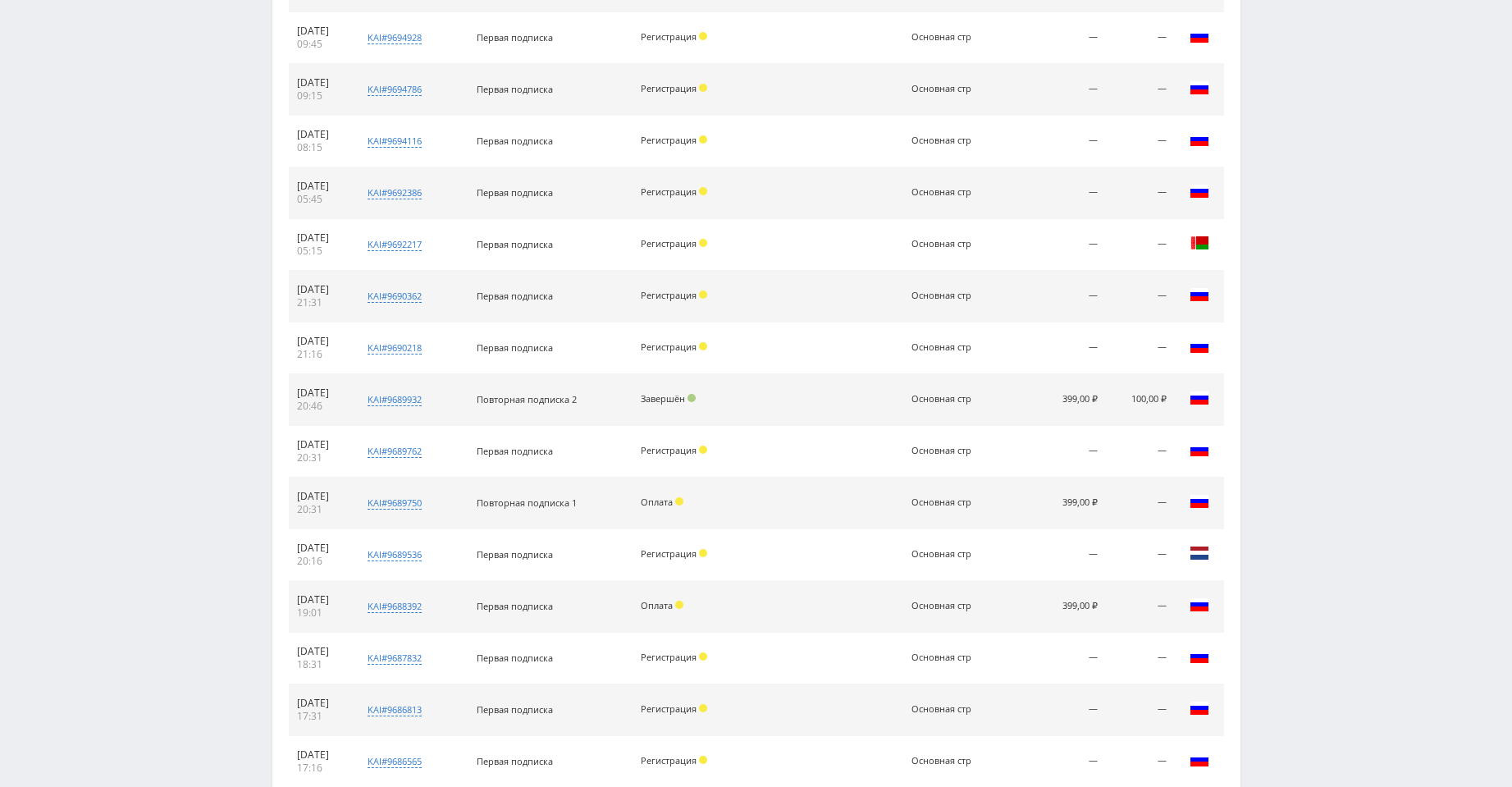
drag, startPoint x: 1077, startPoint y: 397, endPoint x: 1095, endPoint y: 401, distance: 18.4
click at [1095, 401] on td "399,00 ₽" at bounding box center [1064, 400] width 84 height 52
drag, startPoint x: 1124, startPoint y: 401, endPoint x: 1148, endPoint y: 403, distance: 24.1
click at [1148, 403] on td "100,00 ₽" at bounding box center [1140, 400] width 68 height 52
drag, startPoint x: 599, startPoint y: 398, endPoint x: 488, endPoint y: 403, distance: 111.1
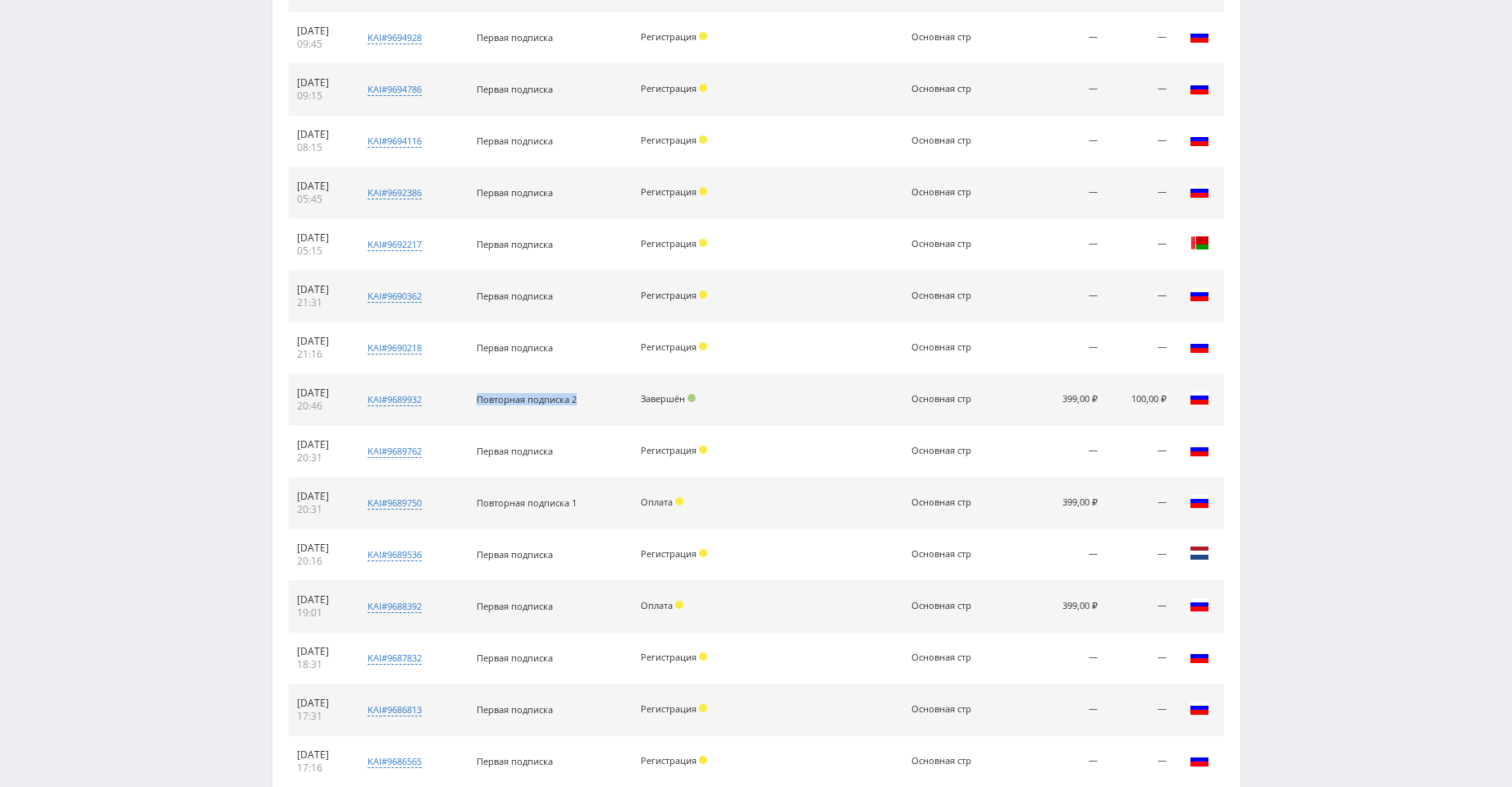
click at [488, 403] on td "Повторная подписка 2" at bounding box center [550, 400] width 164 height 52
click at [882, 383] on td at bounding box center [867, 400] width 71 height 52
drag, startPoint x: 595, startPoint y: 501, endPoint x: 491, endPoint y: 505, distance: 104.1
click at [492, 505] on td "Повторная подписка 1" at bounding box center [550, 503] width 164 height 52
drag, startPoint x: 575, startPoint y: 610, endPoint x: 494, endPoint y: 607, distance: 81.1
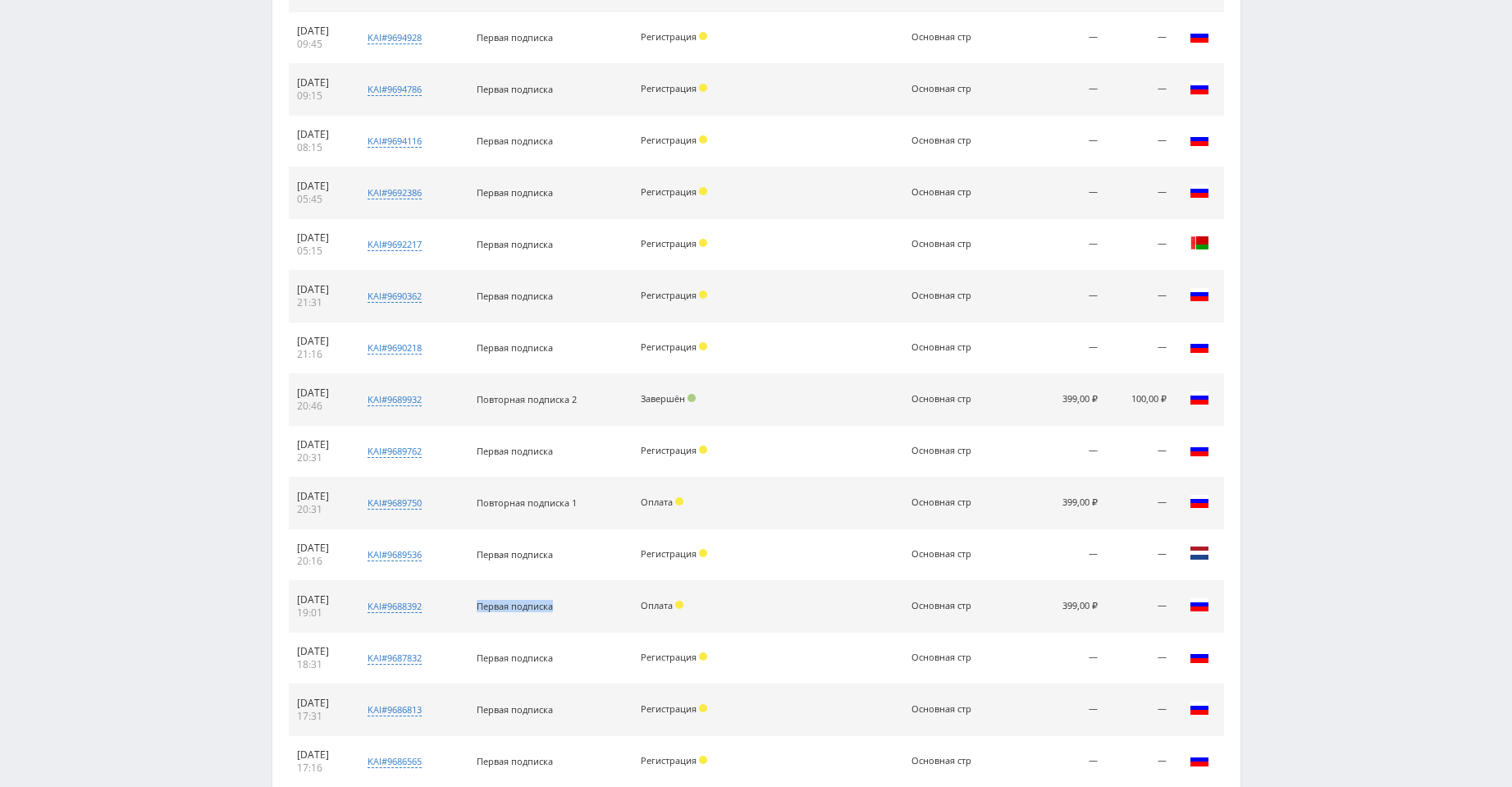
click at [494, 607] on td "Первая подписка" at bounding box center [550, 607] width 164 height 52
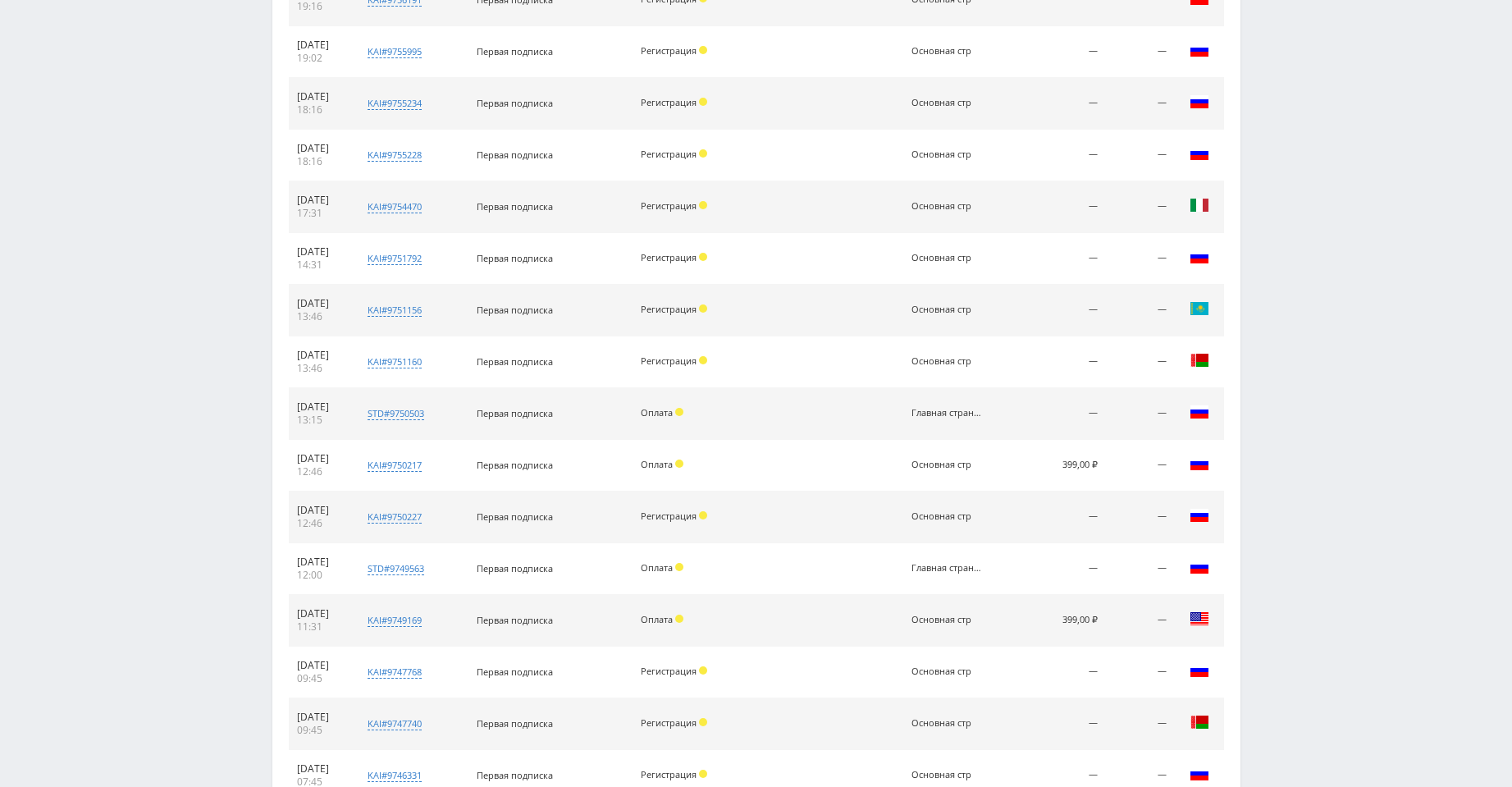
scroll to position [1208, 0]
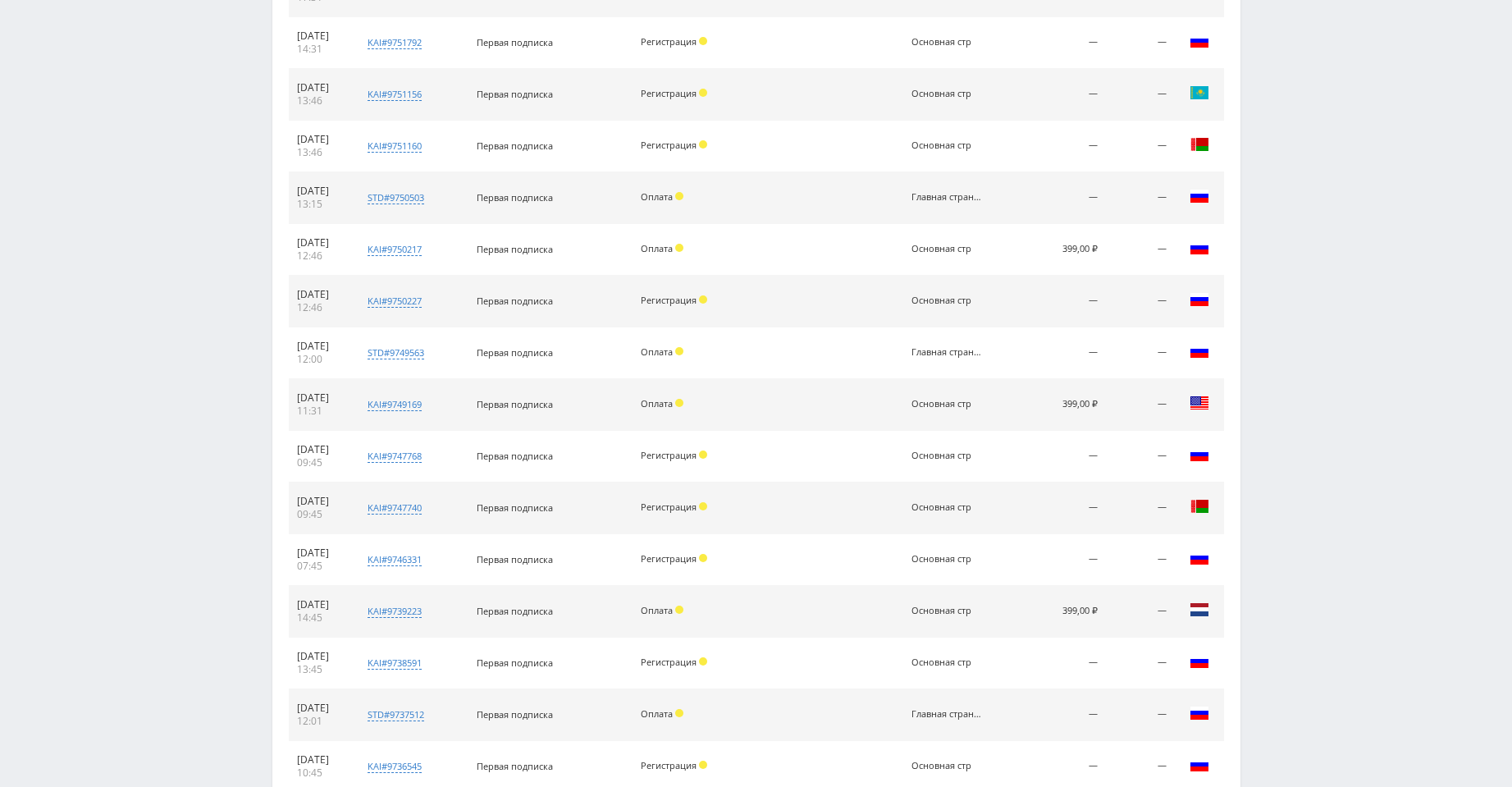
drag, startPoint x: 1065, startPoint y: 244, endPoint x: 1128, endPoint y: 235, distance: 63.6
click at [1128, 234] on tr "05.10.2025 12:46 kai#9750217 Заказчик 2247557 Первая подписка Оплата Основная с…" at bounding box center [756, 249] width 935 height 52
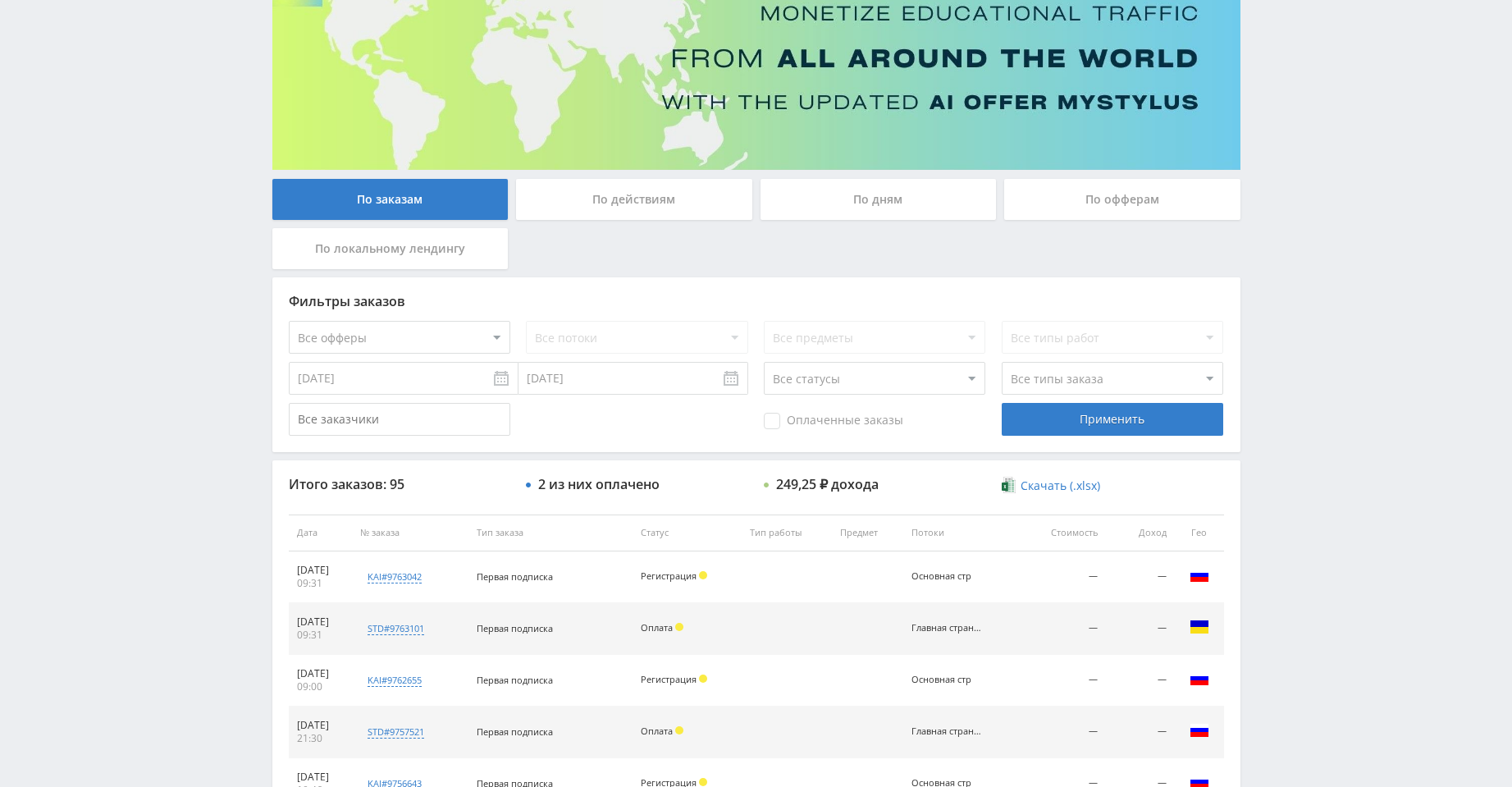
scroll to position [0, 0]
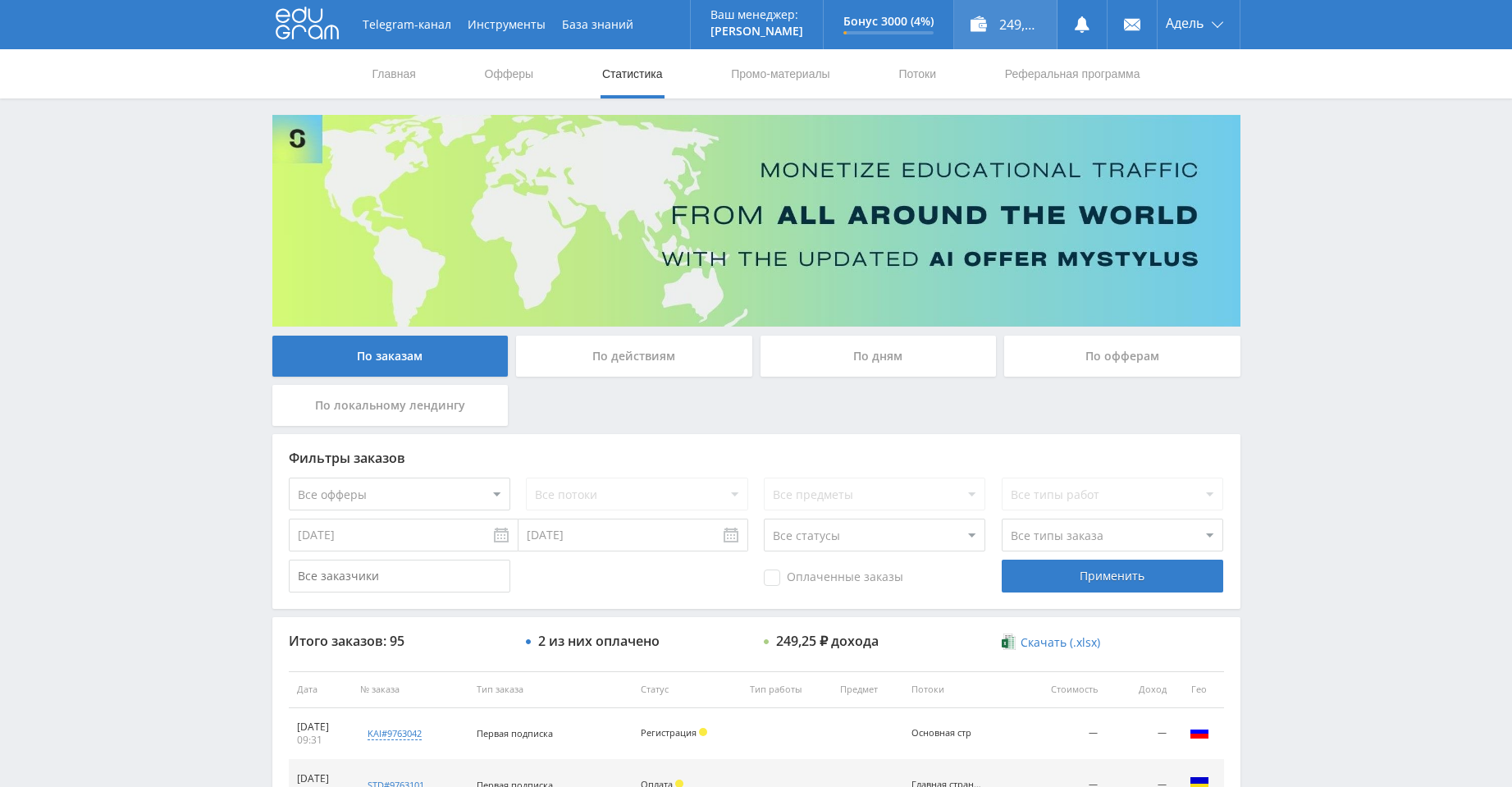
click at [1018, 18] on div "249,25 ₽" at bounding box center [1006, 25] width 102 height 49
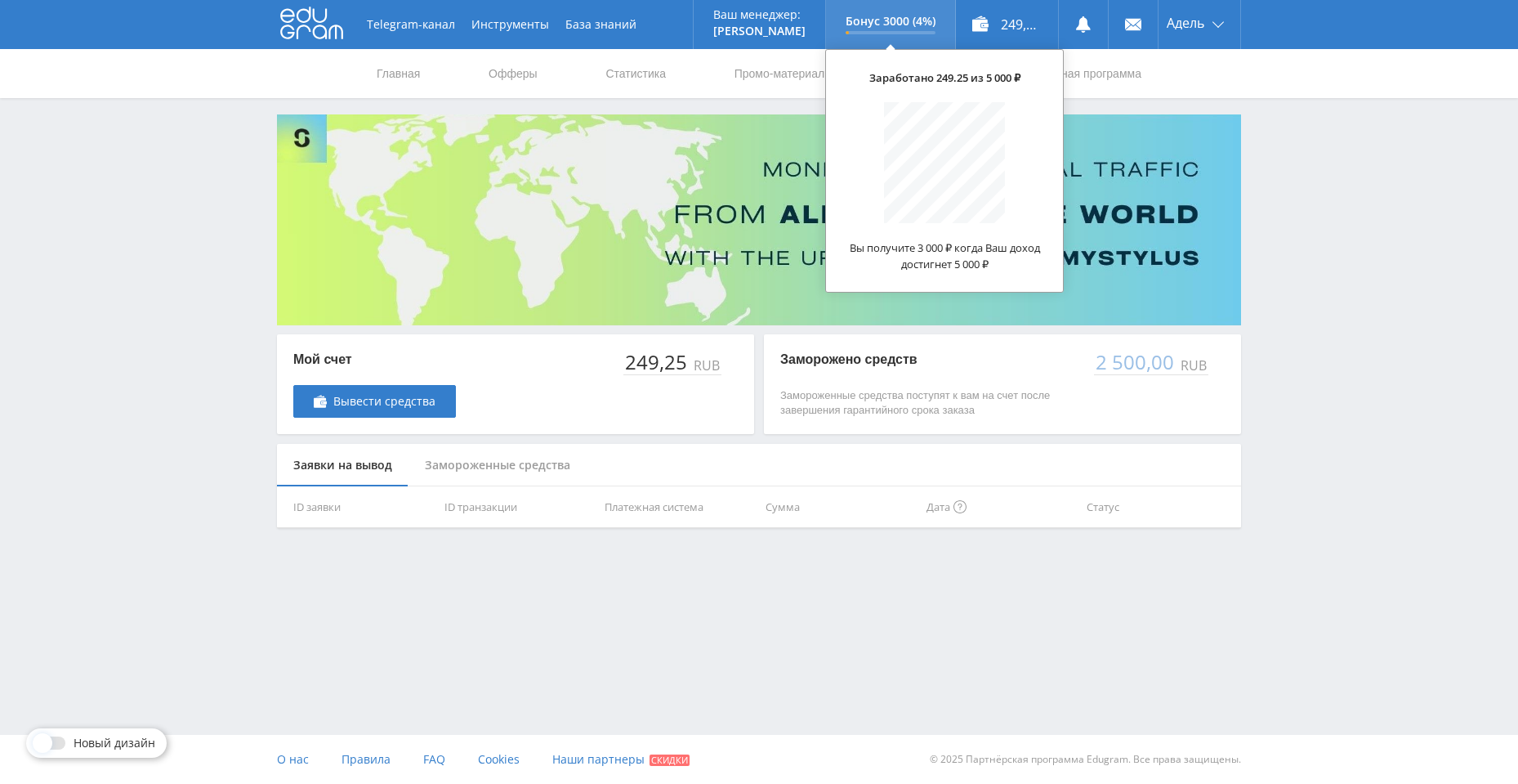
drag, startPoint x: 0, startPoint y: 0, endPoint x: 884, endPoint y: 18, distance: 884.2
click at [884, 18] on p "Бонус 3000 (4%)" at bounding box center [890, 21] width 89 height 13
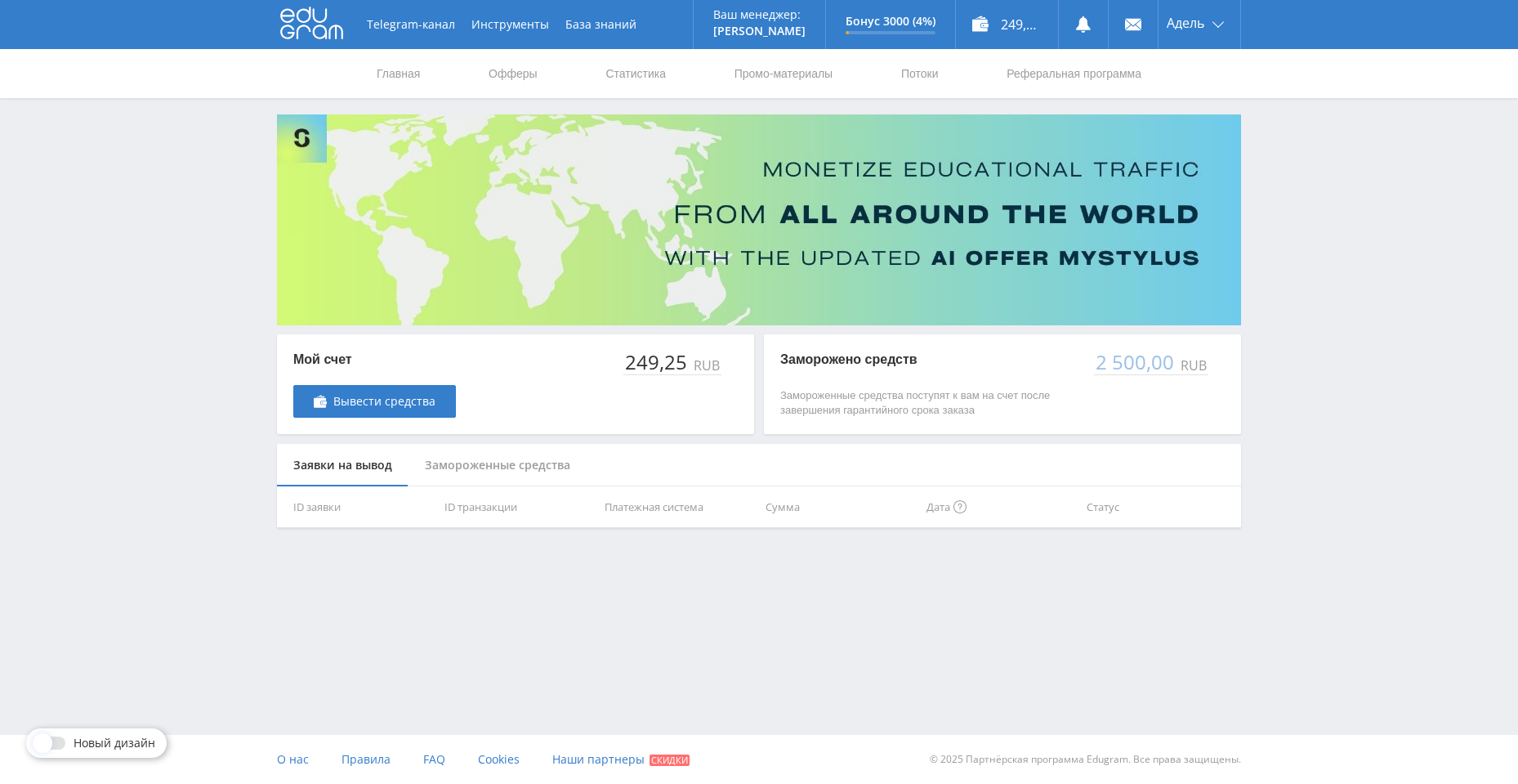
click at [1342, 277] on div "Telegram-канал Инструменты База знаний Ваш менеджер: [PERSON_NAME] Online @edug…" at bounding box center [759, 304] width 1518 height 609
drag, startPoint x: 1111, startPoint y: 367, endPoint x: 1156, endPoint y: 364, distance: 45.1
click at [1156, 364] on div "2 500,00" at bounding box center [1136, 362] width 83 height 23
click at [1255, 371] on div "Telegram-канал Инструменты База знаний Ваш менеджер: [PERSON_NAME] Online @edug…" at bounding box center [759, 304] width 1518 height 609
